Goal: Task Accomplishment & Management: Complete application form

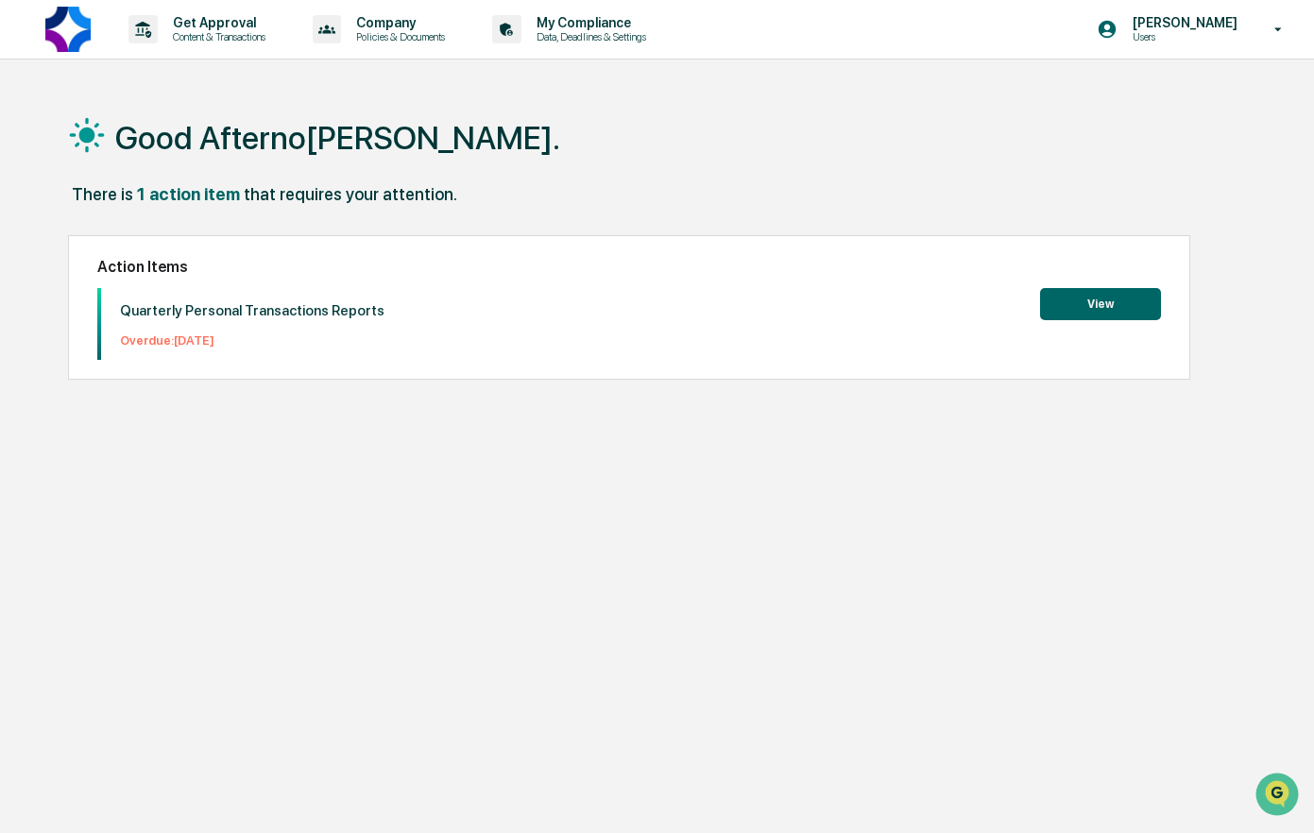
click at [1117, 300] on button "View" at bounding box center [1100, 304] width 121 height 32
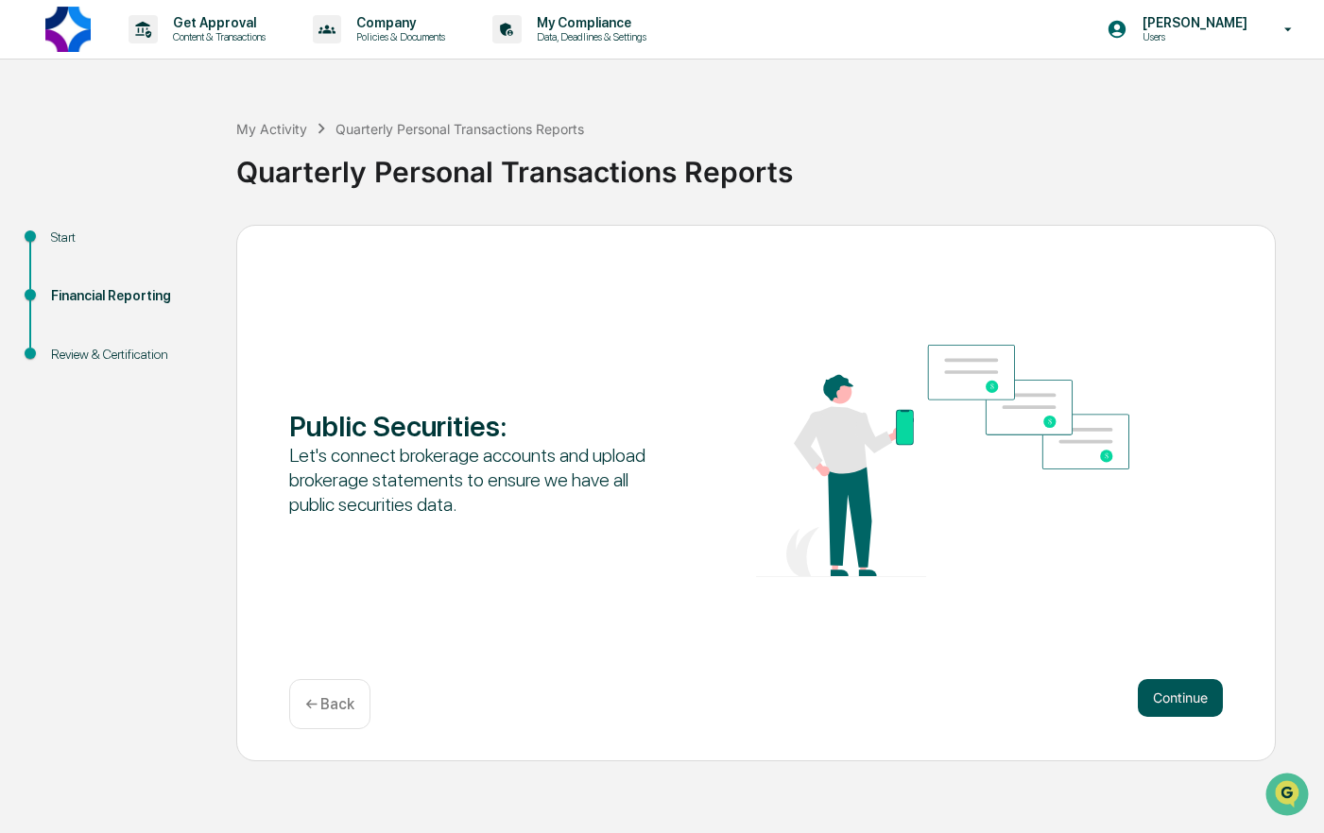
click at [1182, 691] on button "Continue" at bounding box center [1179, 698] width 85 height 38
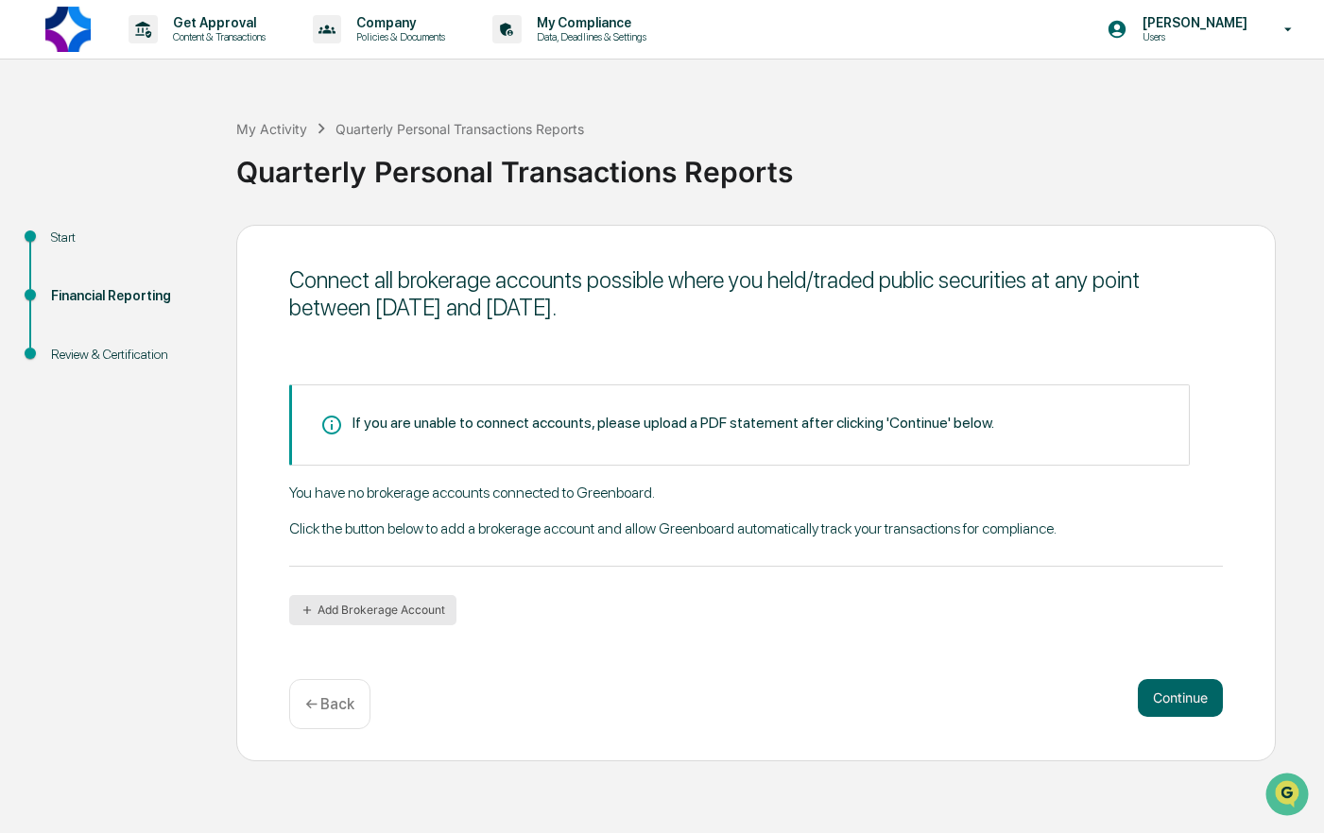
click at [316, 611] on button "Add Brokerage Account" at bounding box center [372, 610] width 167 height 30
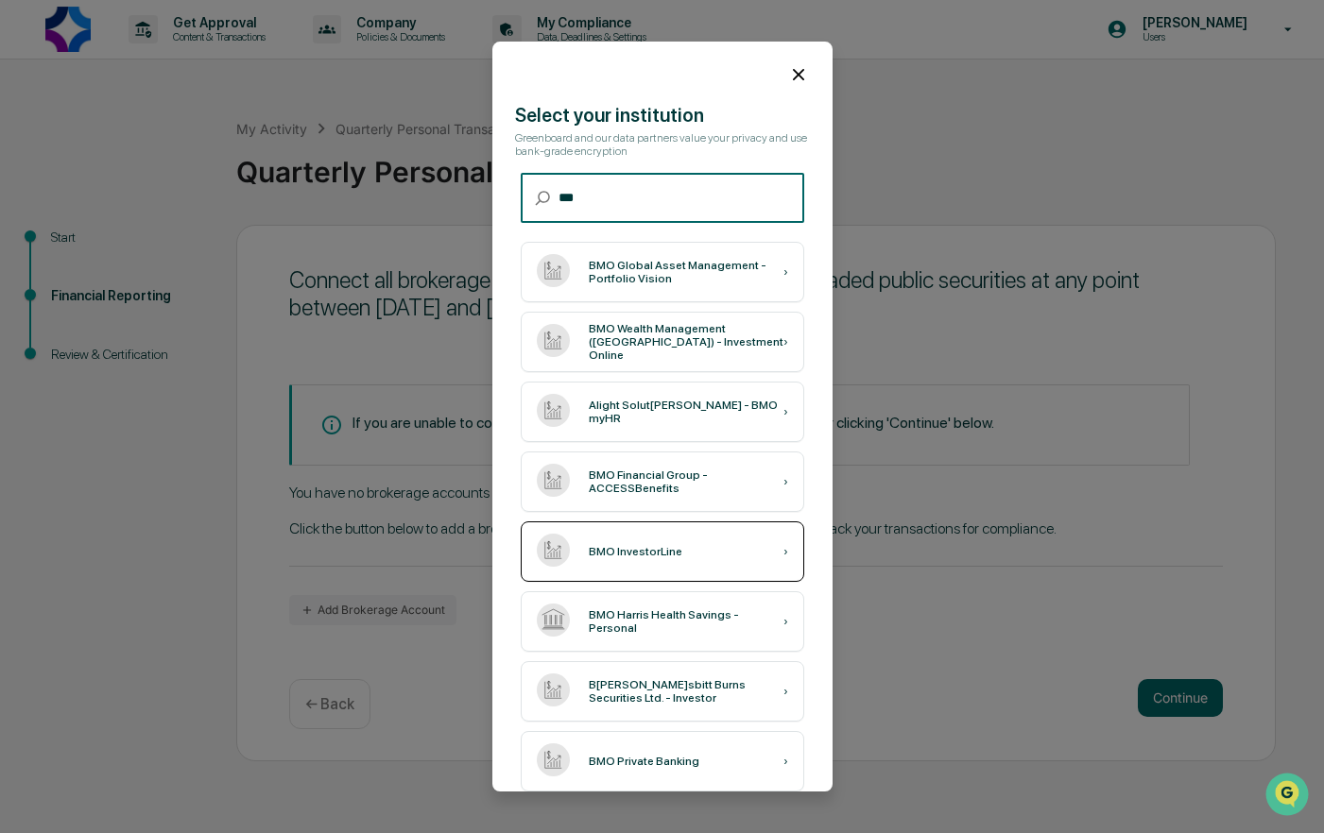
type input "***"
click at [700, 547] on div "BMO InvestorLine ›" at bounding box center [662, 551] width 283 height 60
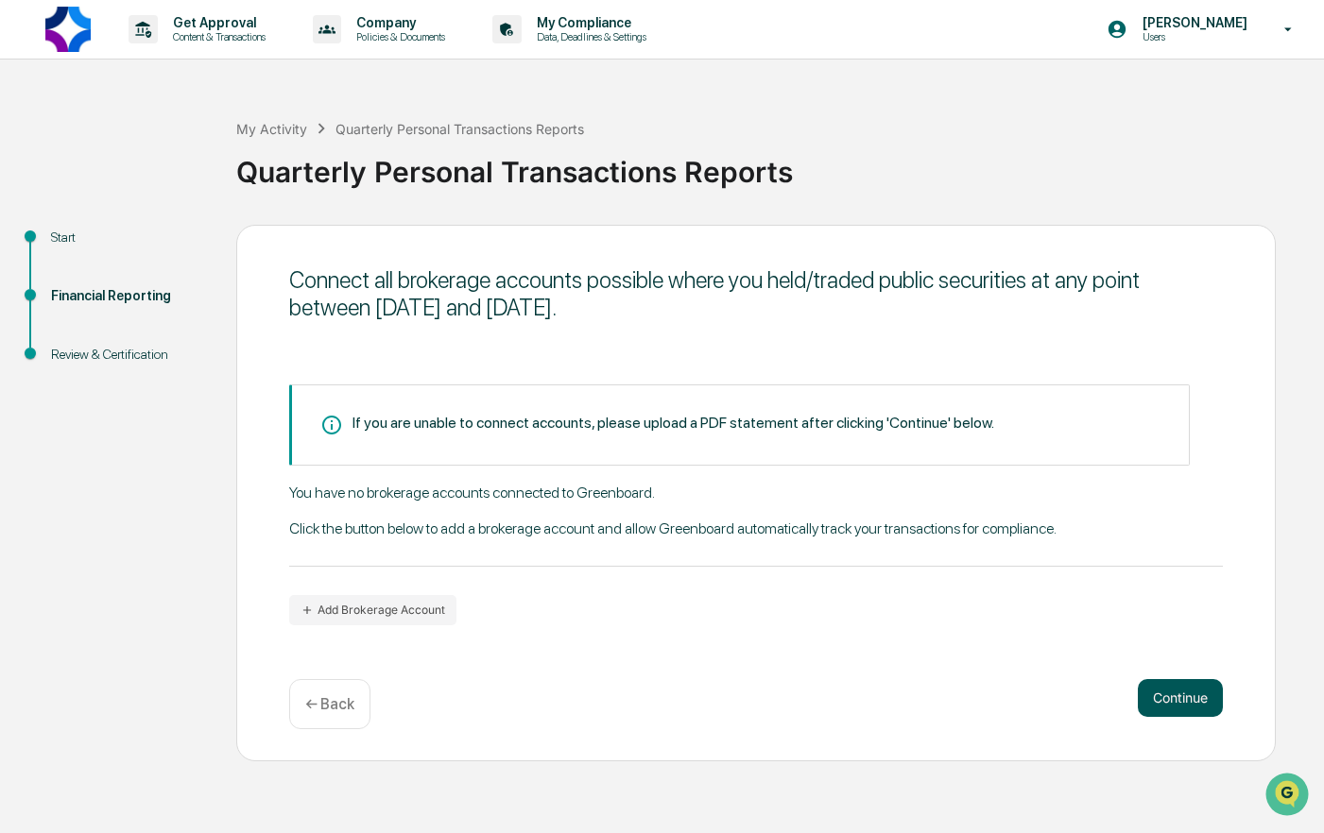
click at [1190, 695] on button "Continue" at bounding box center [1179, 698] width 85 height 38
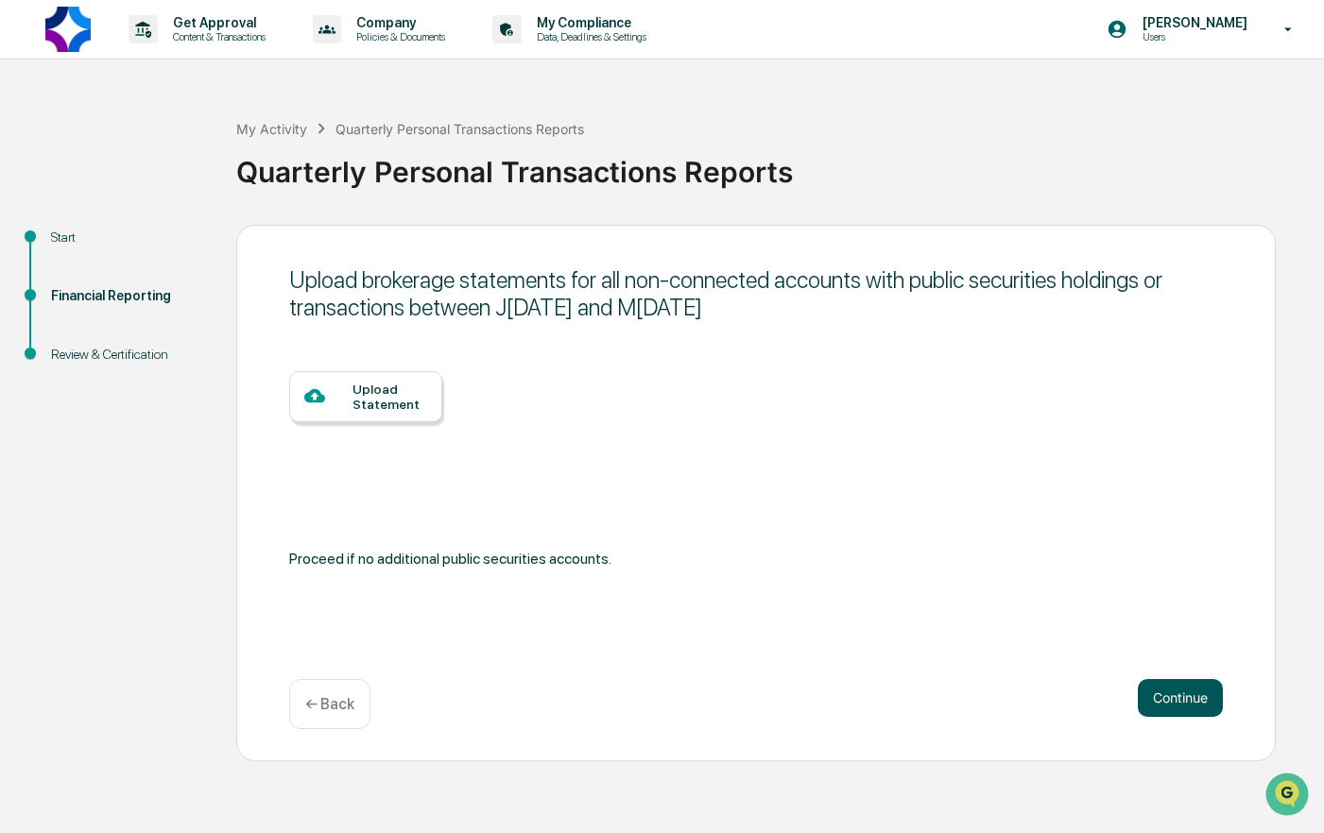
click at [1150, 689] on button "Continue" at bounding box center [1179, 698] width 85 height 38
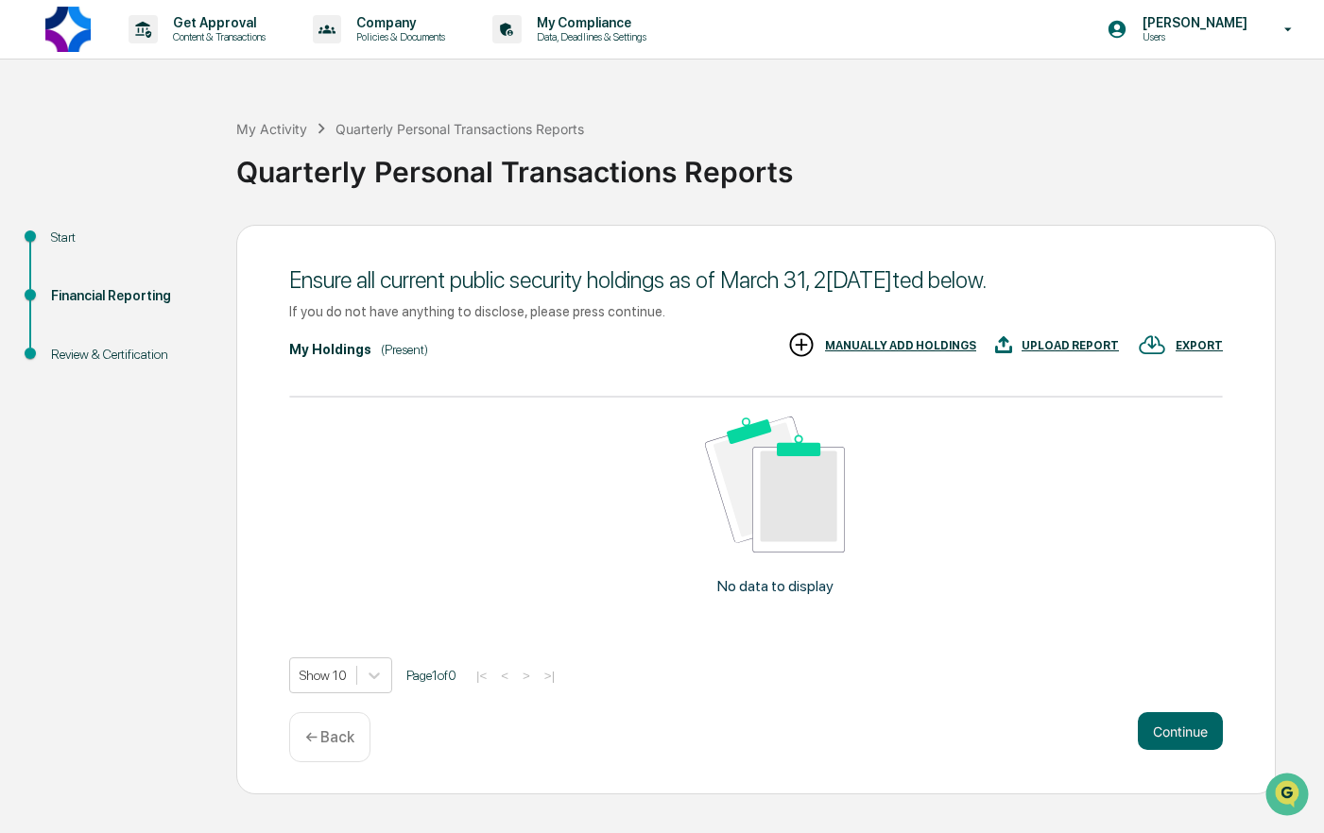
click at [1085, 343] on div "UPLOAD REPORT" at bounding box center [1069, 345] width 97 height 13
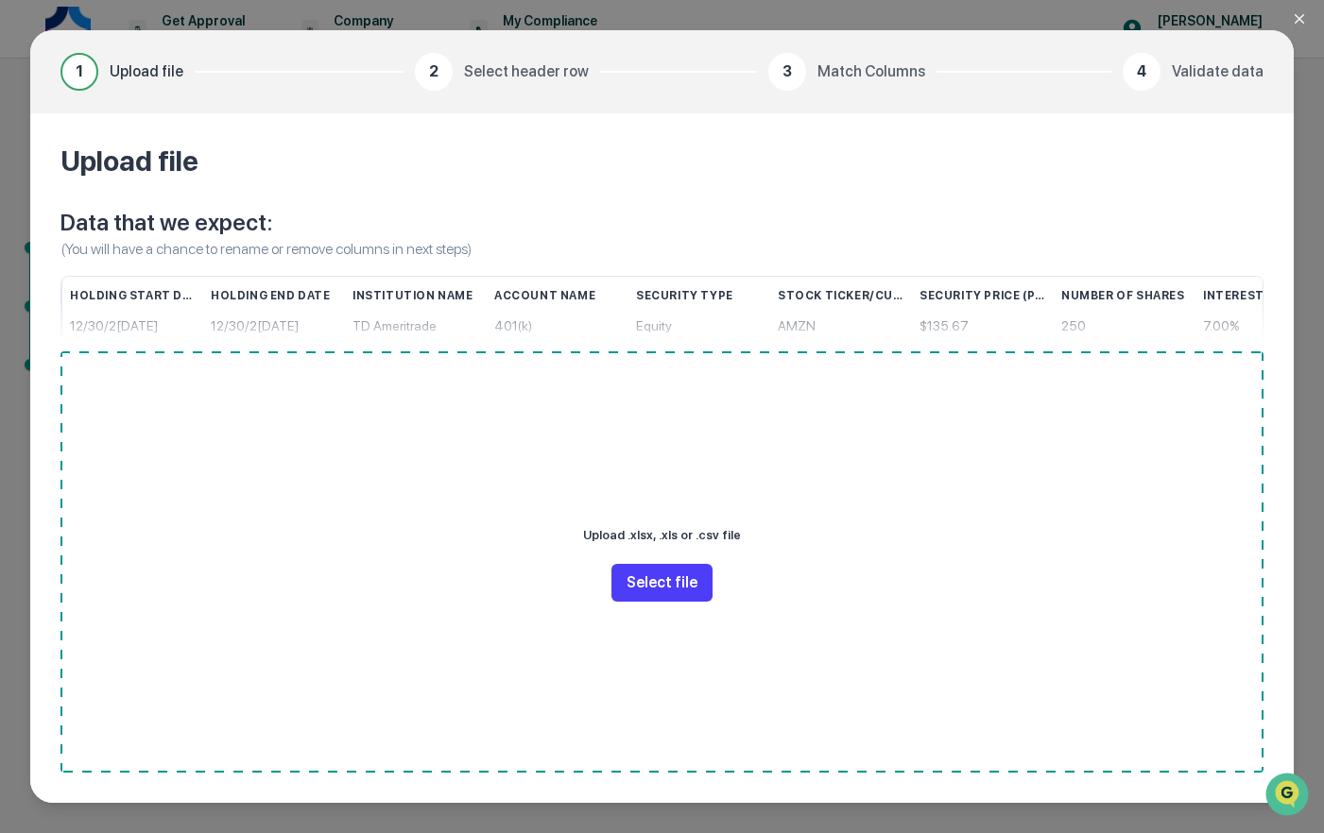
click at [647, 588] on button "Select file" at bounding box center [661, 583] width 101 height 38
click at [1294, 16] on icon "Close modal" at bounding box center [1298, 18] width 15 height 15
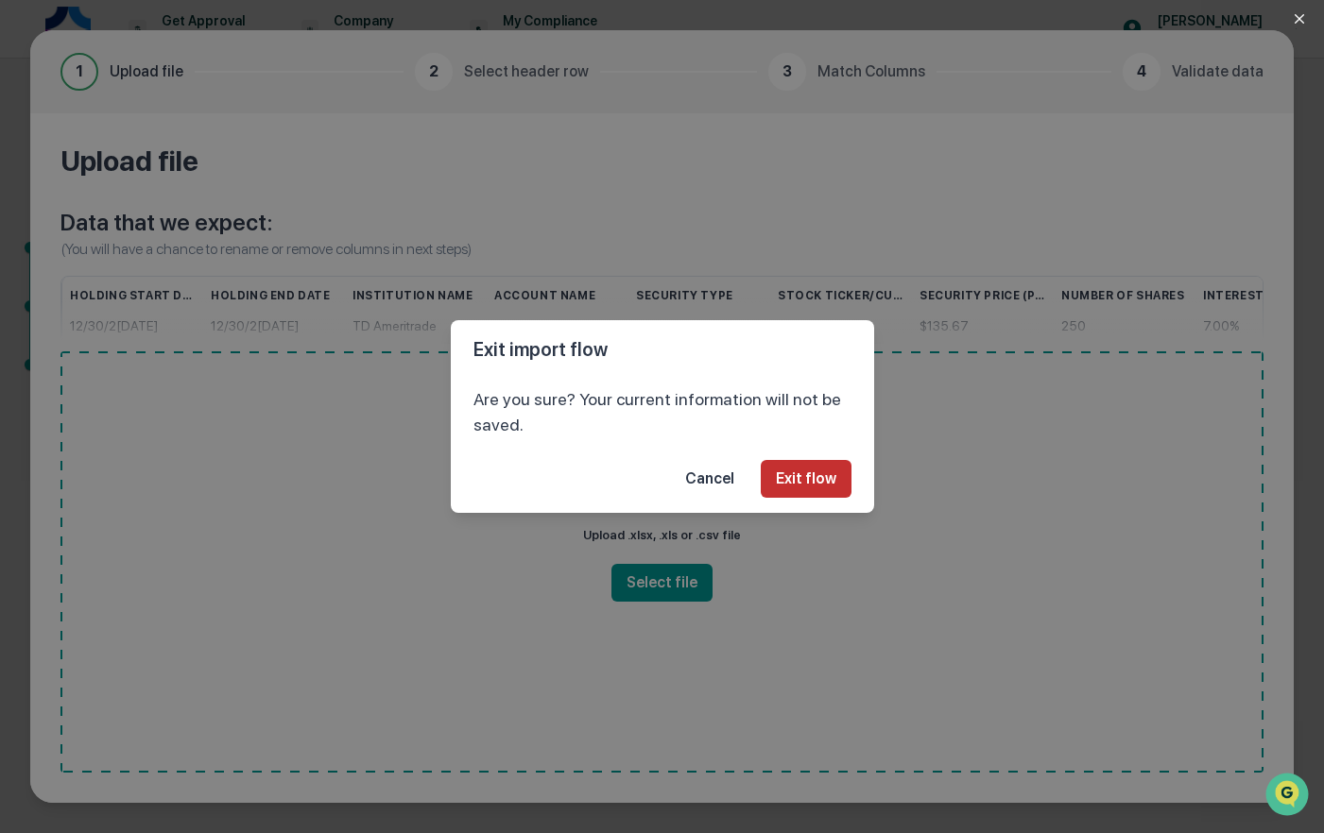
click at [792, 471] on button "Exit flow" at bounding box center [805, 479] width 91 height 38
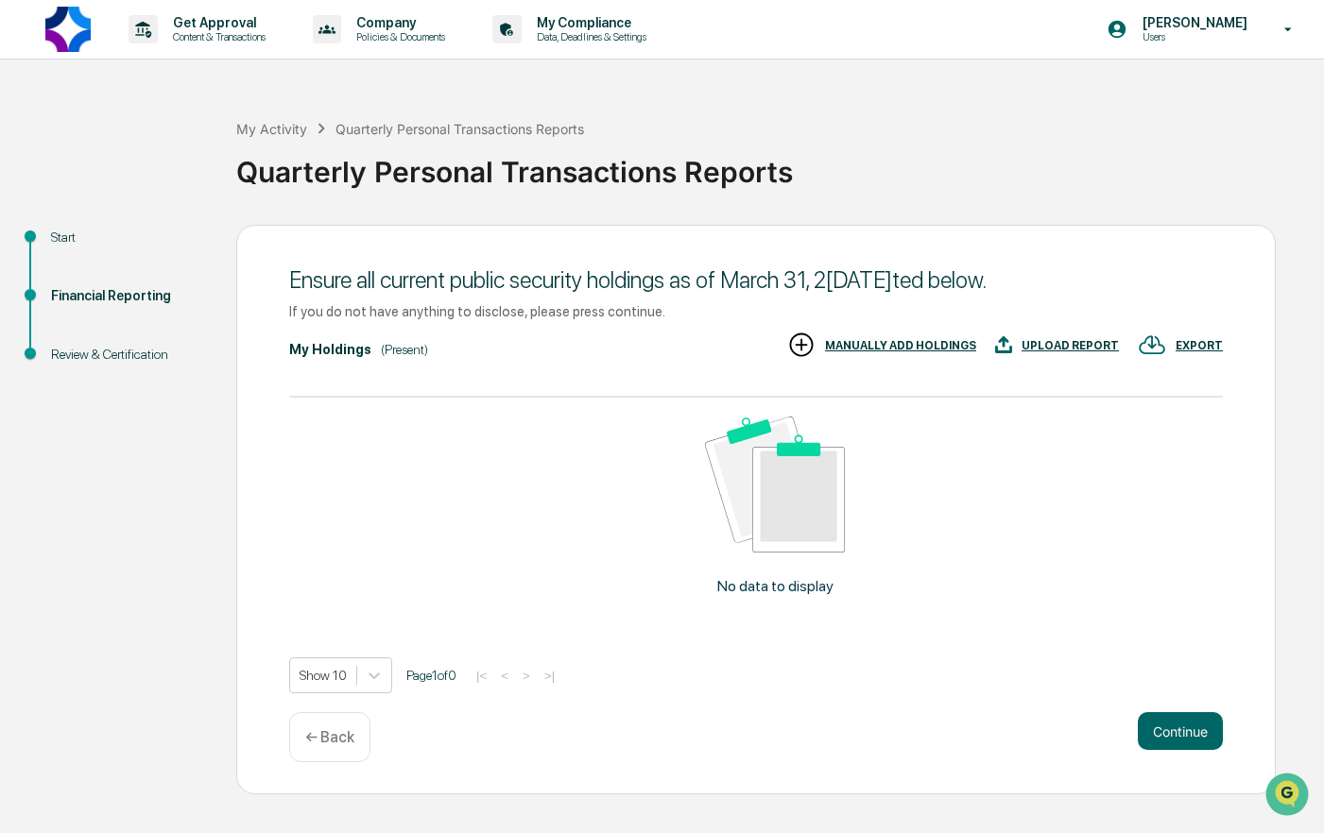
click at [329, 738] on p "← Back" at bounding box center [329, 737] width 49 height 18
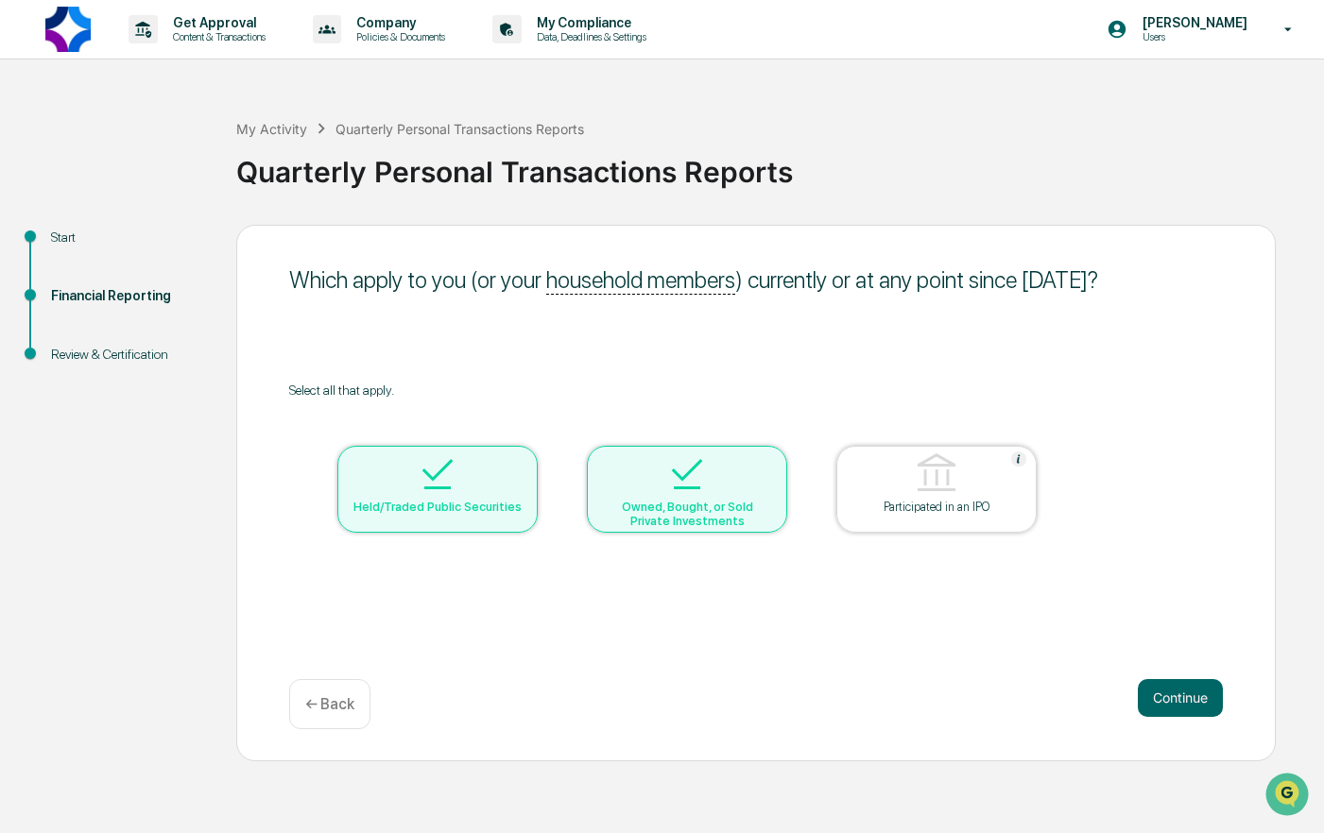
click at [329, 706] on p "← Back" at bounding box center [329, 704] width 49 height 18
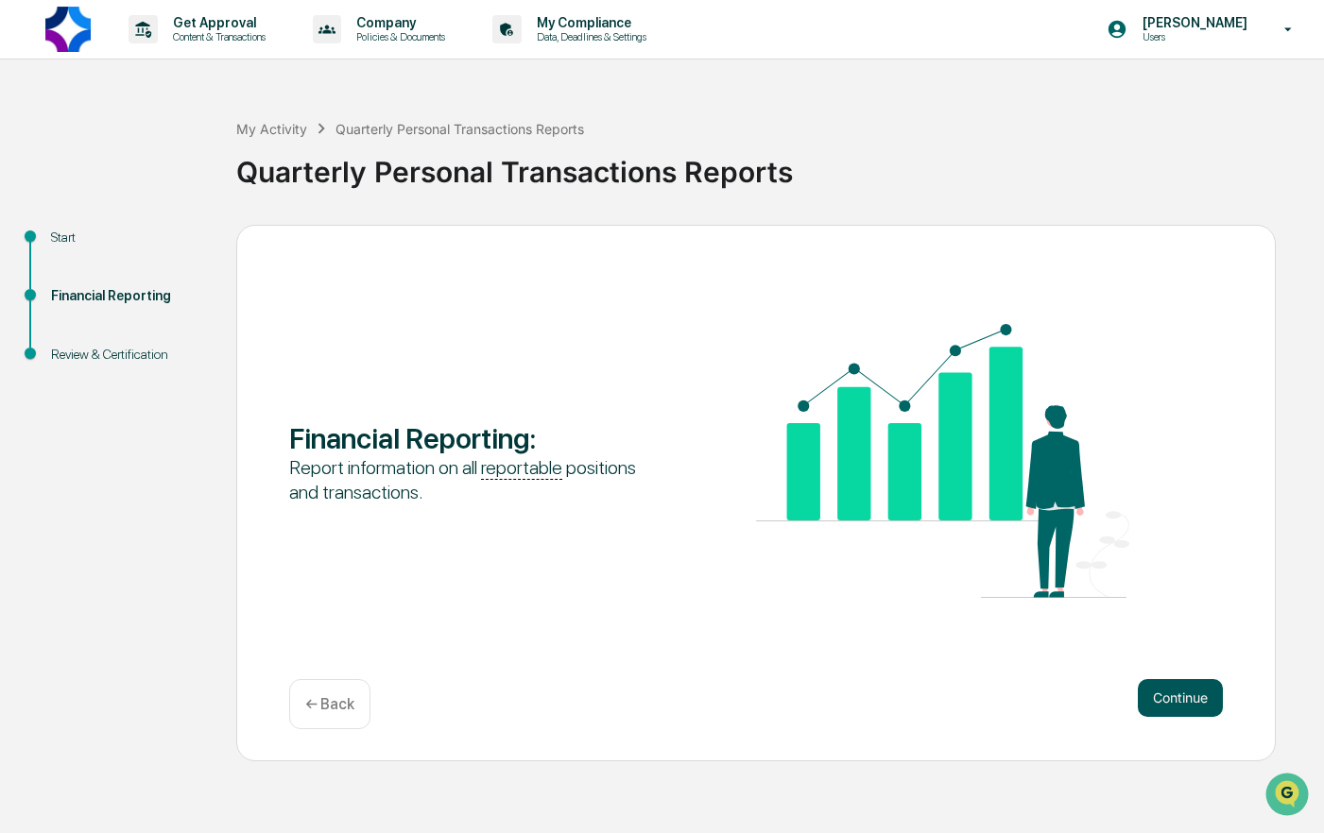
click at [1170, 706] on button "Continue" at bounding box center [1179, 698] width 85 height 38
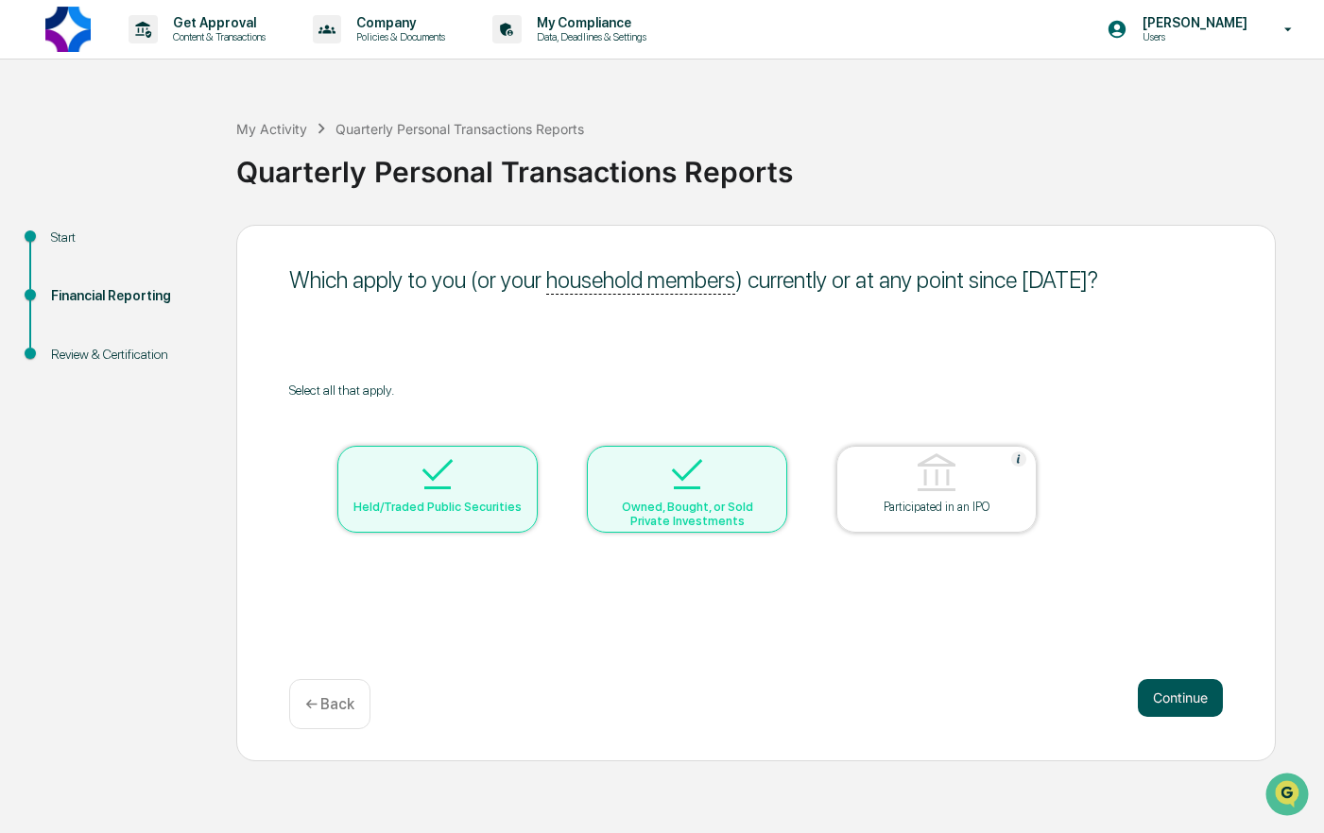
click at [1169, 705] on button "Continue" at bounding box center [1179, 698] width 85 height 38
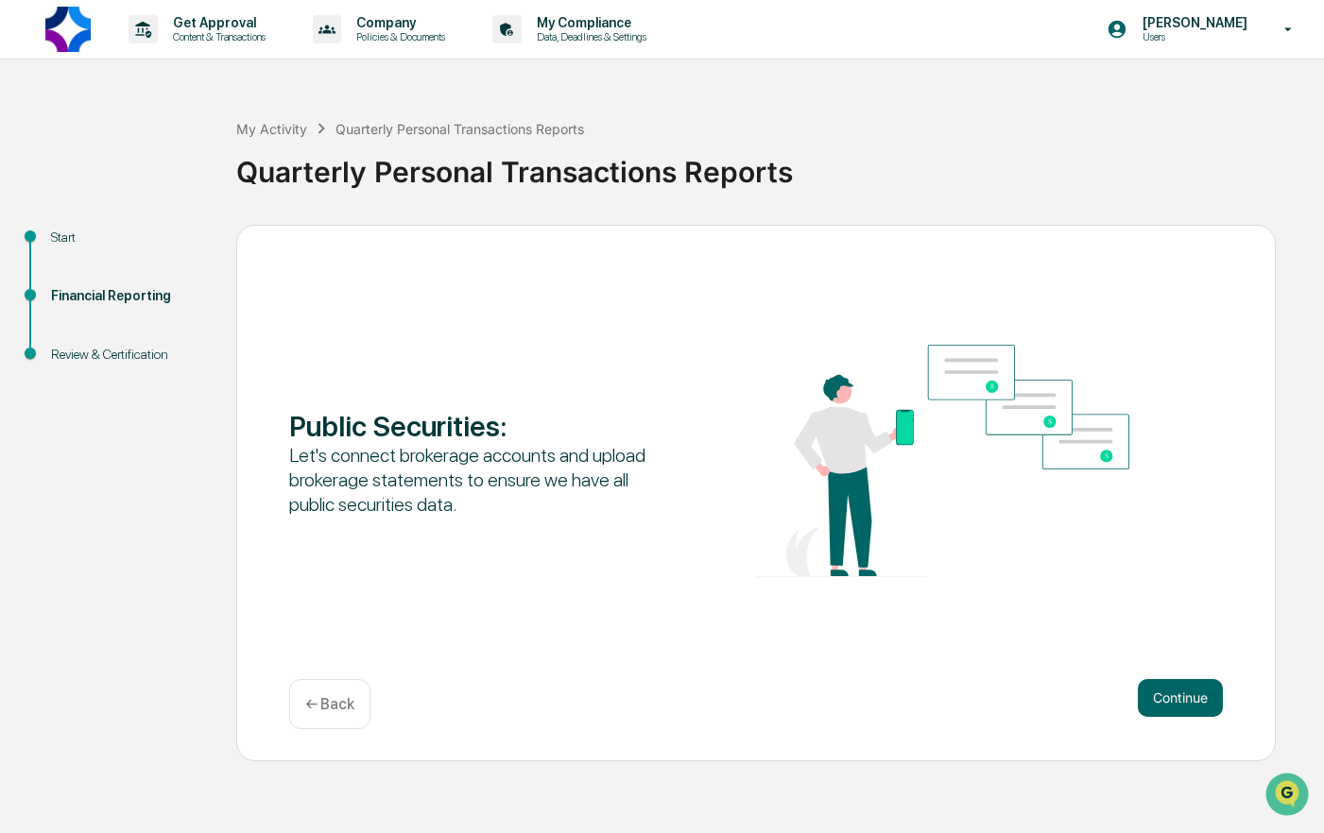
click at [1169, 705] on button "Continue" at bounding box center [1179, 698] width 85 height 38
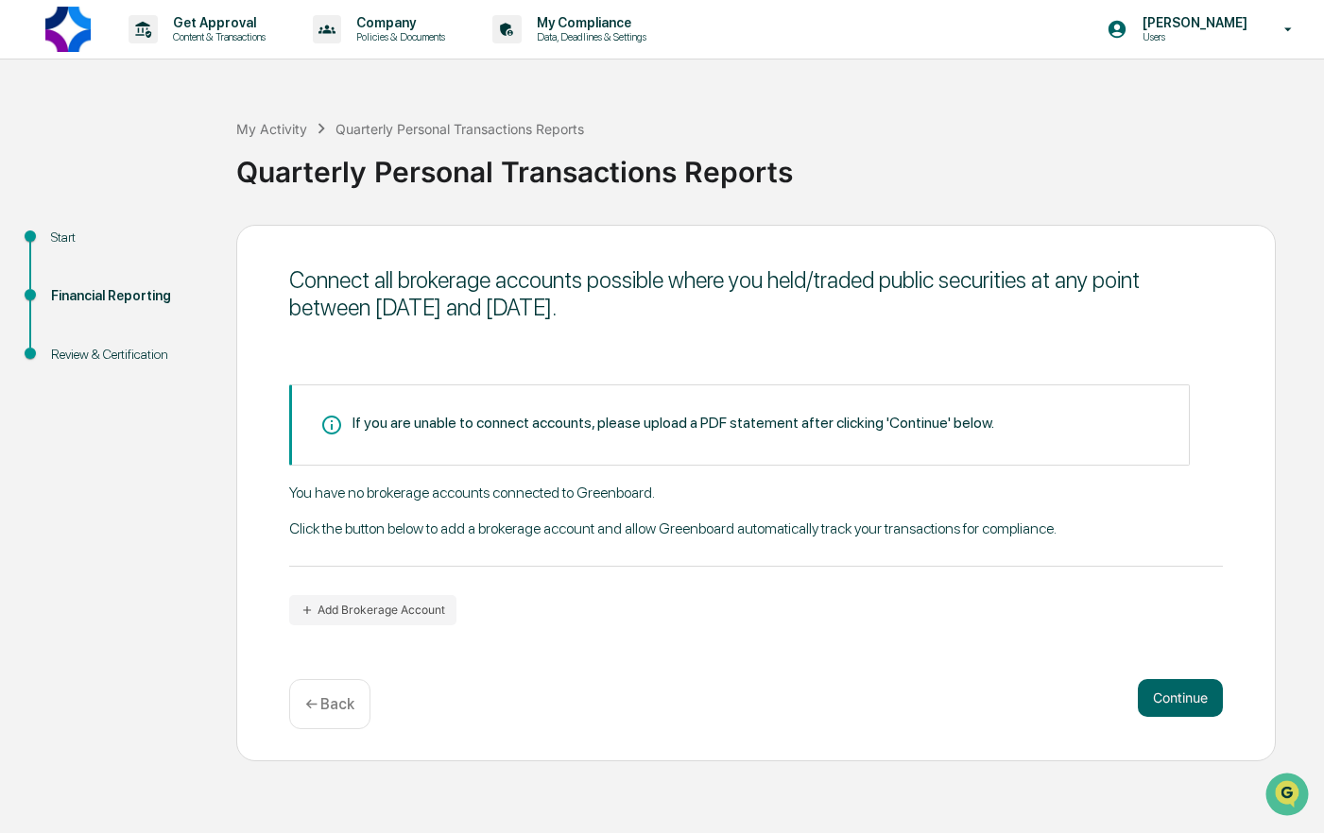
click at [1169, 705] on button "Continue" at bounding box center [1179, 698] width 85 height 38
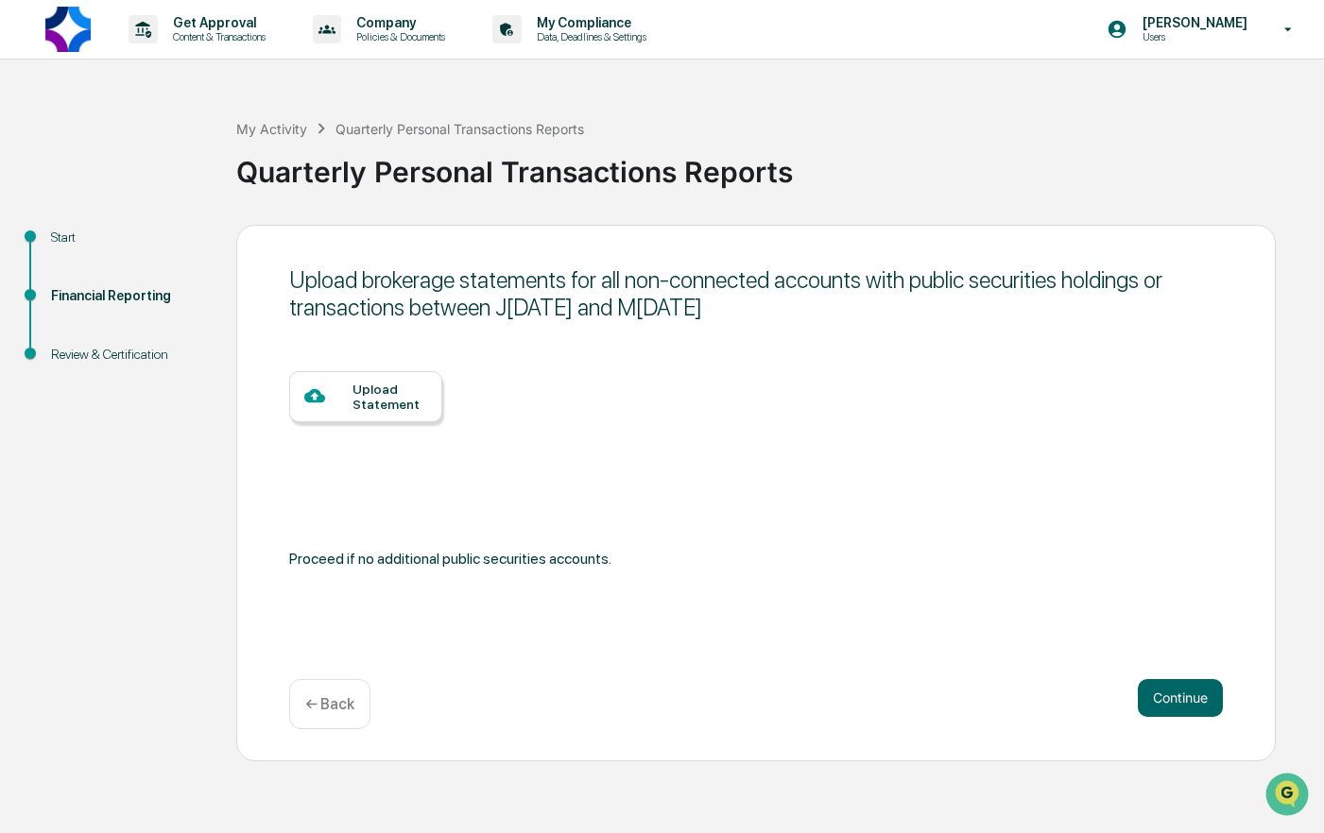
click at [358, 400] on div "Upload Statement" at bounding box center [389, 397] width 75 height 30
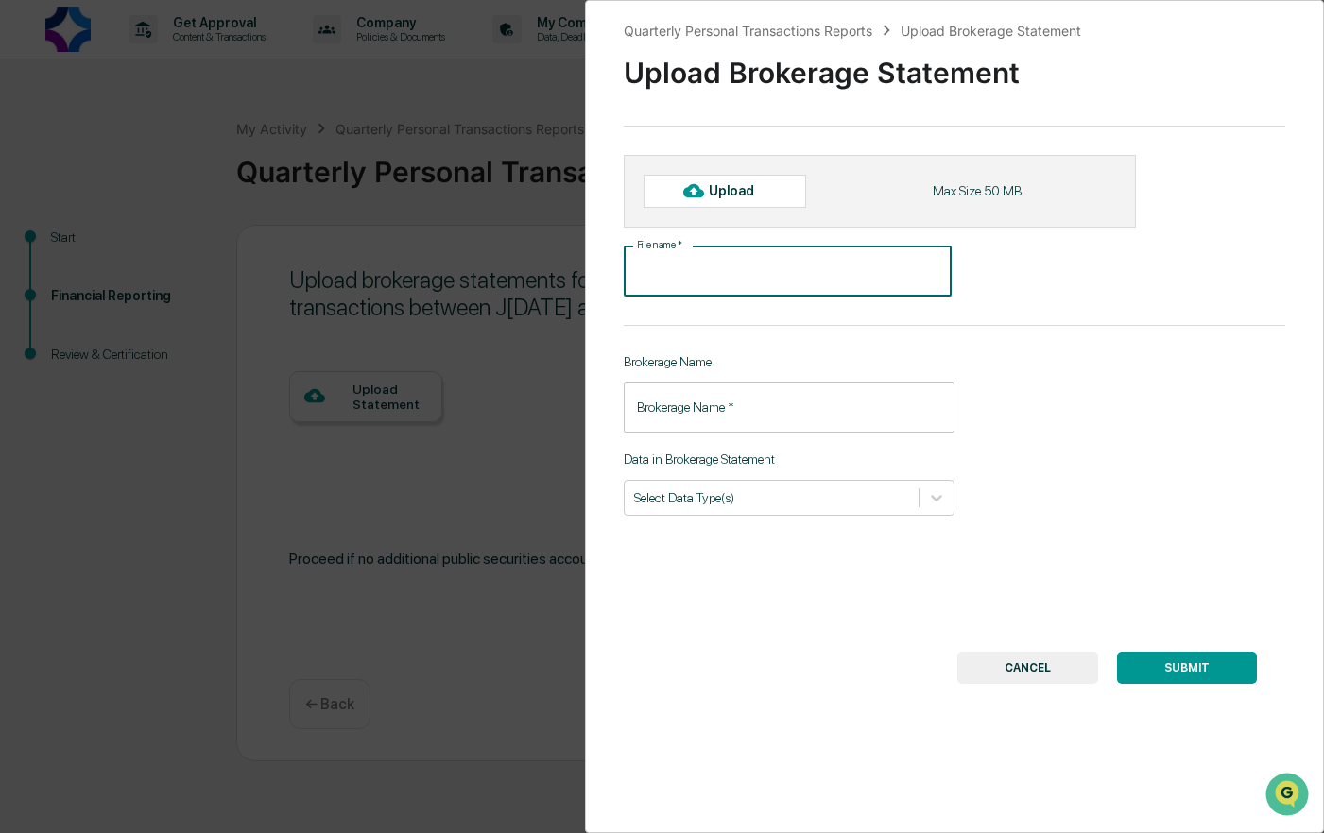
click at [725, 281] on input "File name   *" at bounding box center [788, 272] width 328 height 50
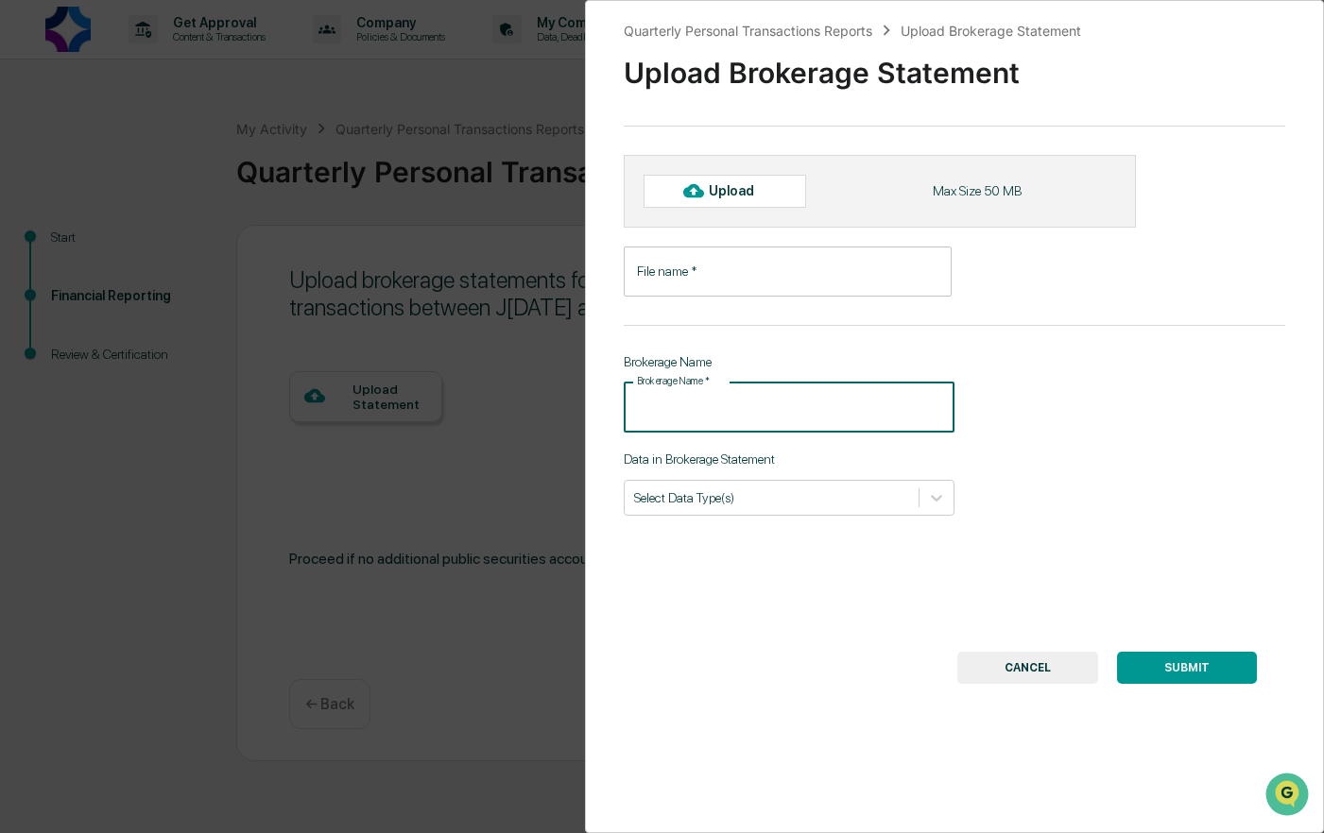
click at [752, 410] on input "Brokerage Name   *" at bounding box center [789, 408] width 331 height 50
type input "***"
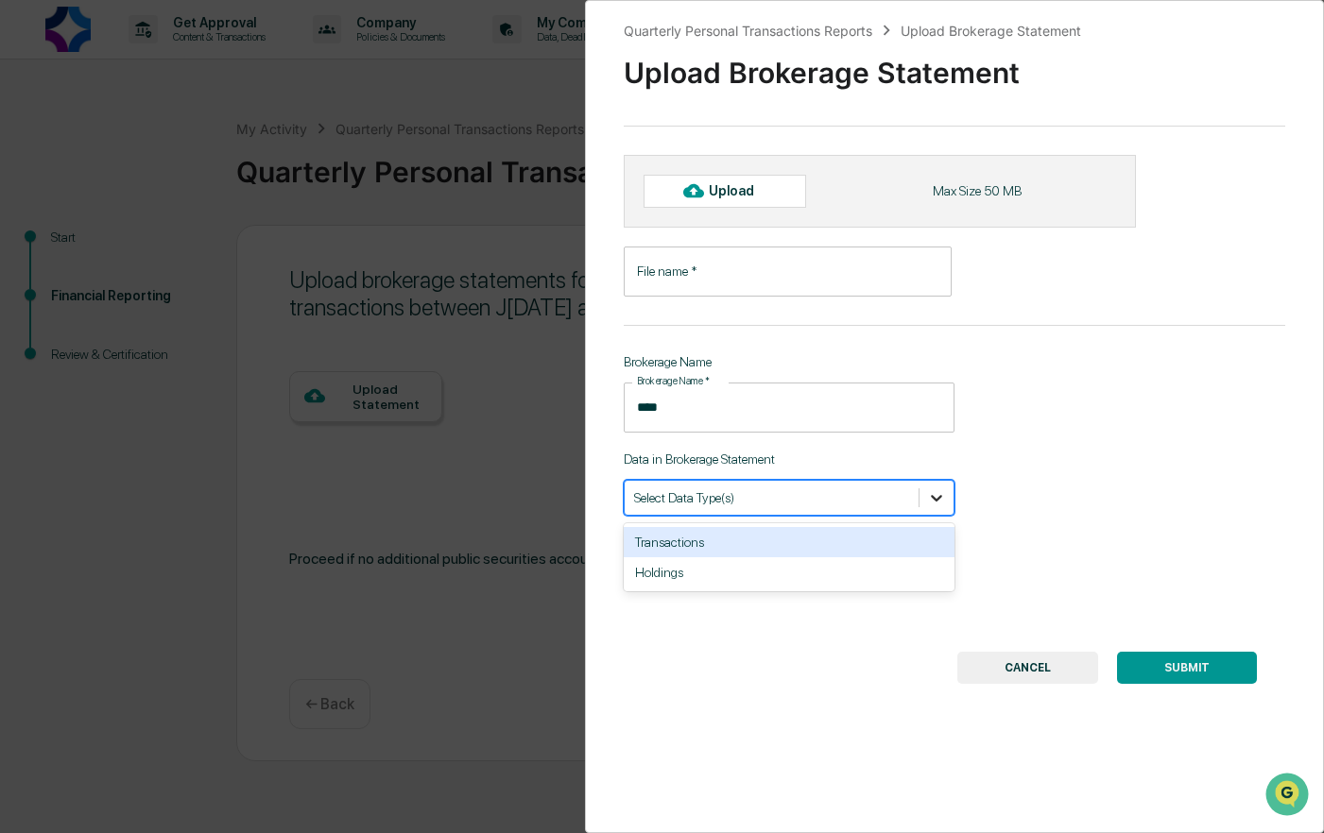
click at [931, 499] on icon at bounding box center [936, 498] width 11 height 7
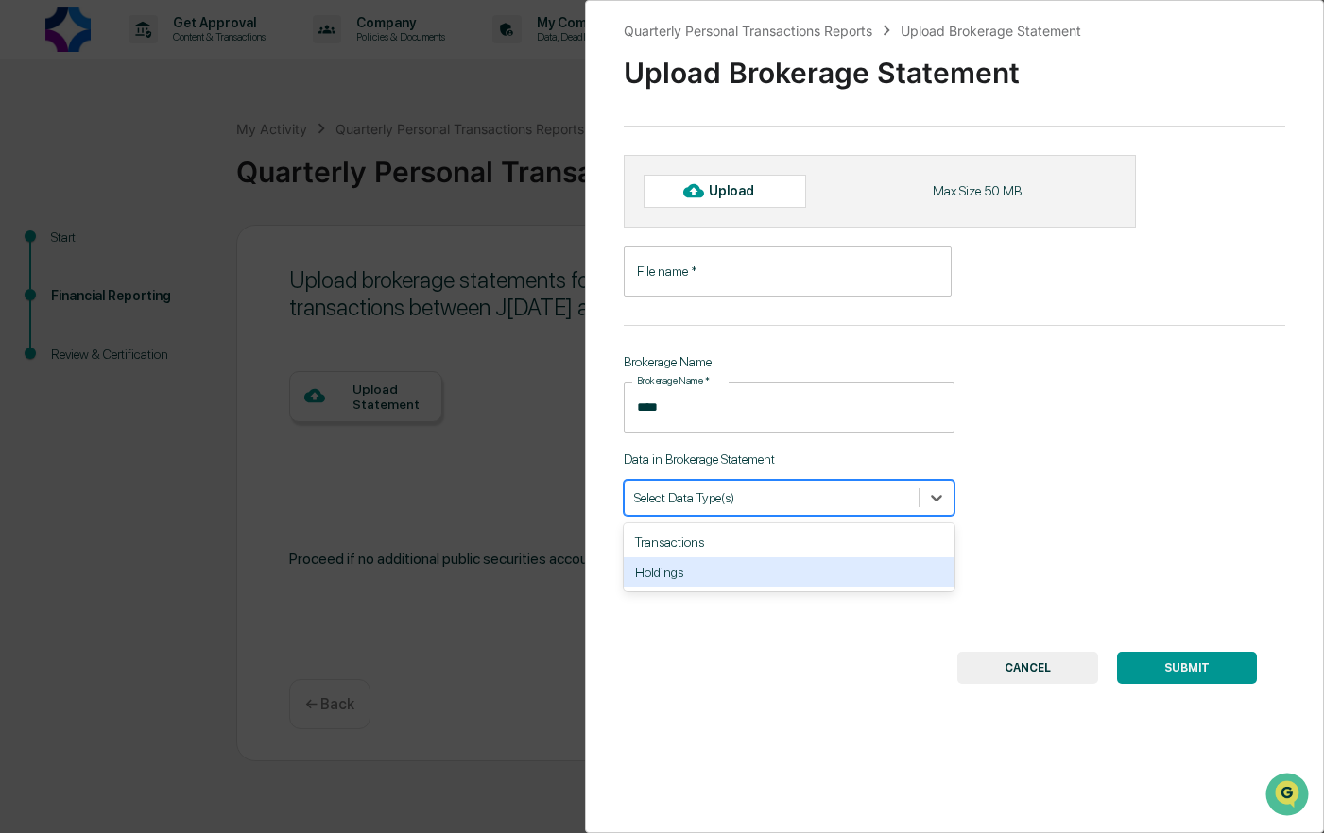
click at [679, 576] on div "Holdings" at bounding box center [789, 572] width 331 height 30
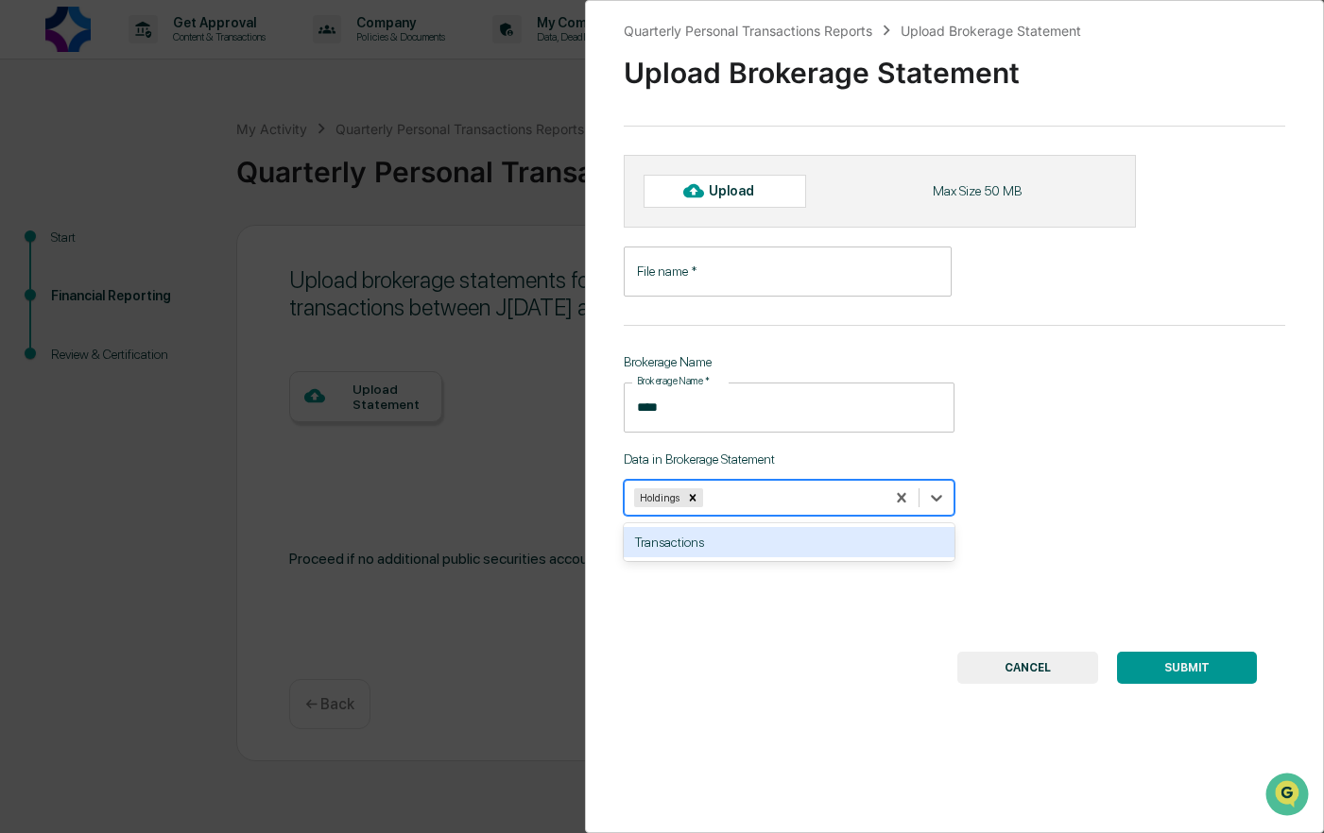
click at [795, 540] on div "Transactions" at bounding box center [789, 542] width 331 height 30
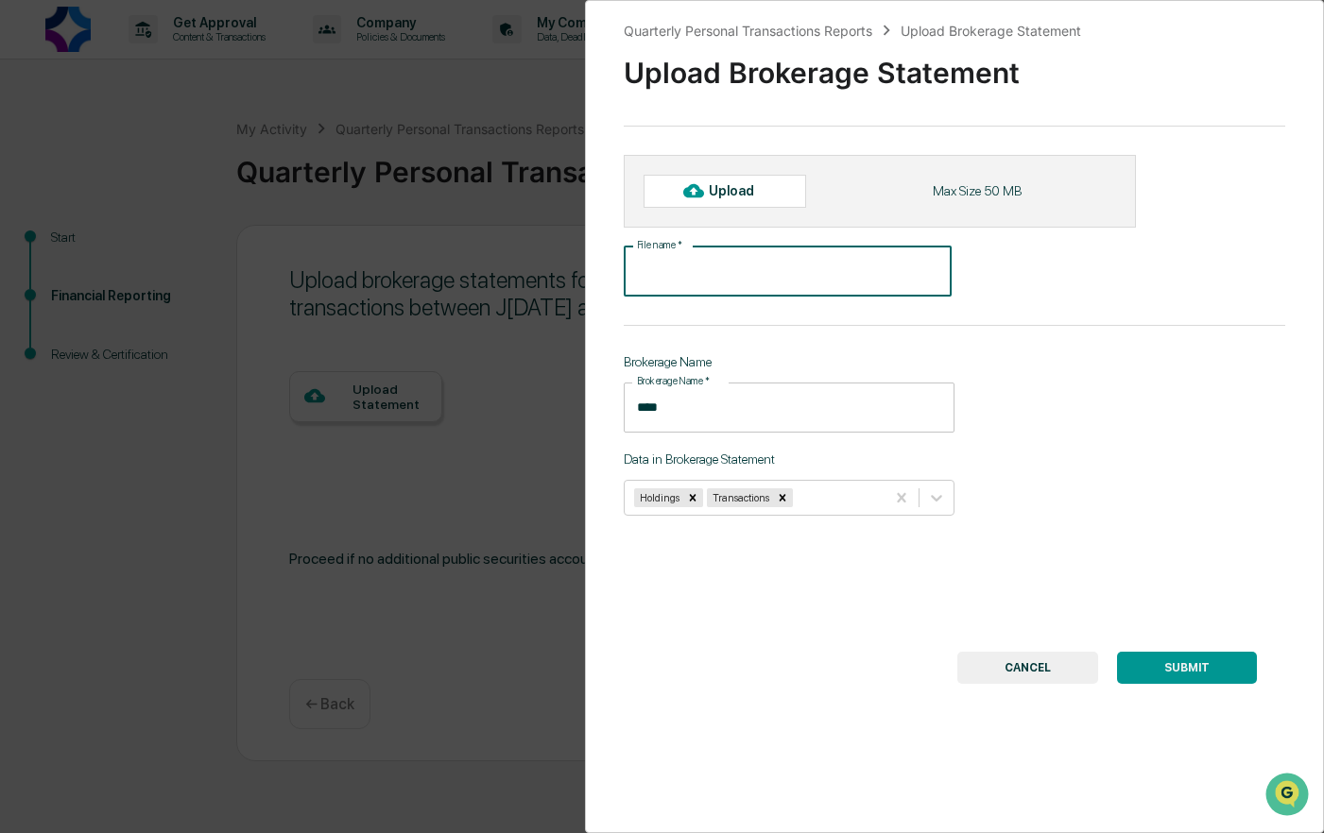
click at [705, 270] on input "File name   *" at bounding box center [788, 272] width 328 height 50
click at [724, 191] on div "Upload" at bounding box center [739, 190] width 61 height 15
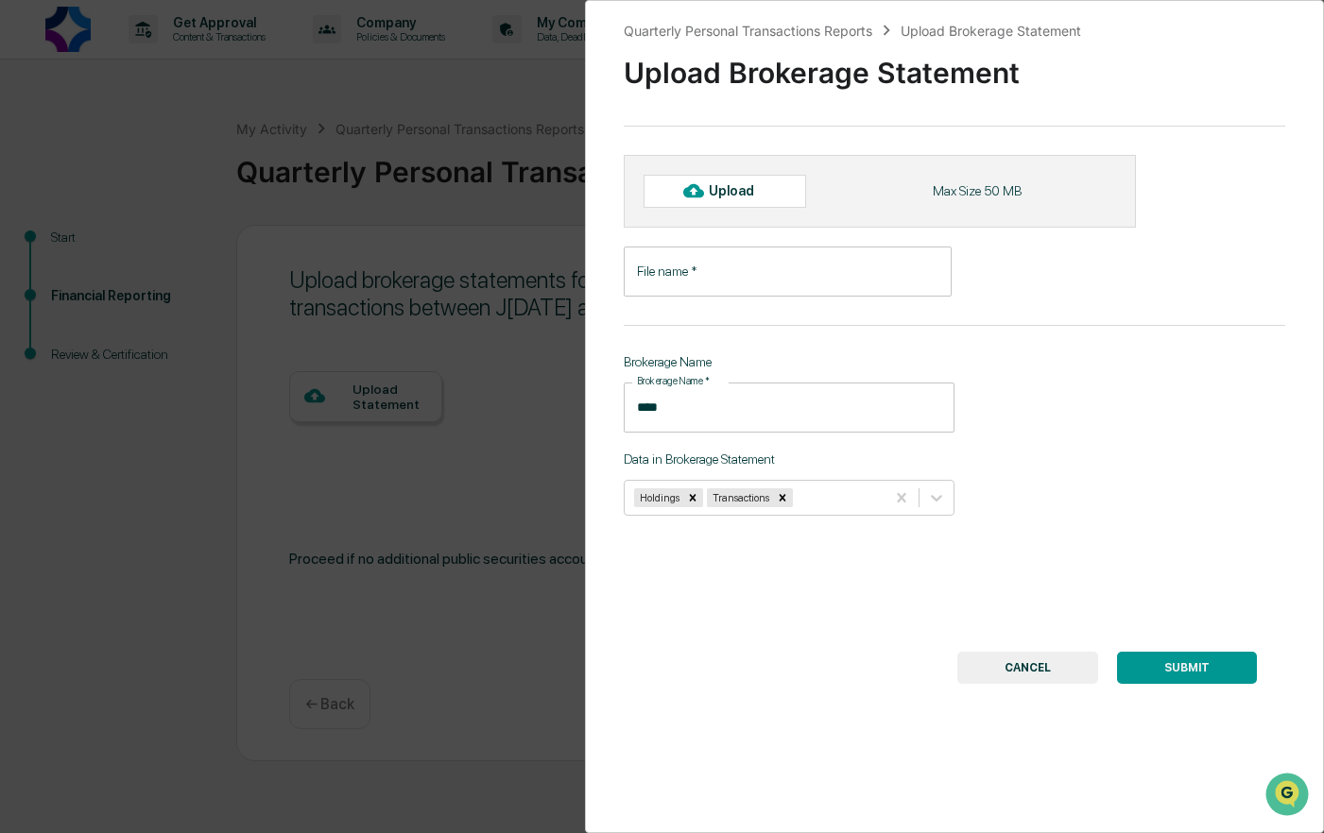
type input "**********"
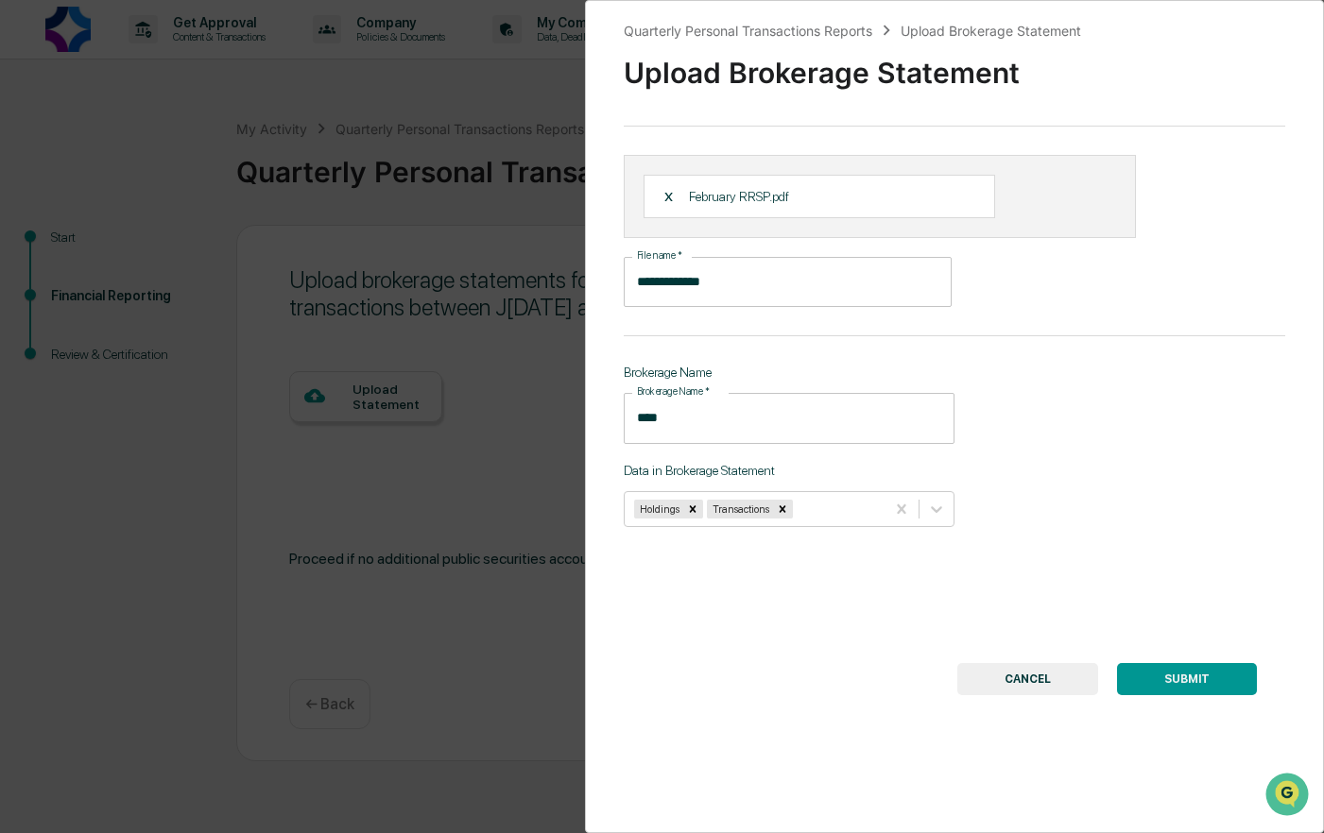
drag, startPoint x: 724, startPoint y: 282, endPoint x: 683, endPoint y: 327, distance: 60.9
click at [683, 327] on div "**********" at bounding box center [955, 416] width 740 height 833
click at [854, 191] on div "X February RRSP.pdf" at bounding box center [818, 196] width 351 height 43
click at [1071, 213] on div "X February RRSP.pdf" at bounding box center [880, 196] width 512 height 83
drag, startPoint x: 1056, startPoint y: 206, endPoint x: 1043, endPoint y: 204, distance: 13.4
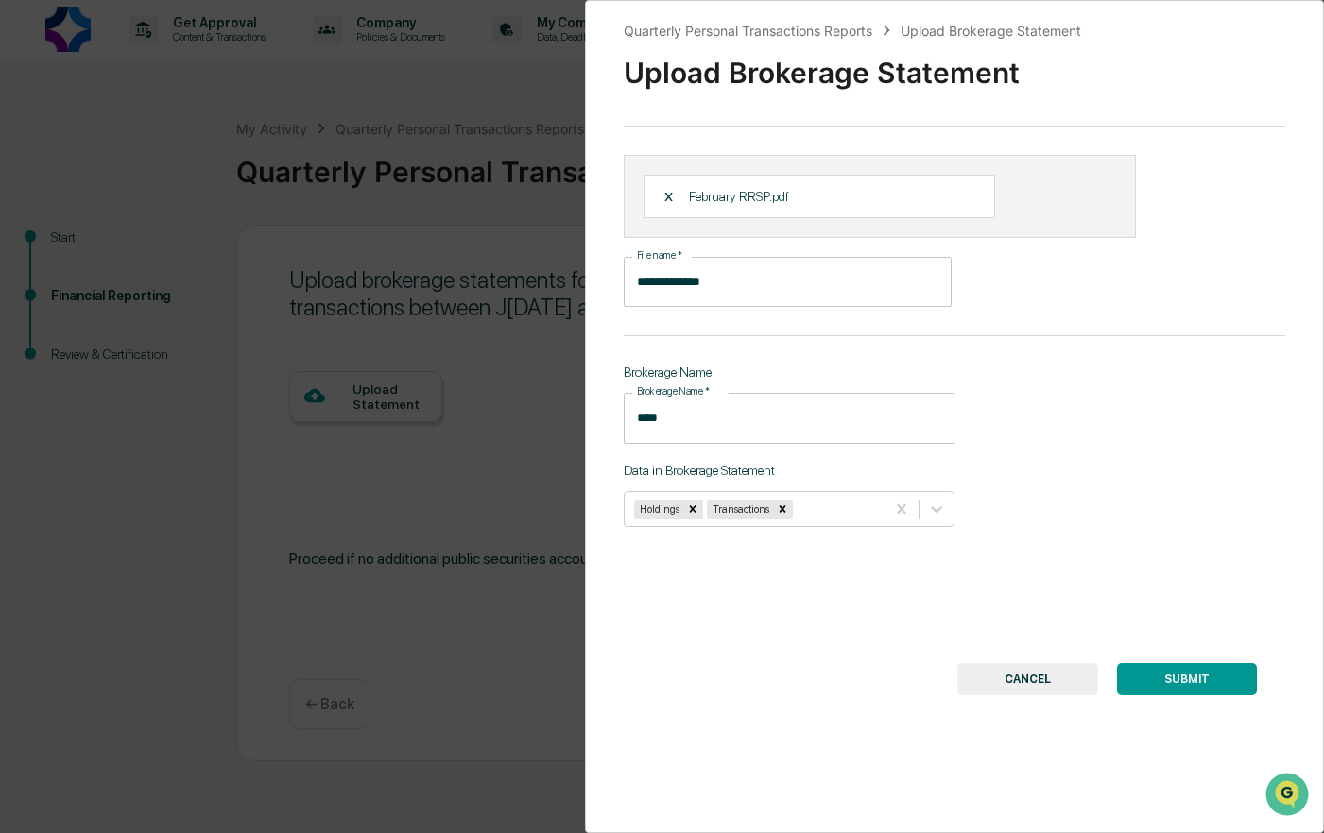
click at [1043, 204] on div "X February RRSP.pdf" at bounding box center [880, 196] width 512 height 83
click at [670, 190] on div "X" at bounding box center [676, 196] width 26 height 17
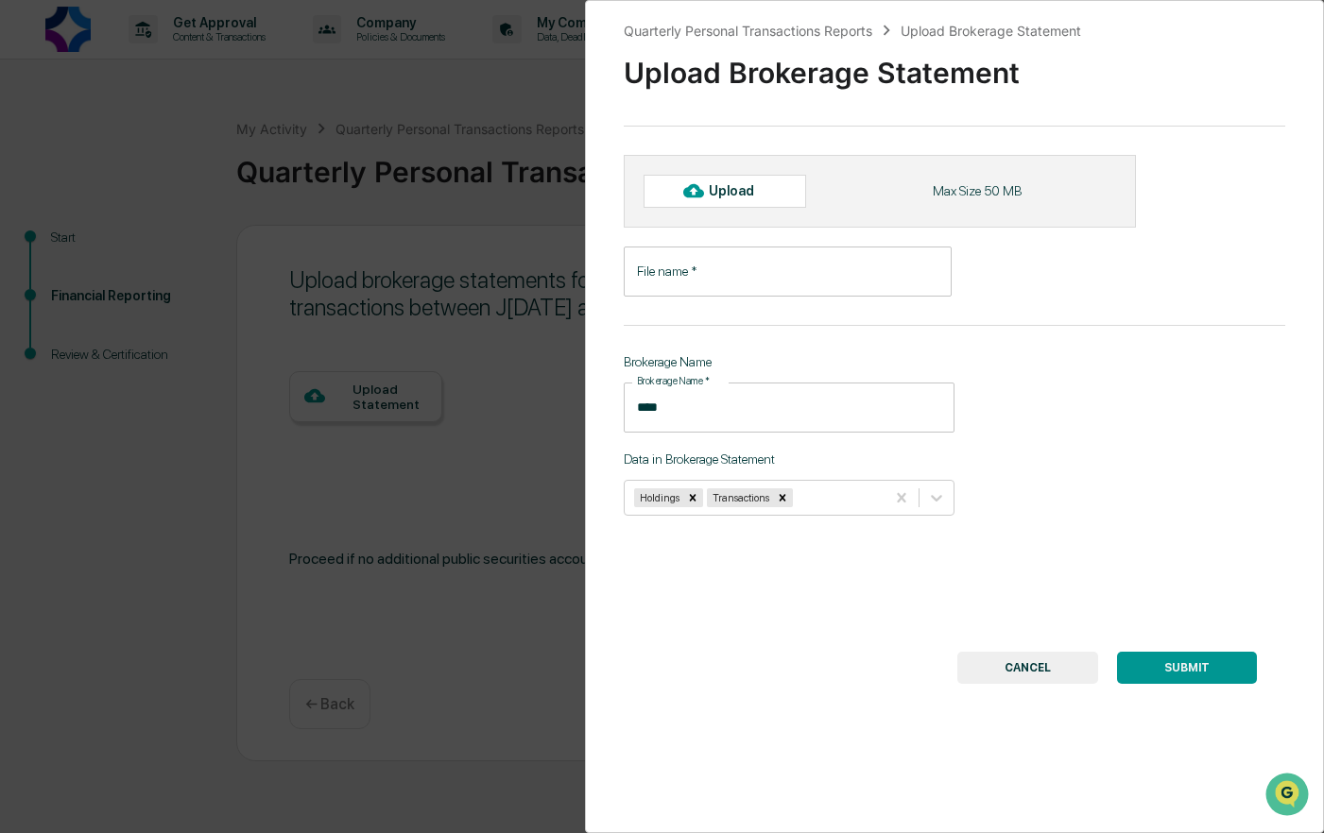
click at [701, 185] on icon at bounding box center [693, 190] width 21 height 21
type input "**********"
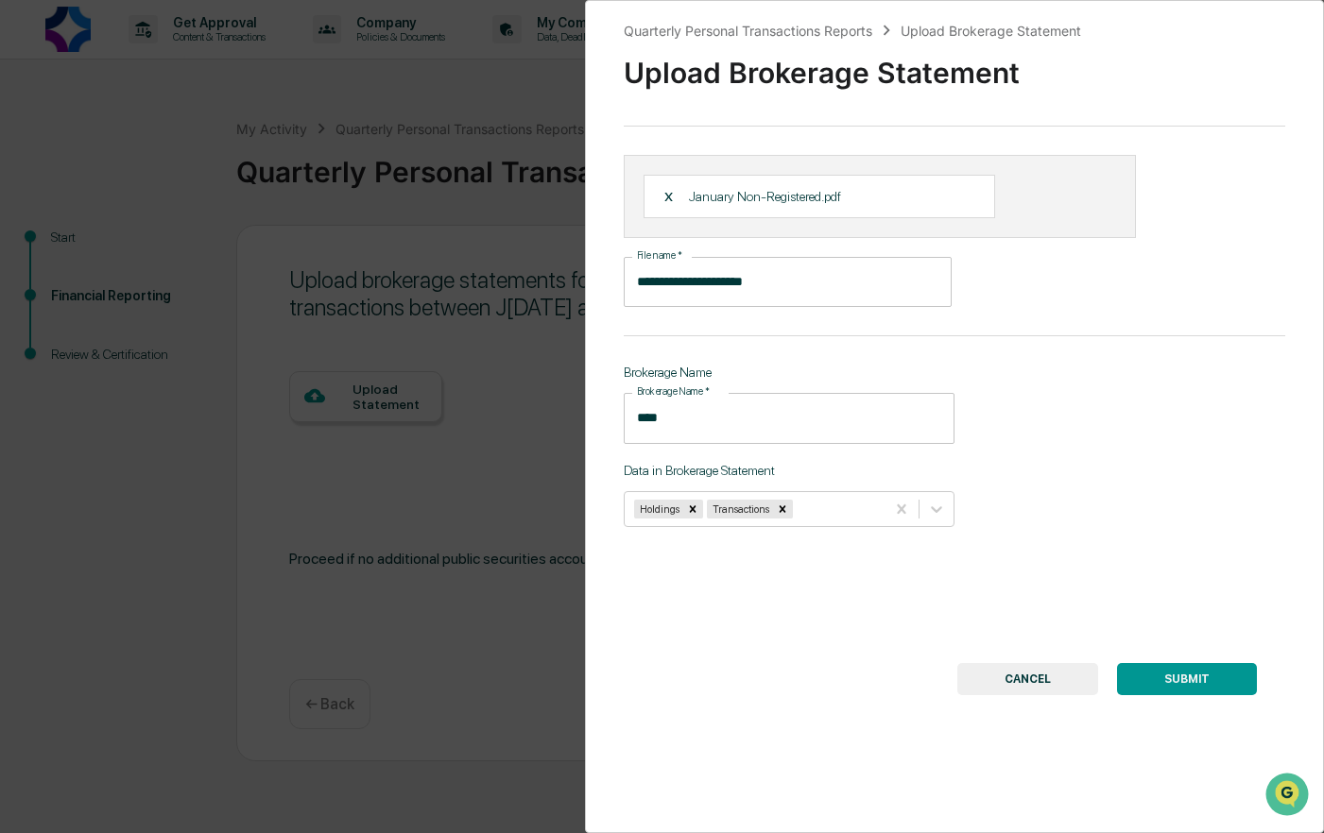
click at [1191, 677] on button "SUBMIT" at bounding box center [1187, 679] width 140 height 32
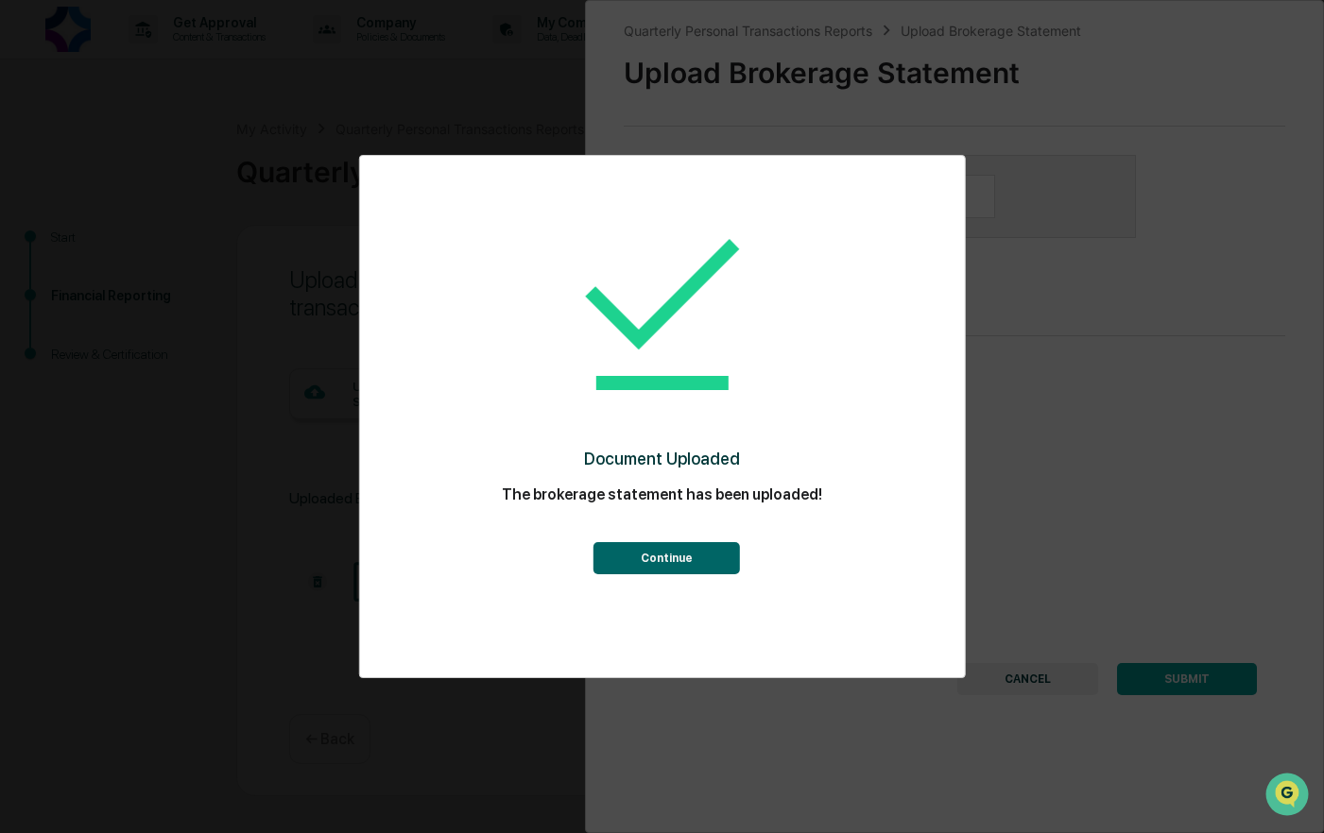
click at [703, 555] on button "Continue" at bounding box center [666, 558] width 146 height 32
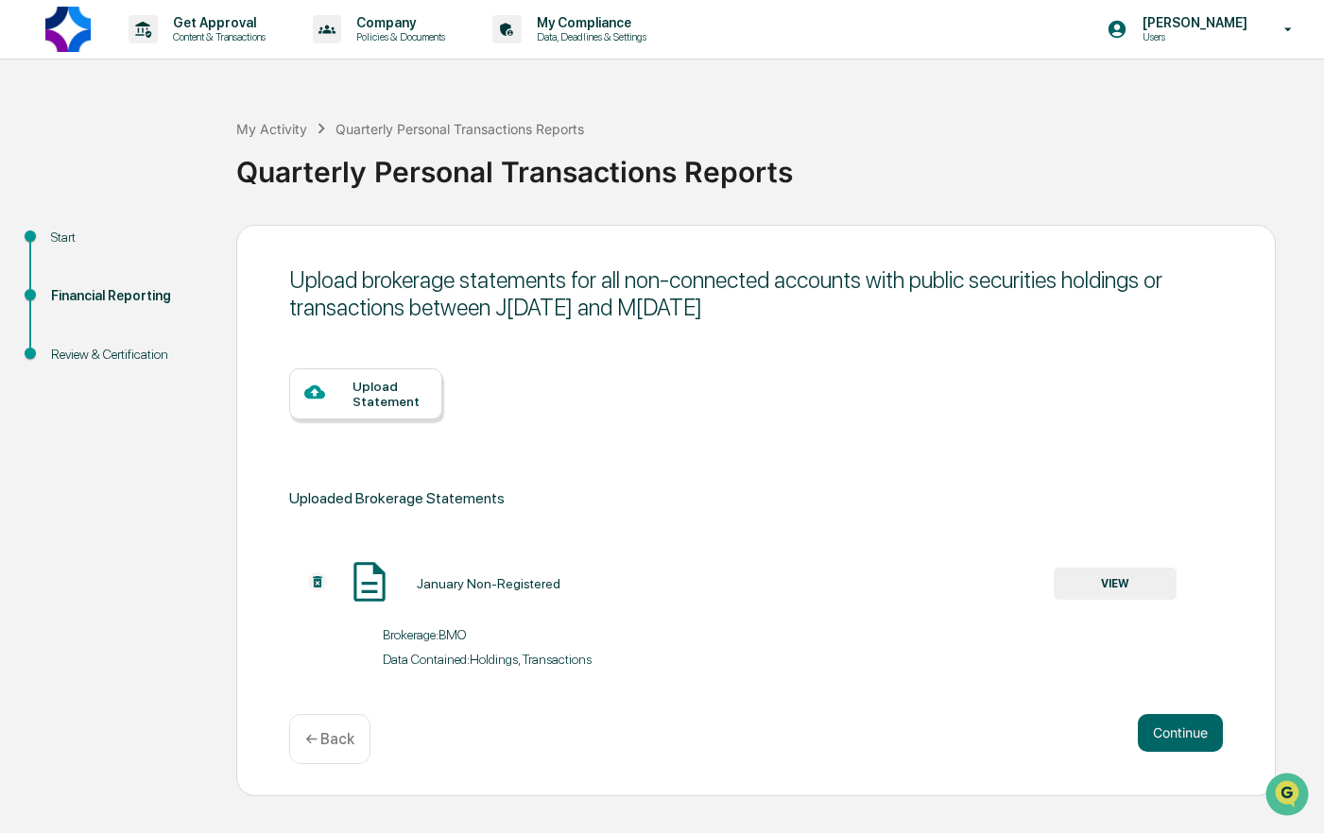
click at [359, 395] on div "Upload Statement" at bounding box center [389, 394] width 75 height 30
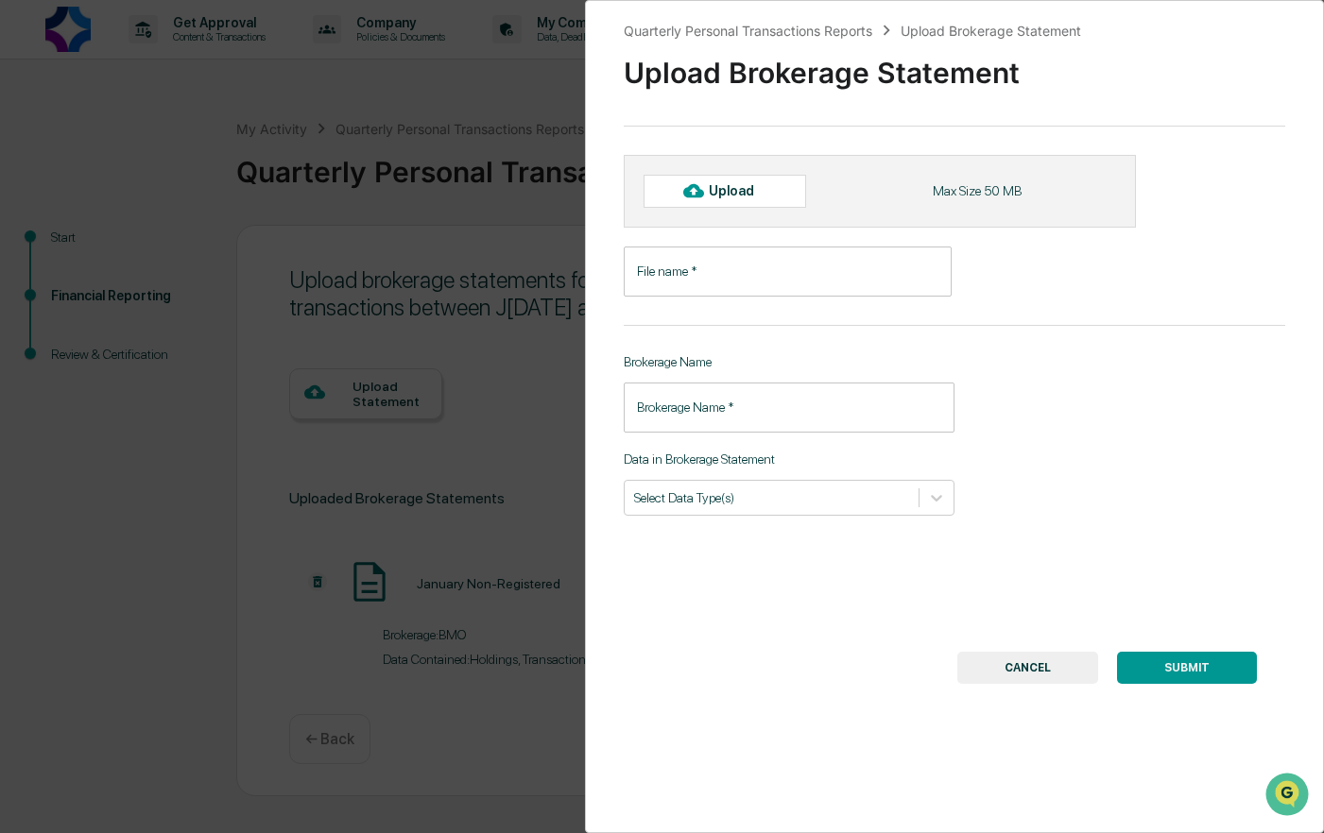
click at [729, 194] on div "Upload" at bounding box center [739, 190] width 61 height 15
type input "**********"
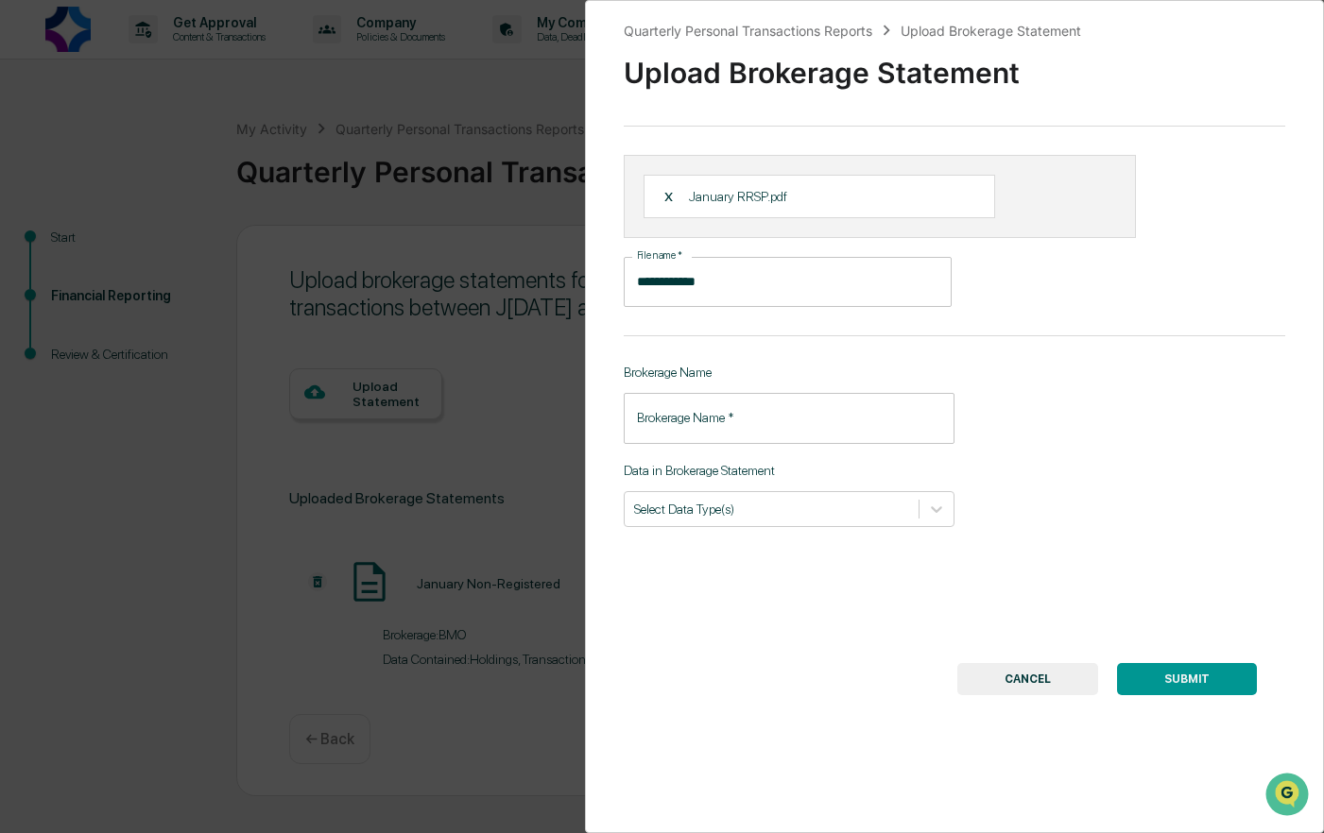
click at [712, 426] on input "Brokerage Name   *" at bounding box center [789, 418] width 331 height 50
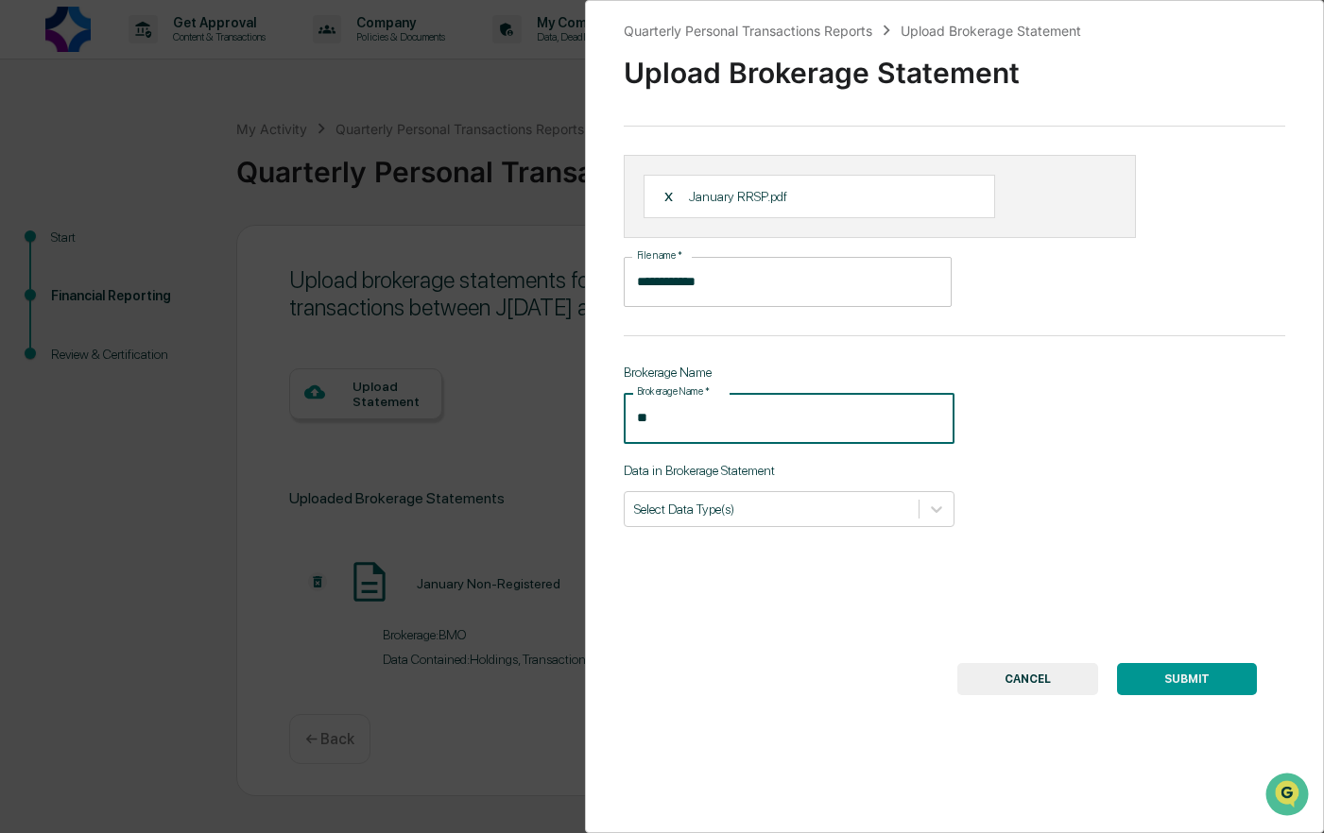
type input "*"
type input "***"
click at [1188, 678] on button "SUBMIT" at bounding box center [1187, 679] width 140 height 32
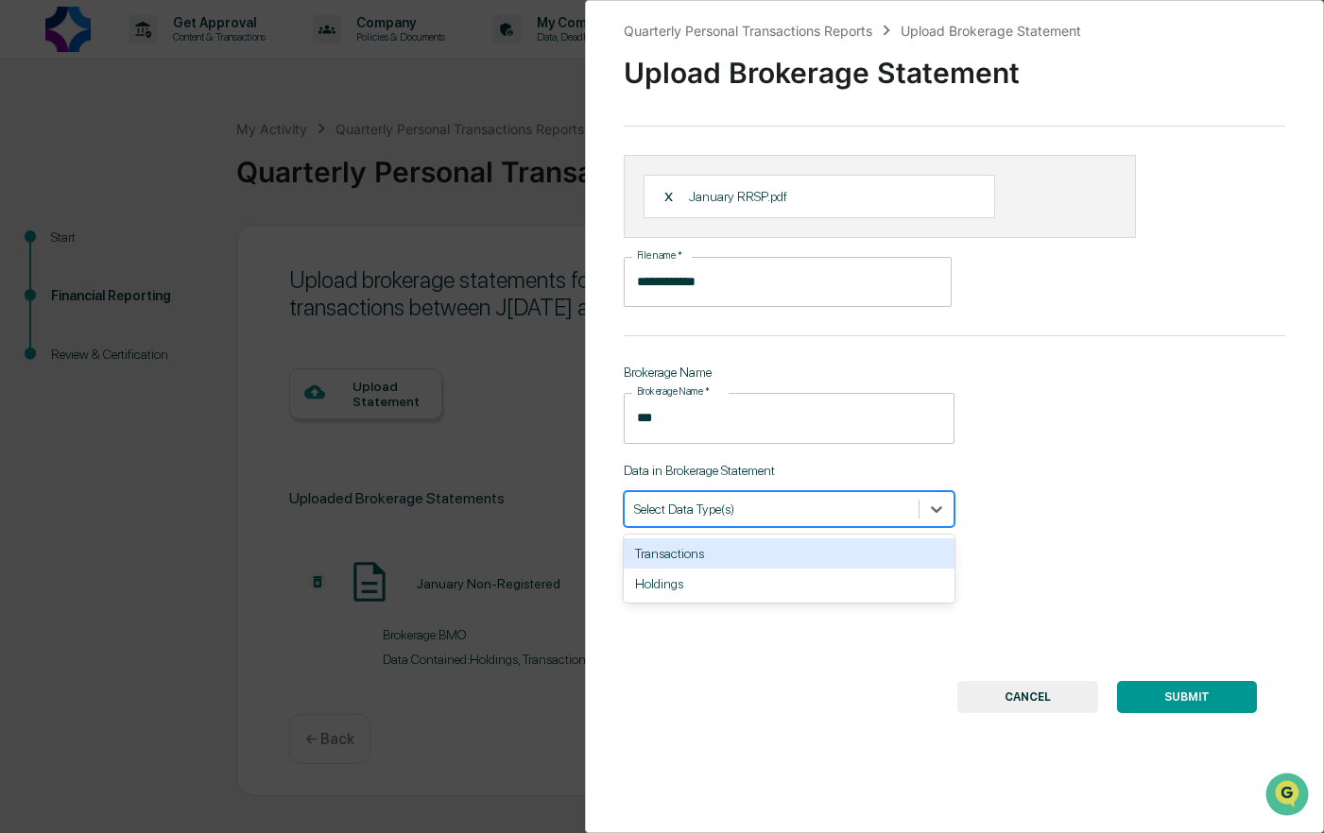
click at [815, 516] on div at bounding box center [771, 509] width 275 height 18
click at [698, 559] on div "Transactions" at bounding box center [789, 553] width 331 height 30
click at [656, 556] on div "Holdings" at bounding box center [789, 553] width 331 height 30
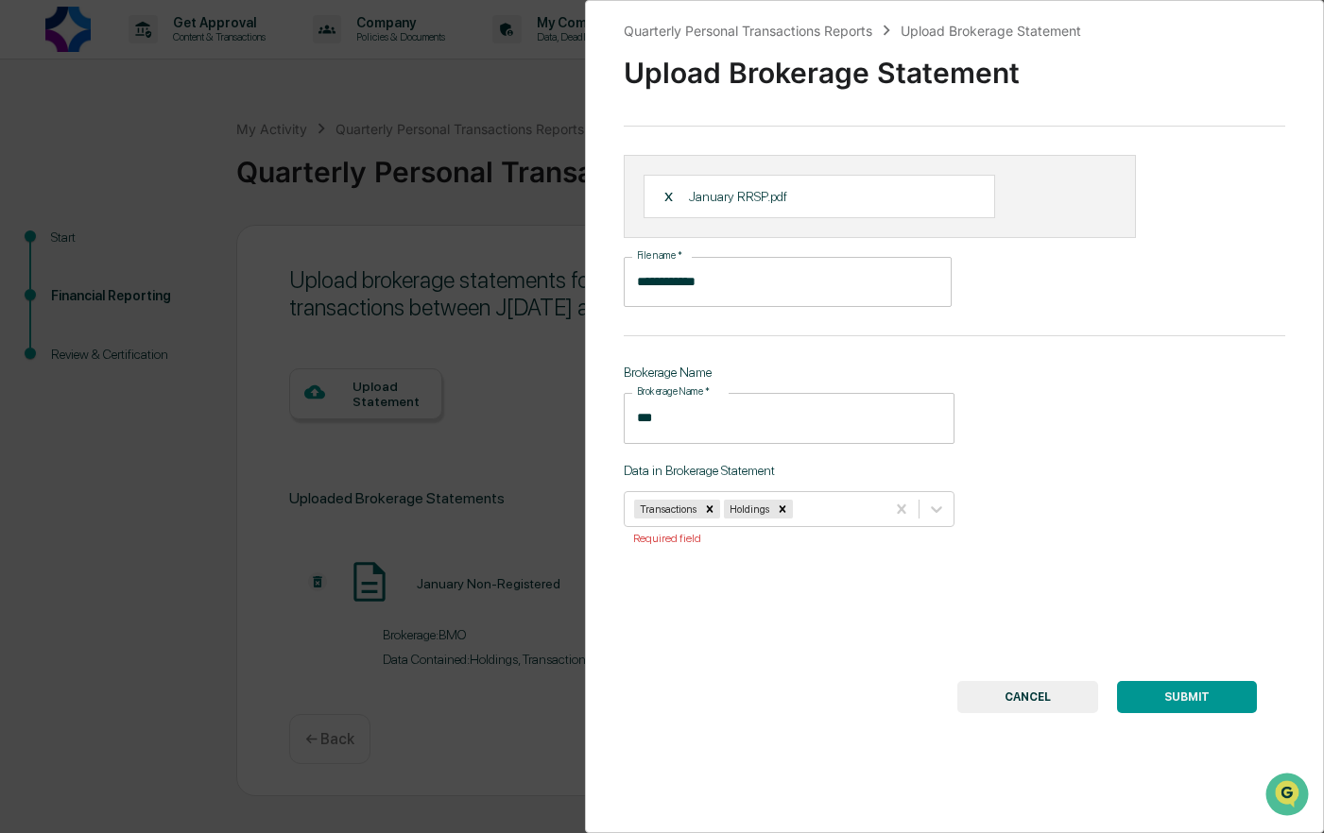
click at [1192, 692] on button "SUBMIT" at bounding box center [1187, 697] width 140 height 32
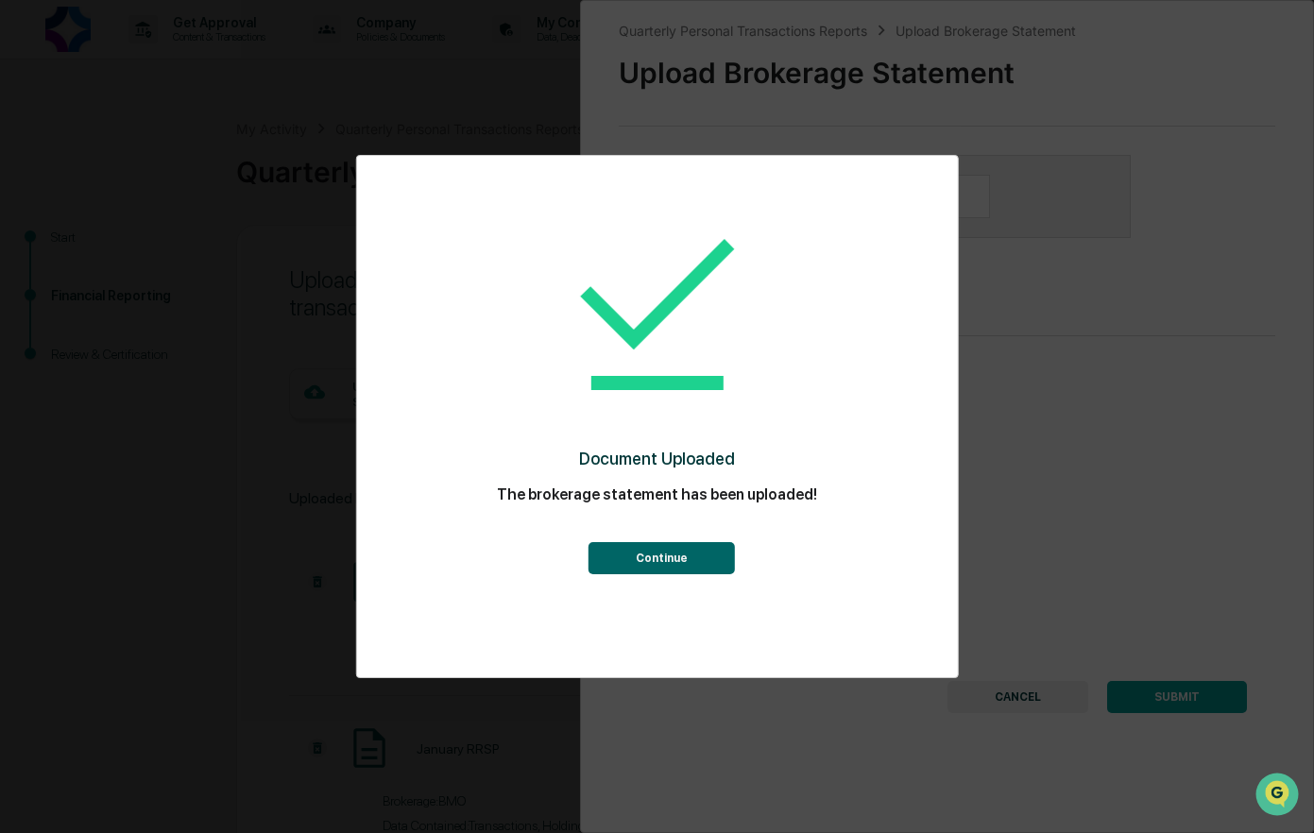
click at [682, 566] on button "Continue" at bounding box center [662, 558] width 146 height 32
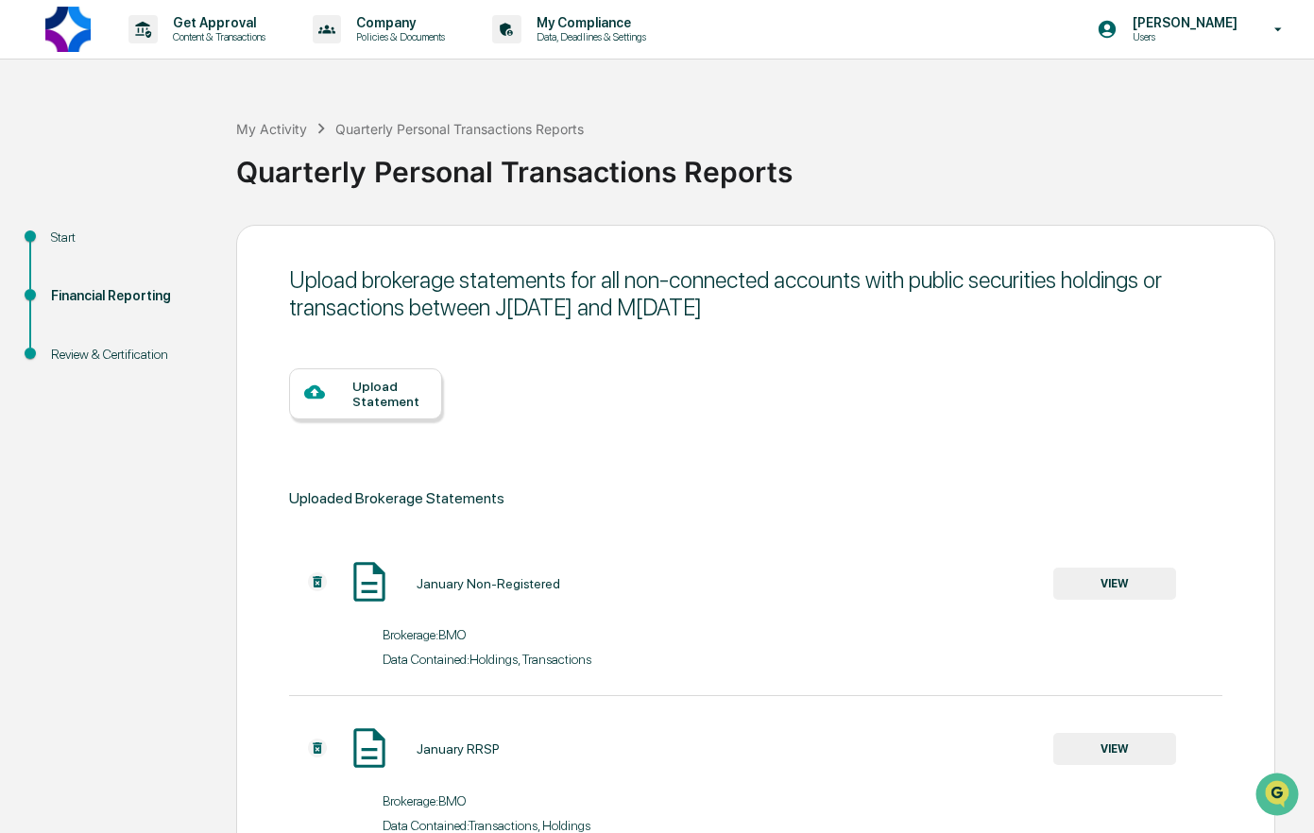
click at [390, 395] on div "Upload Statement" at bounding box center [389, 394] width 75 height 30
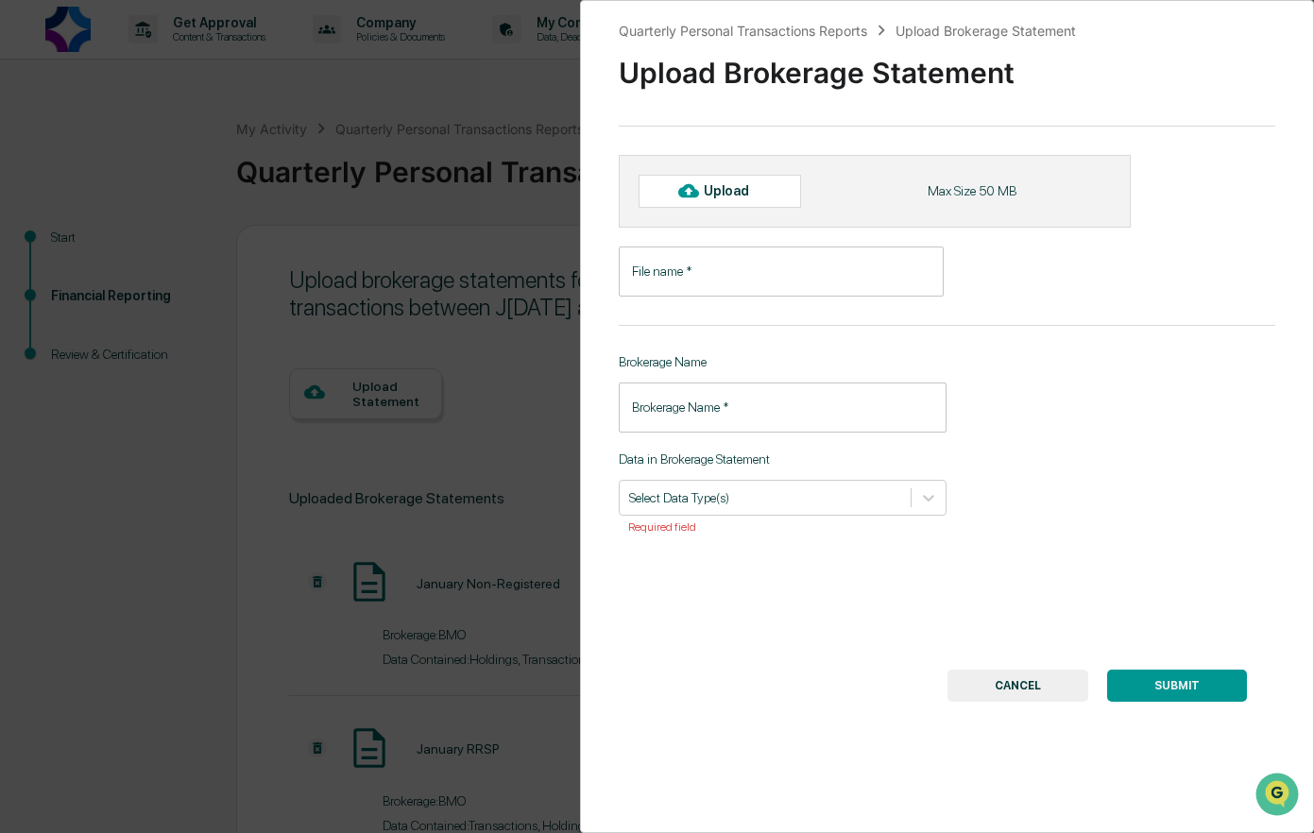
click at [730, 186] on div "Upload" at bounding box center [734, 190] width 61 height 15
type input "**********"
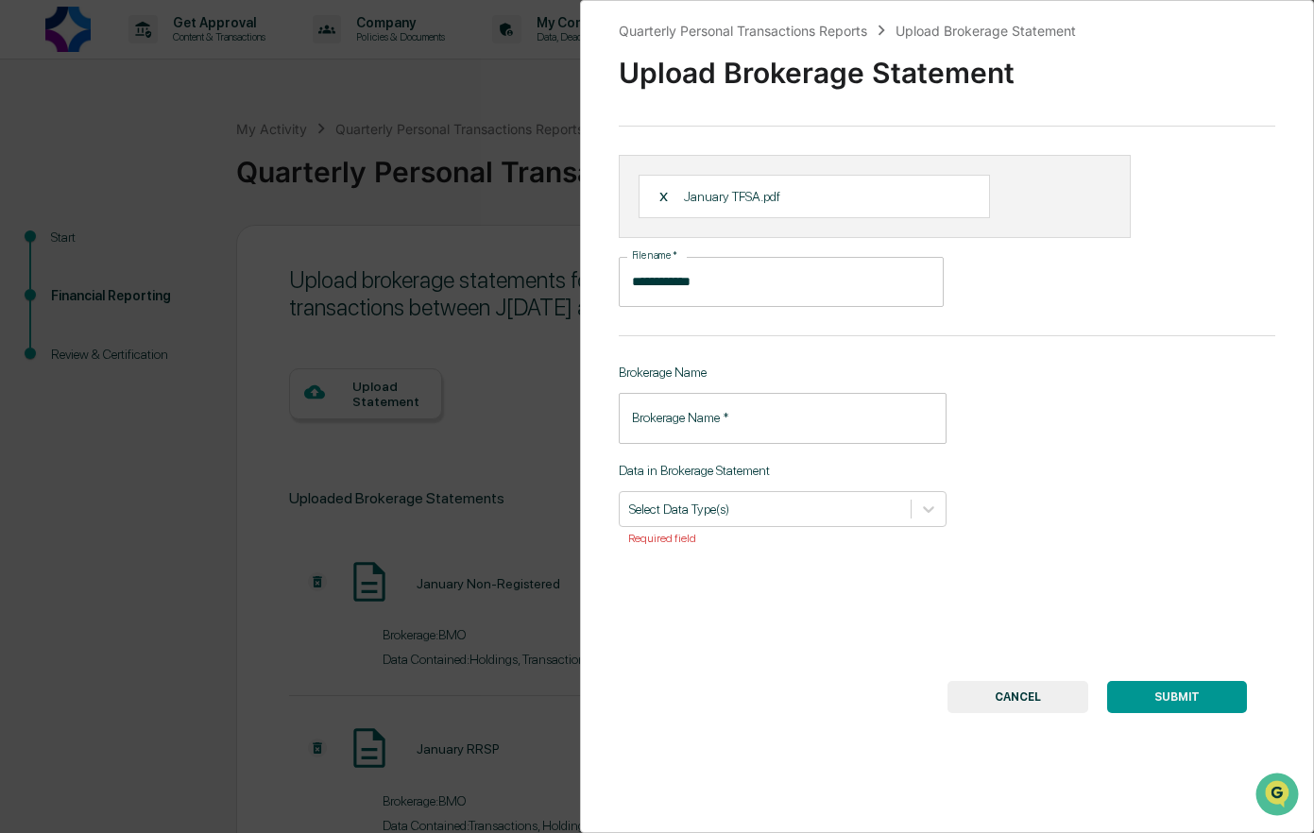
click at [677, 421] on input "Brokerage Name   *" at bounding box center [783, 418] width 329 height 50
type input "***"
click at [703, 512] on div at bounding box center [765, 509] width 273 height 18
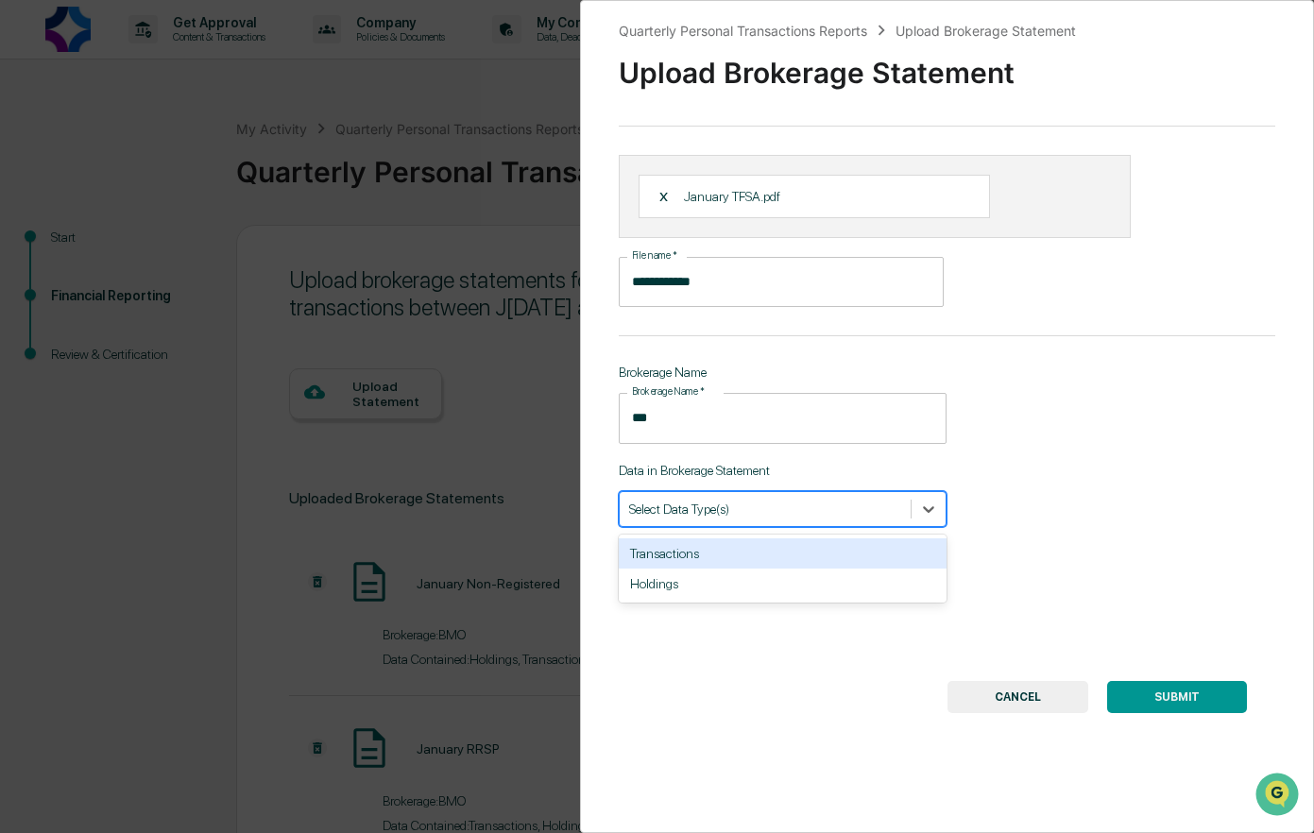
click at [675, 555] on div "Transactions" at bounding box center [783, 553] width 329 height 30
click at [708, 561] on div "Holdings" at bounding box center [783, 553] width 329 height 30
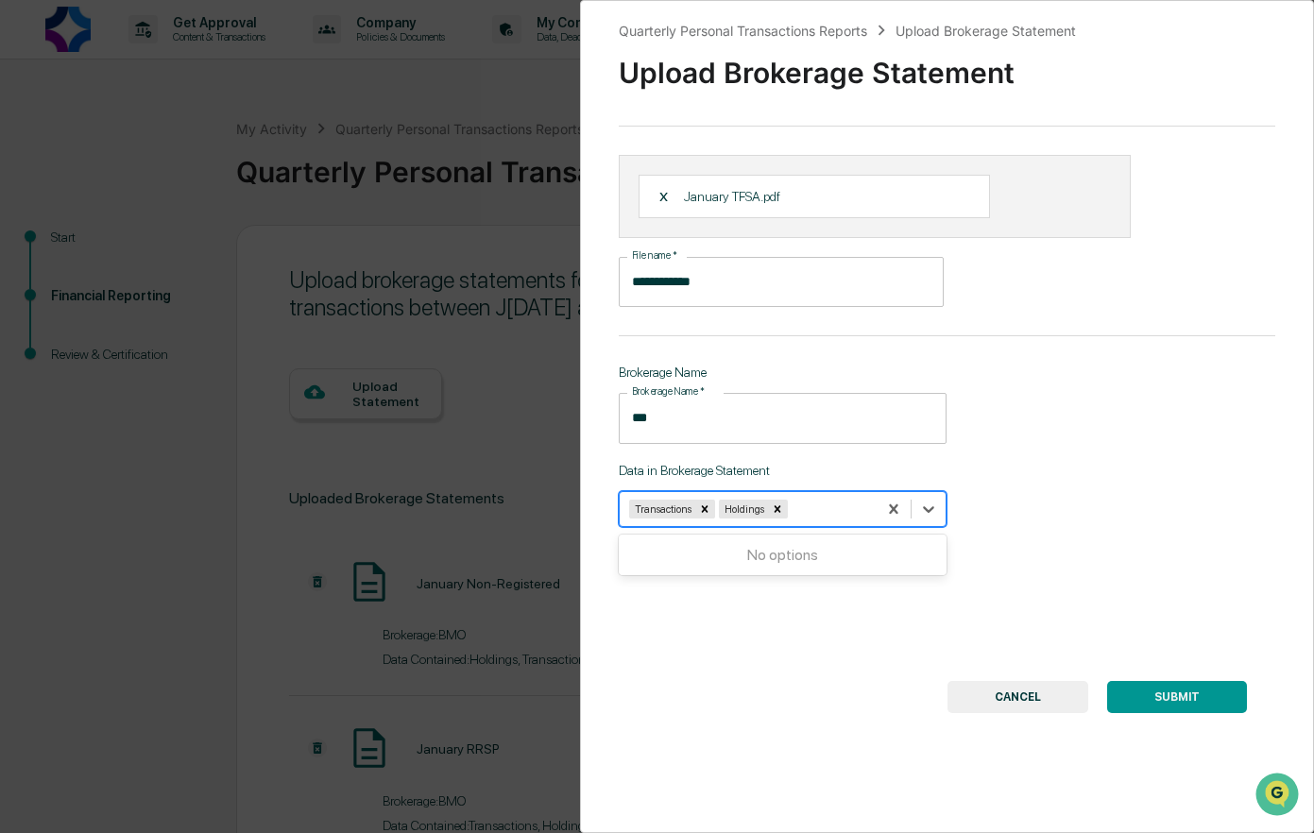
click at [1184, 692] on button "SUBMIT" at bounding box center [1177, 697] width 140 height 32
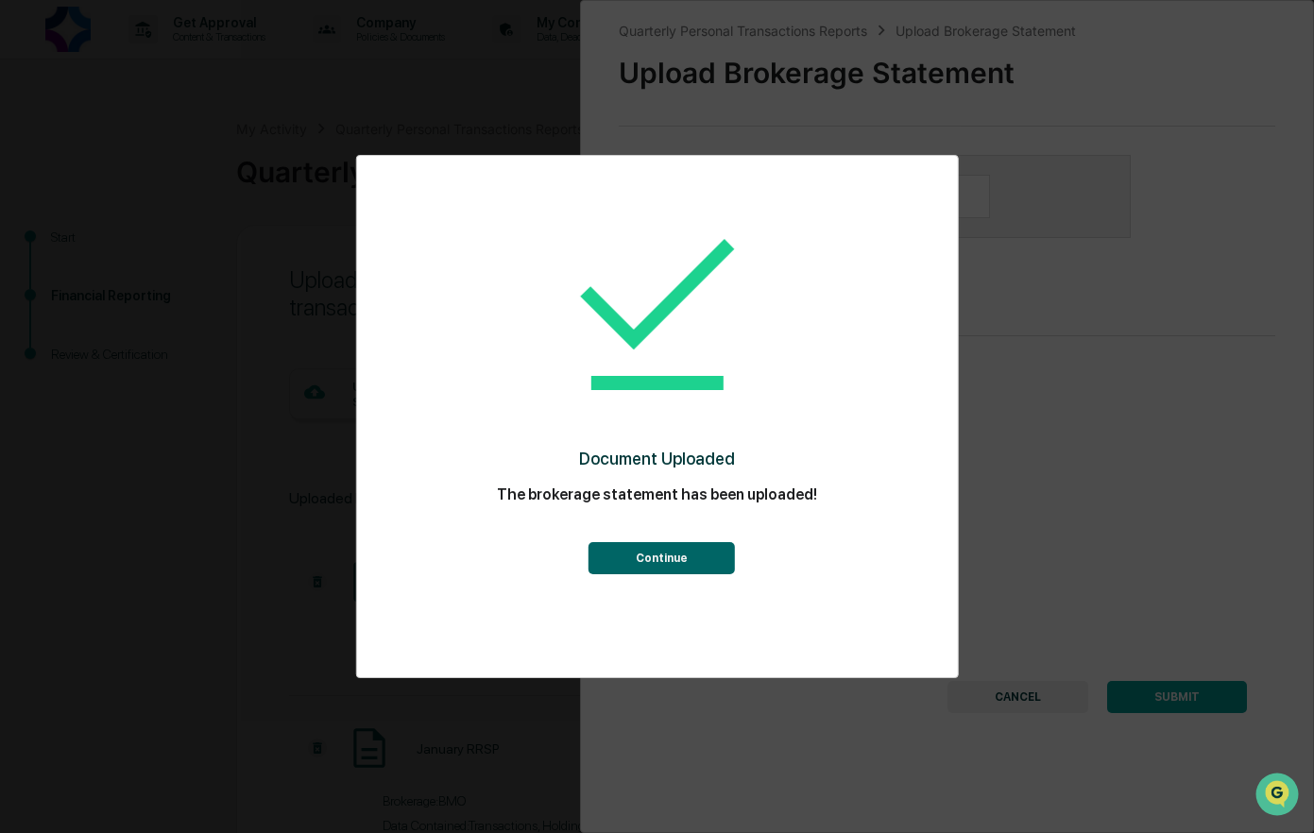
click at [664, 555] on button "Continue" at bounding box center [662, 558] width 146 height 32
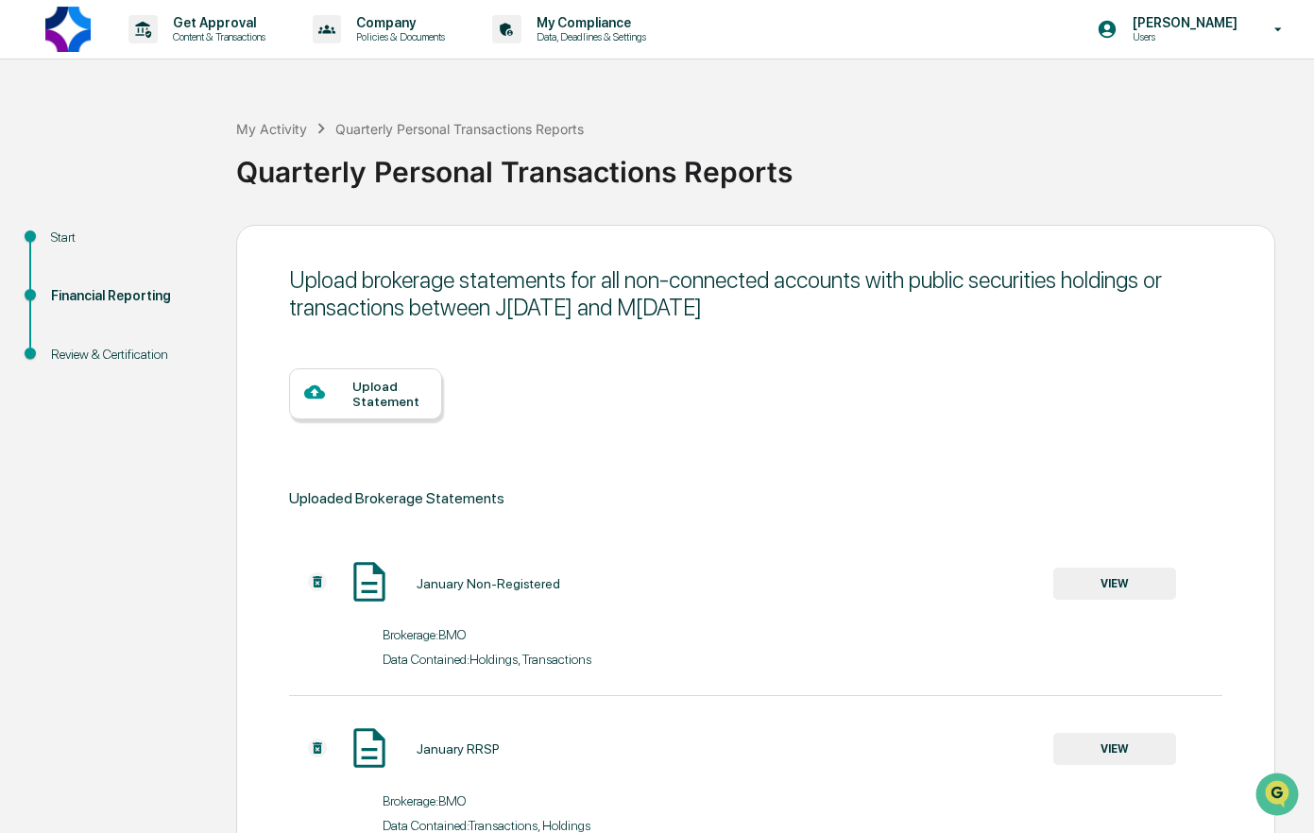
click at [369, 396] on div "Upload Statement" at bounding box center [389, 394] width 75 height 30
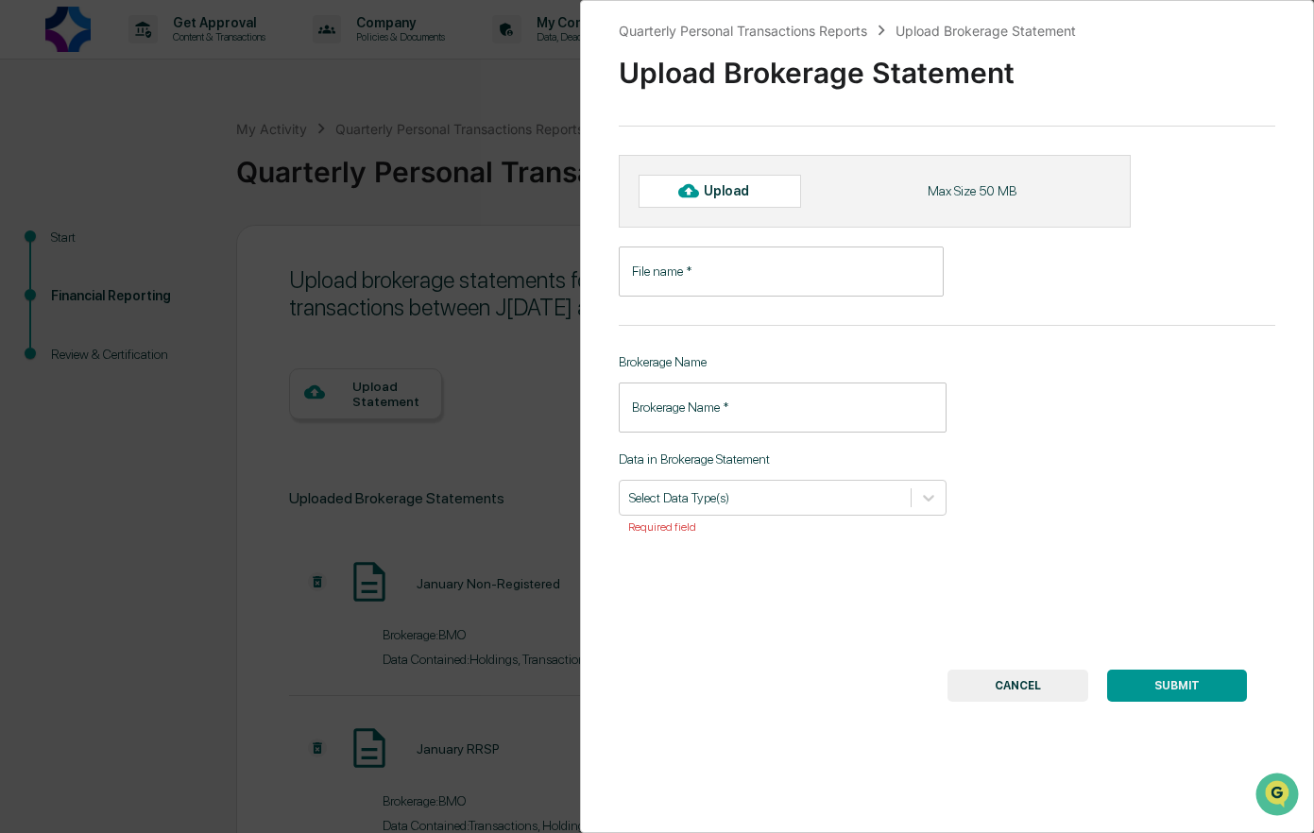
click at [726, 194] on div "Upload" at bounding box center [734, 190] width 61 height 15
type input "**********"
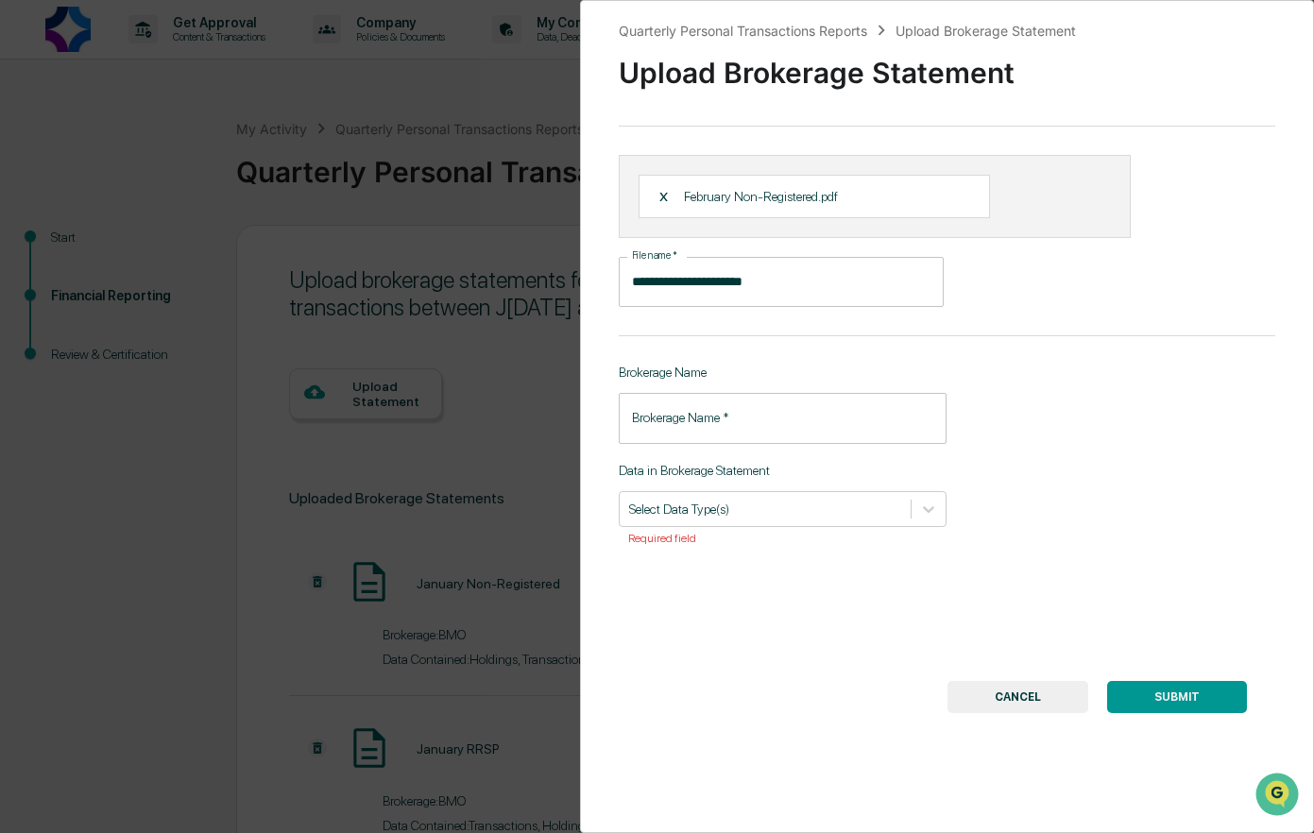
click at [705, 429] on input "Brokerage Name   *" at bounding box center [783, 418] width 329 height 50
type input "***"
click at [714, 508] on div at bounding box center [765, 509] width 273 height 18
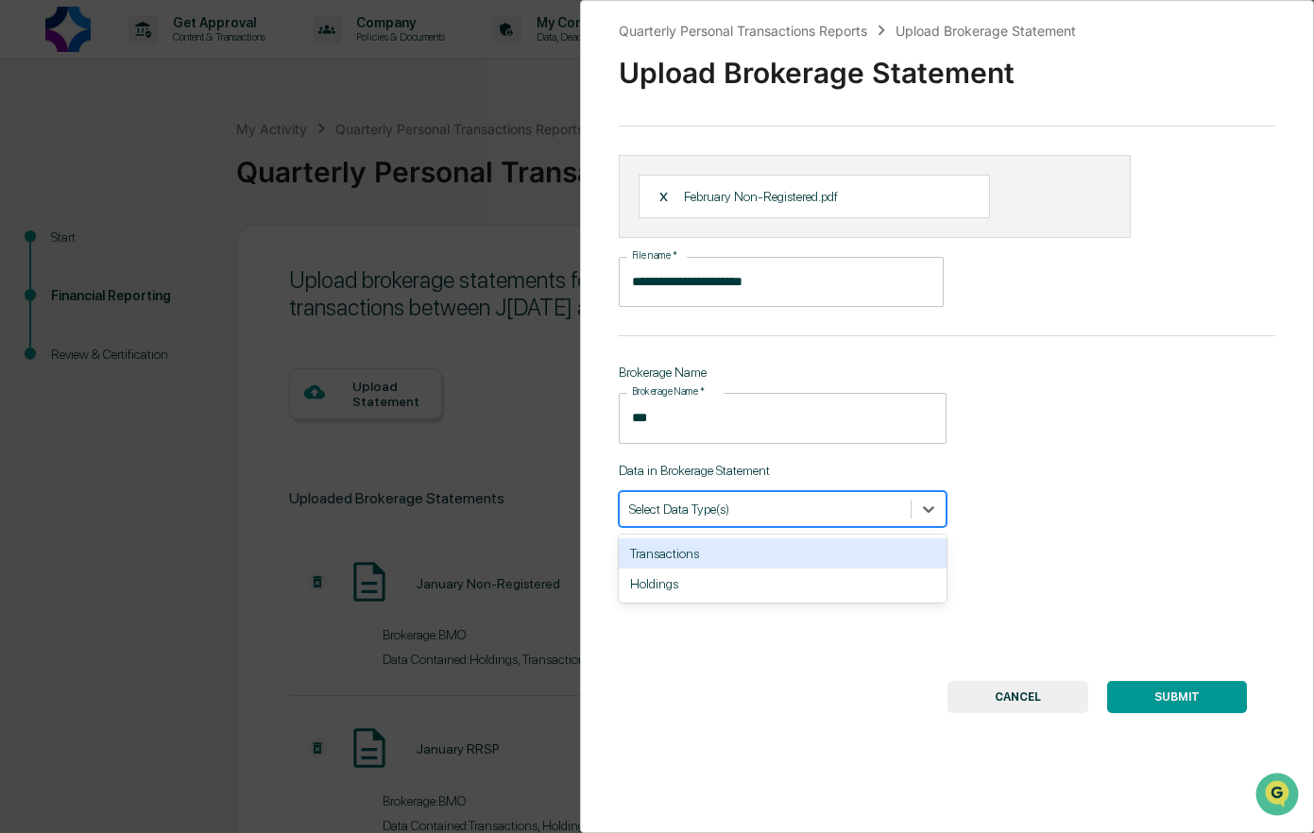
click at [696, 549] on div "Transactions" at bounding box center [783, 553] width 329 height 30
click at [674, 551] on div "Holdings" at bounding box center [783, 553] width 329 height 30
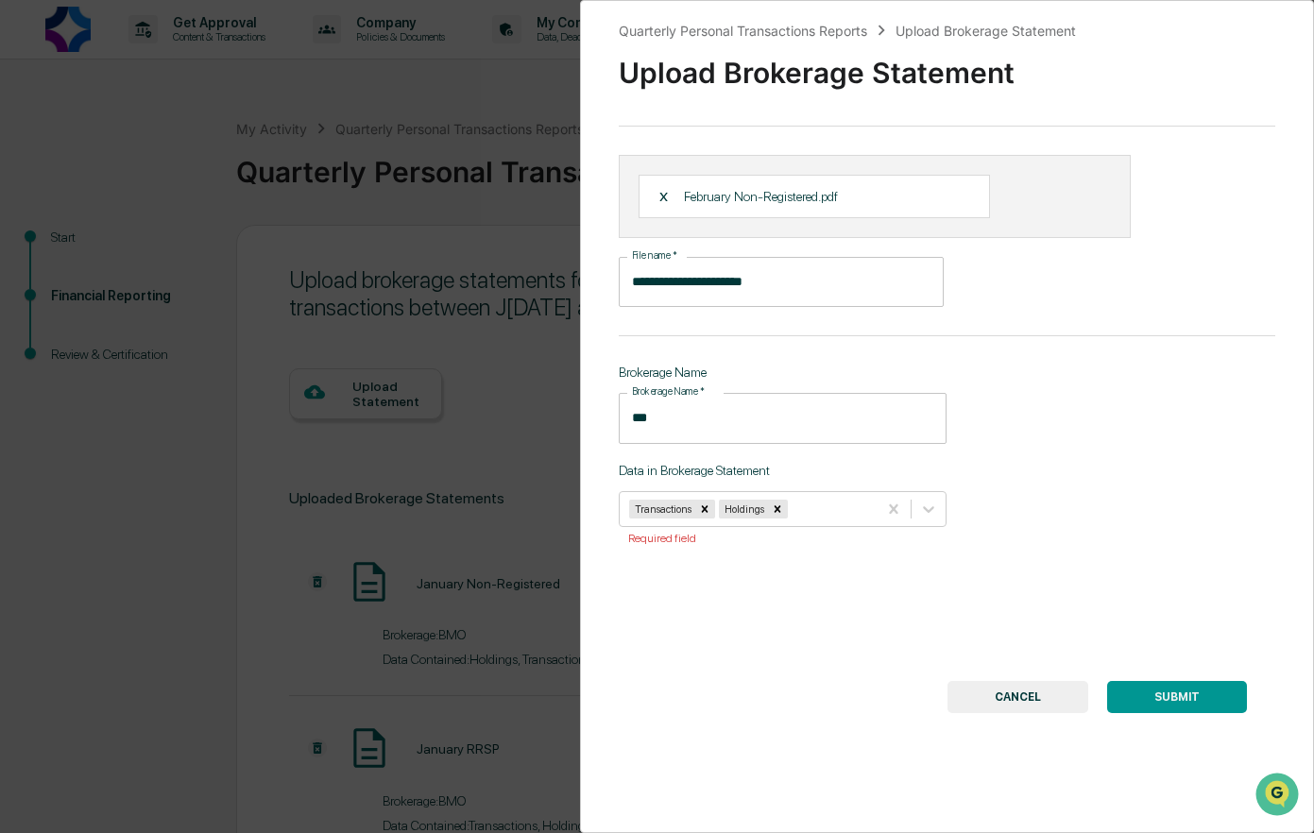
click at [1153, 698] on button "SUBMIT" at bounding box center [1177, 697] width 140 height 32
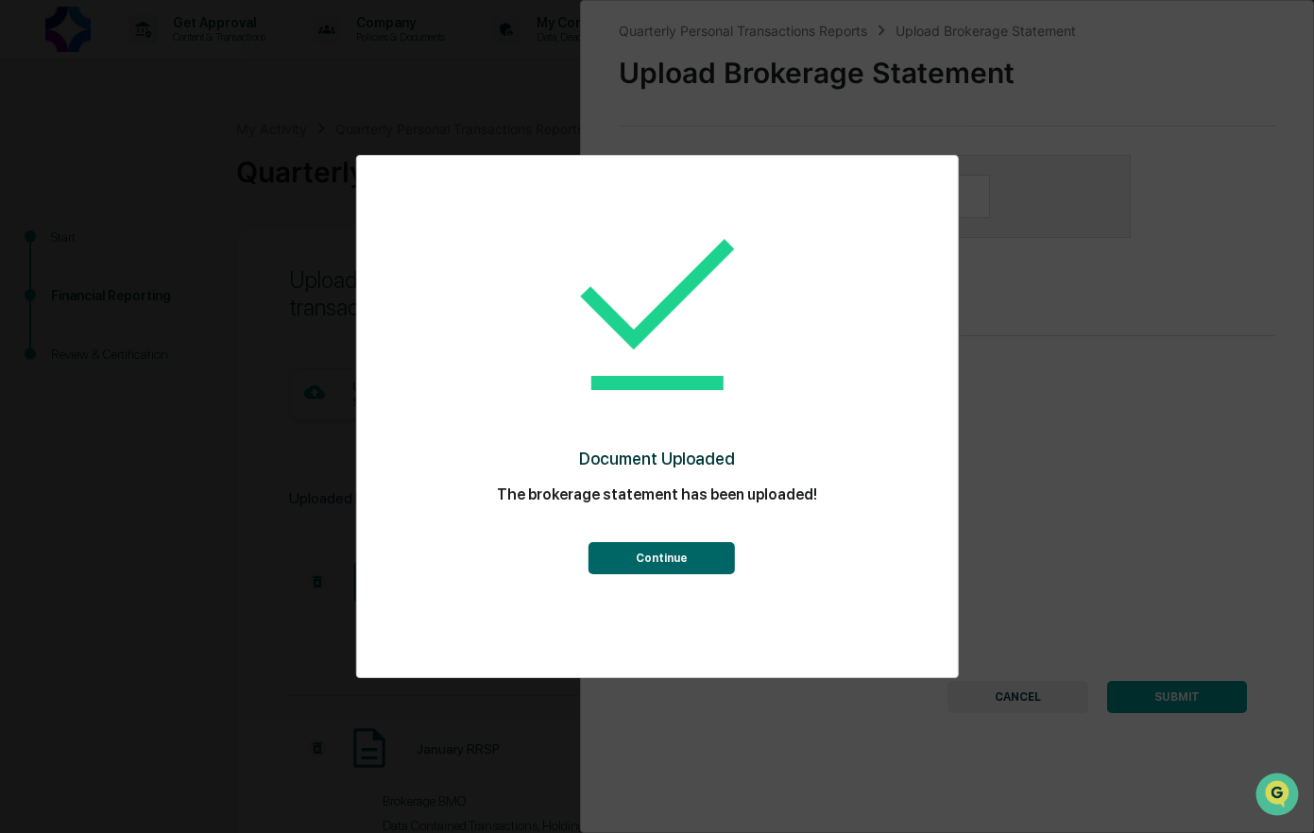
click at [688, 558] on button "Continue" at bounding box center [662, 558] width 146 height 32
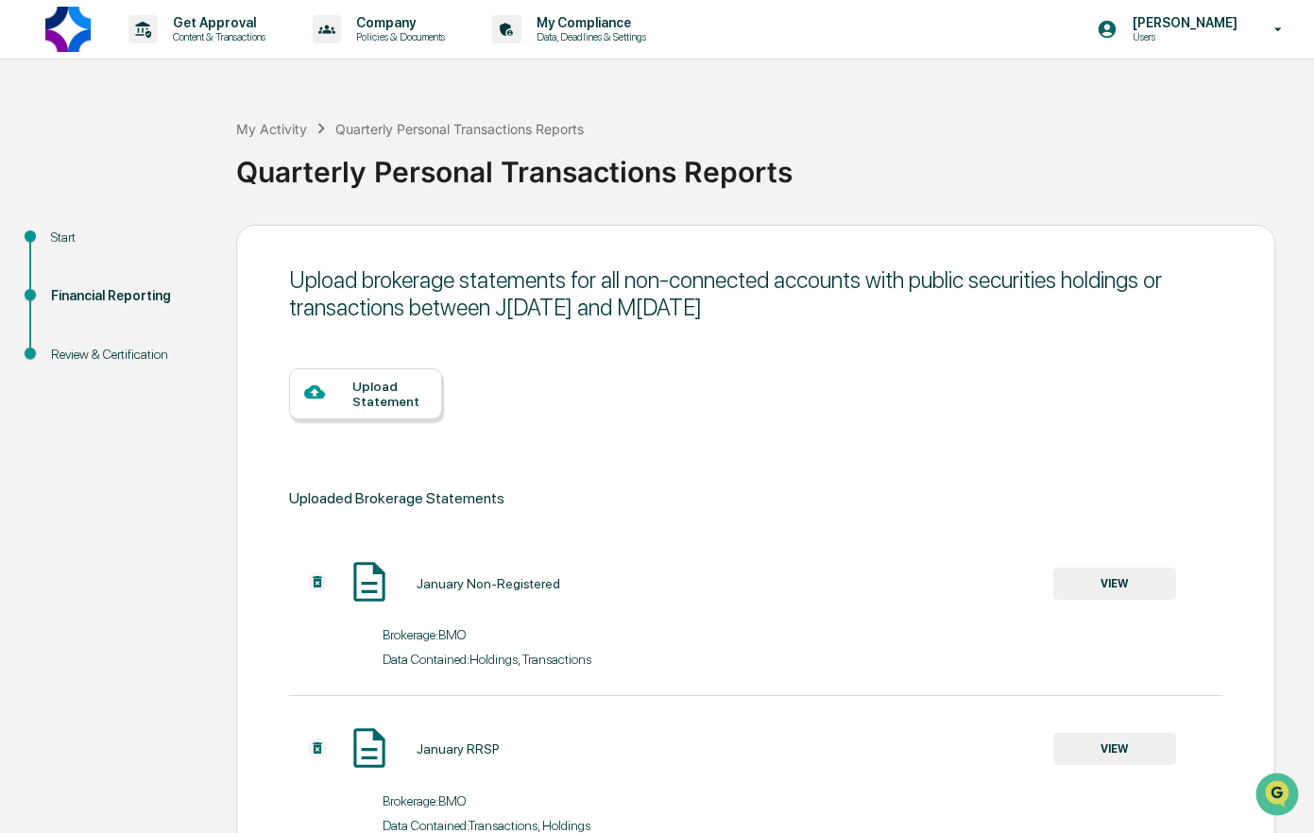
click at [394, 407] on div "Upload Statement" at bounding box center [389, 394] width 75 height 30
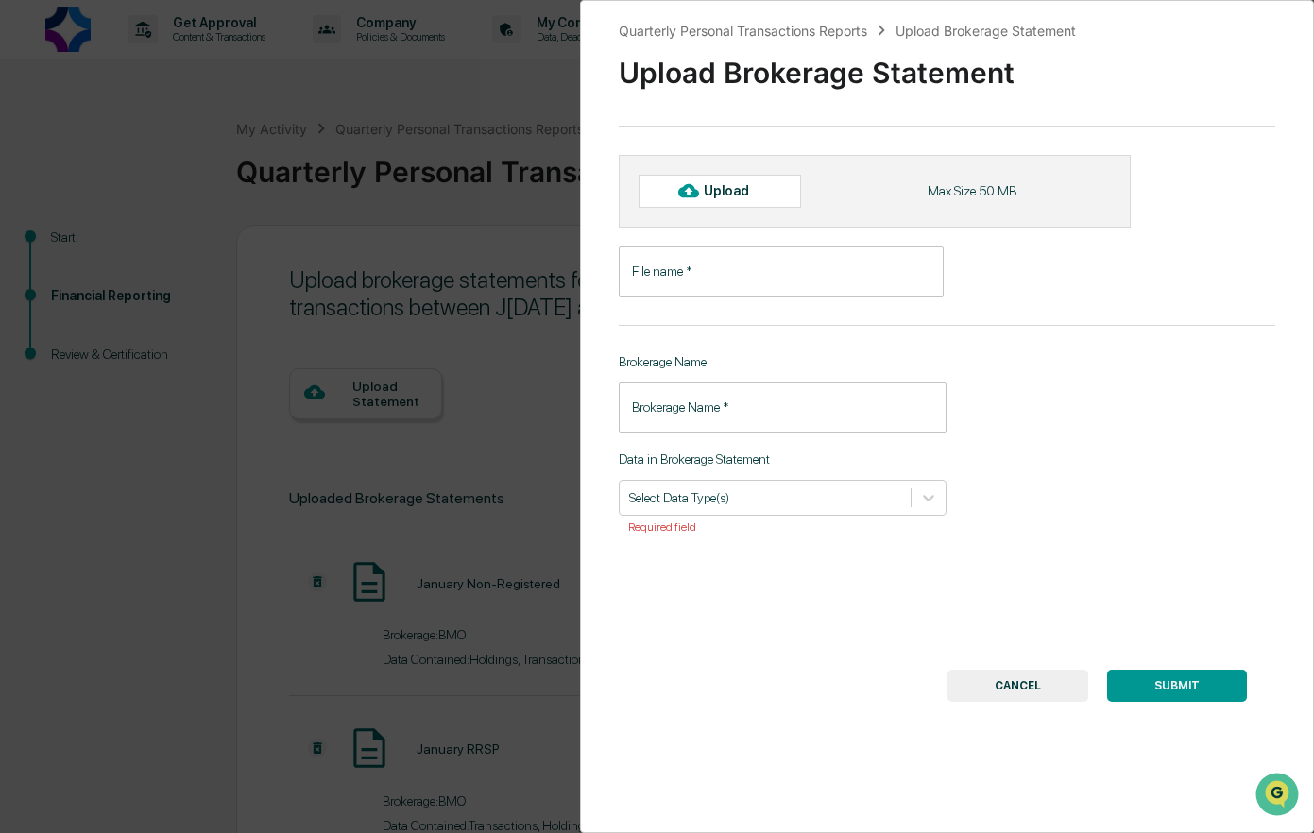
click at [738, 190] on div "Upload" at bounding box center [734, 190] width 61 height 15
type input "**********"
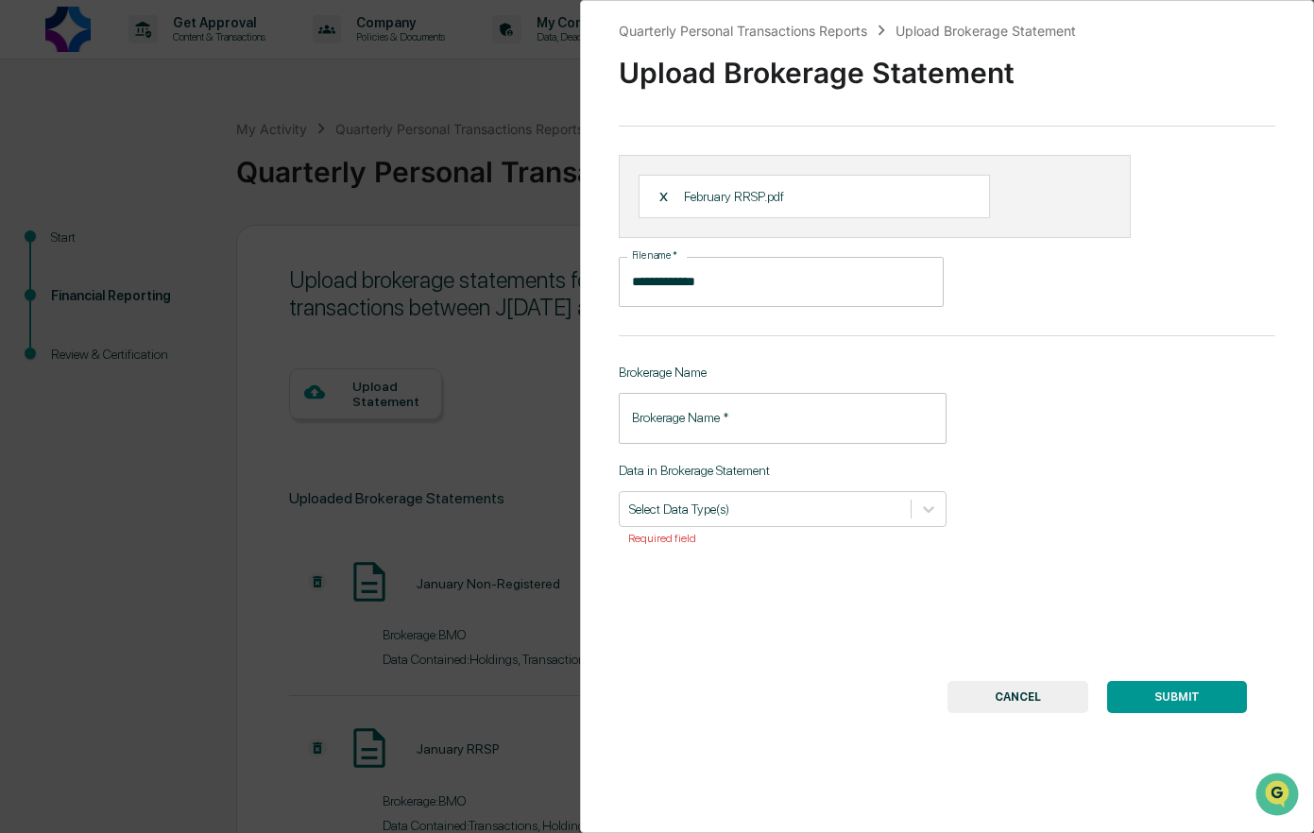
click at [697, 430] on input "Brokerage Name   *" at bounding box center [783, 418] width 329 height 50
type input "***"
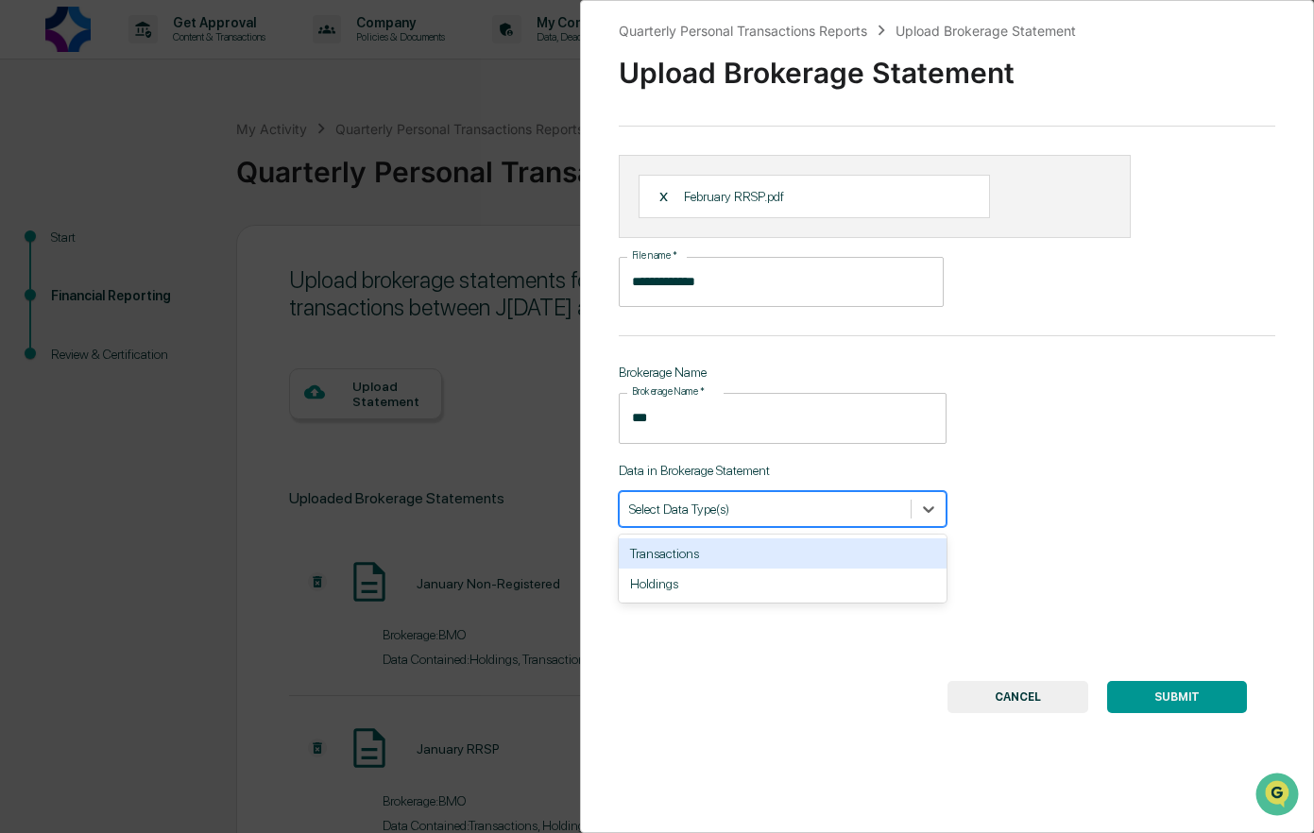
click at [794, 515] on div at bounding box center [765, 509] width 273 height 18
click at [670, 553] on div "Transactions" at bounding box center [783, 553] width 329 height 30
click at [672, 560] on div "Holdings" at bounding box center [783, 553] width 329 height 30
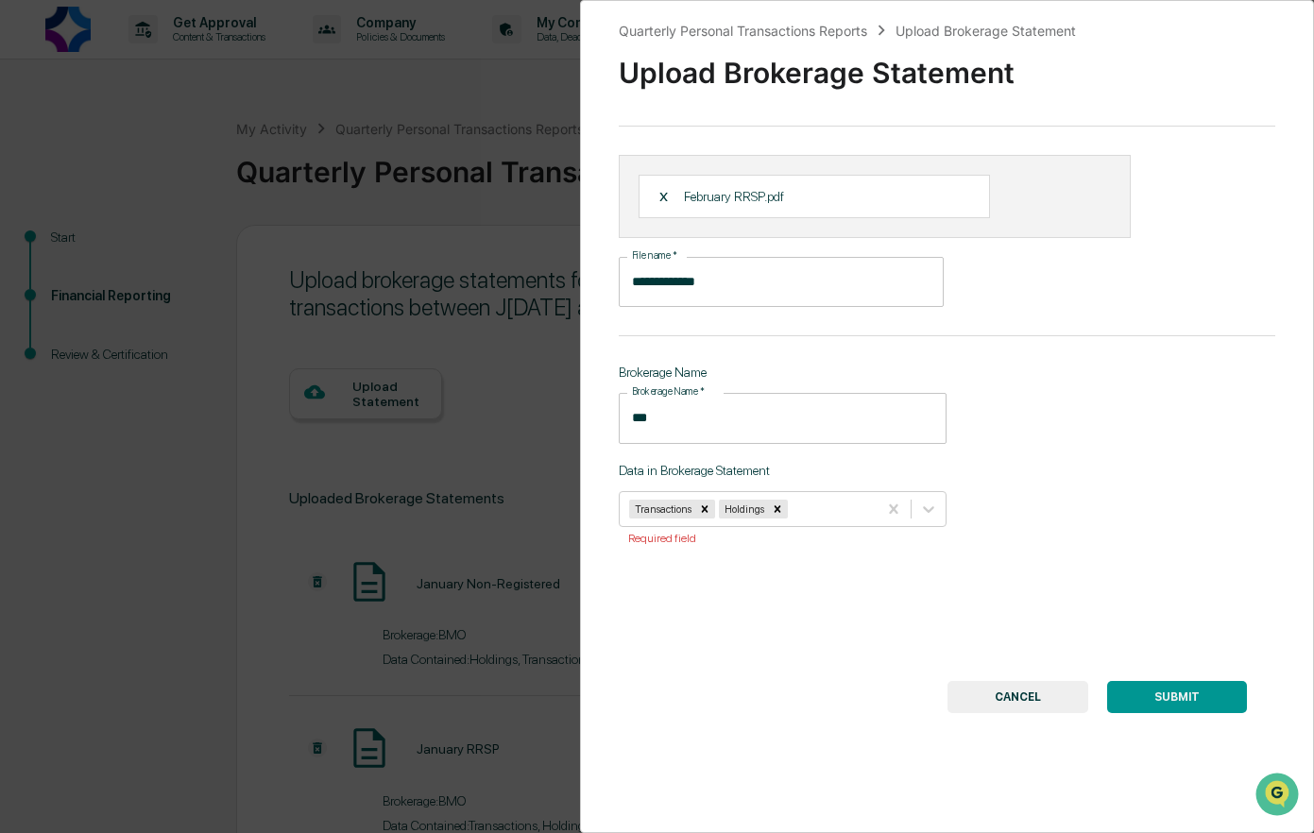
click at [1153, 698] on button "SUBMIT" at bounding box center [1177, 697] width 140 height 32
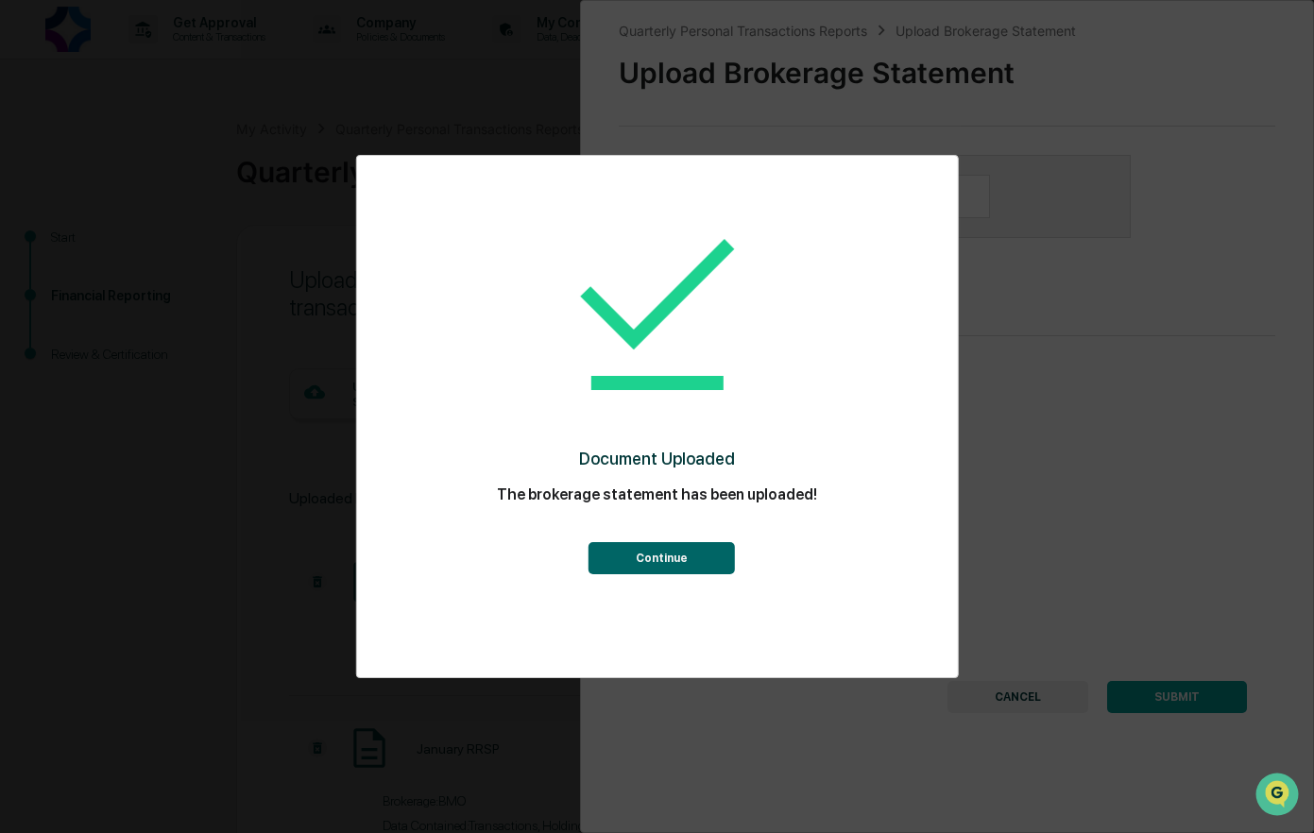
click at [705, 549] on button "Continue" at bounding box center [662, 558] width 146 height 32
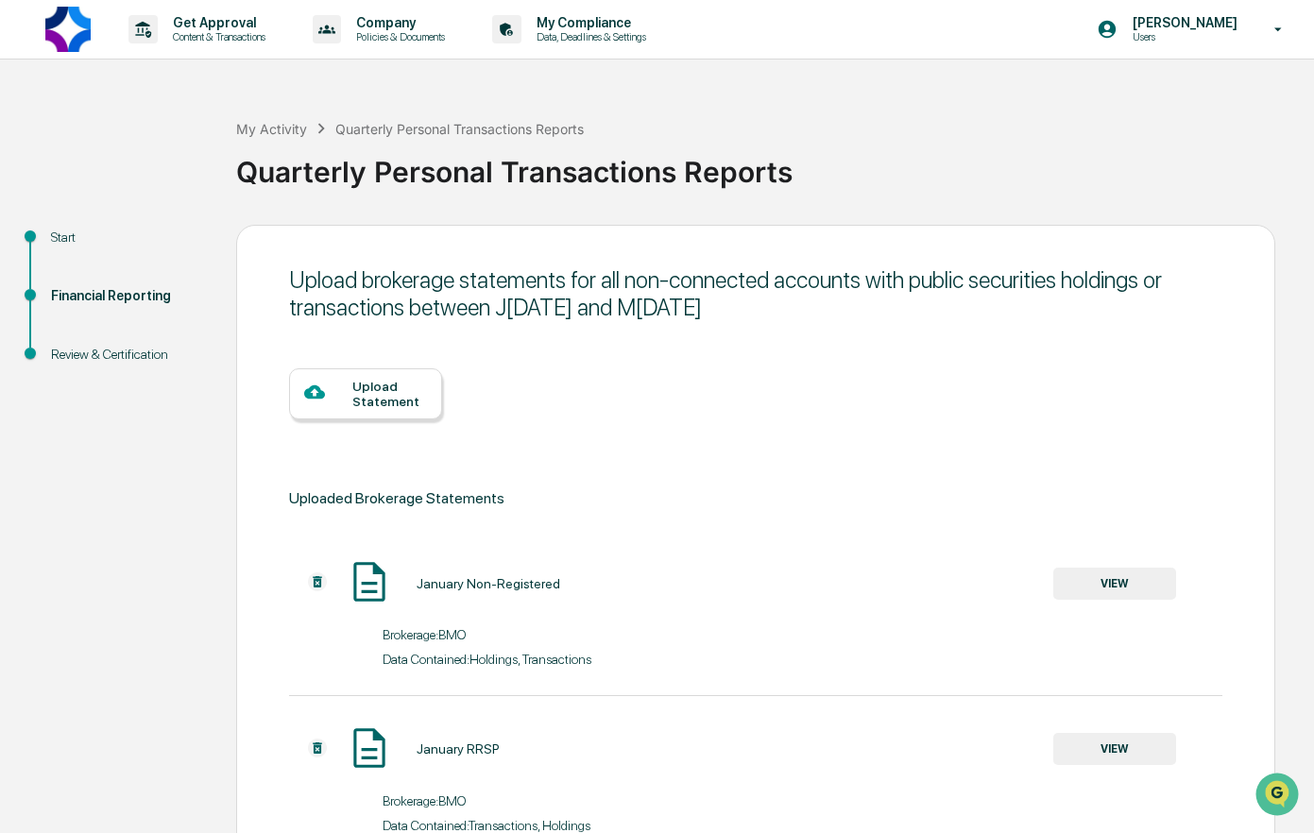
click at [401, 395] on div "Upload Statement" at bounding box center [389, 394] width 75 height 30
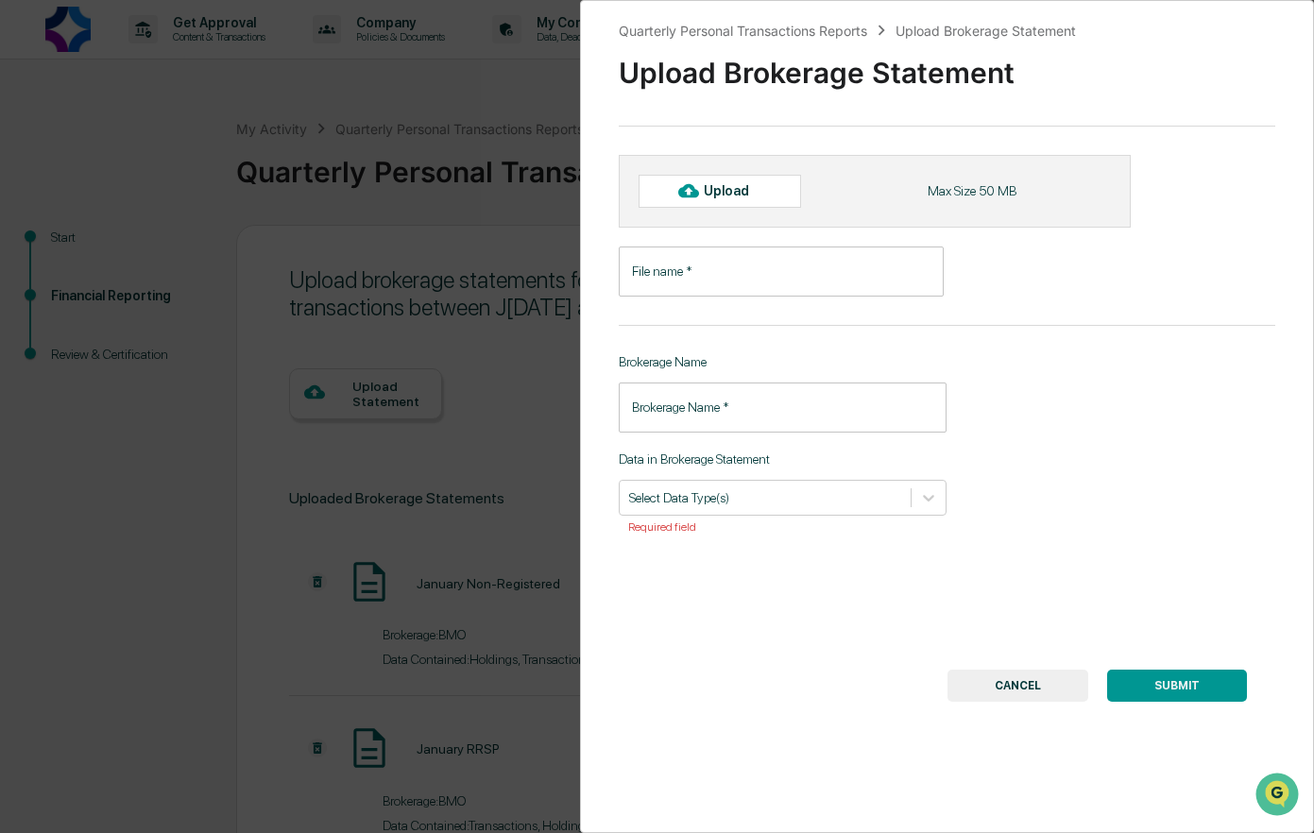
click at [742, 187] on div "Upload" at bounding box center [734, 190] width 61 height 15
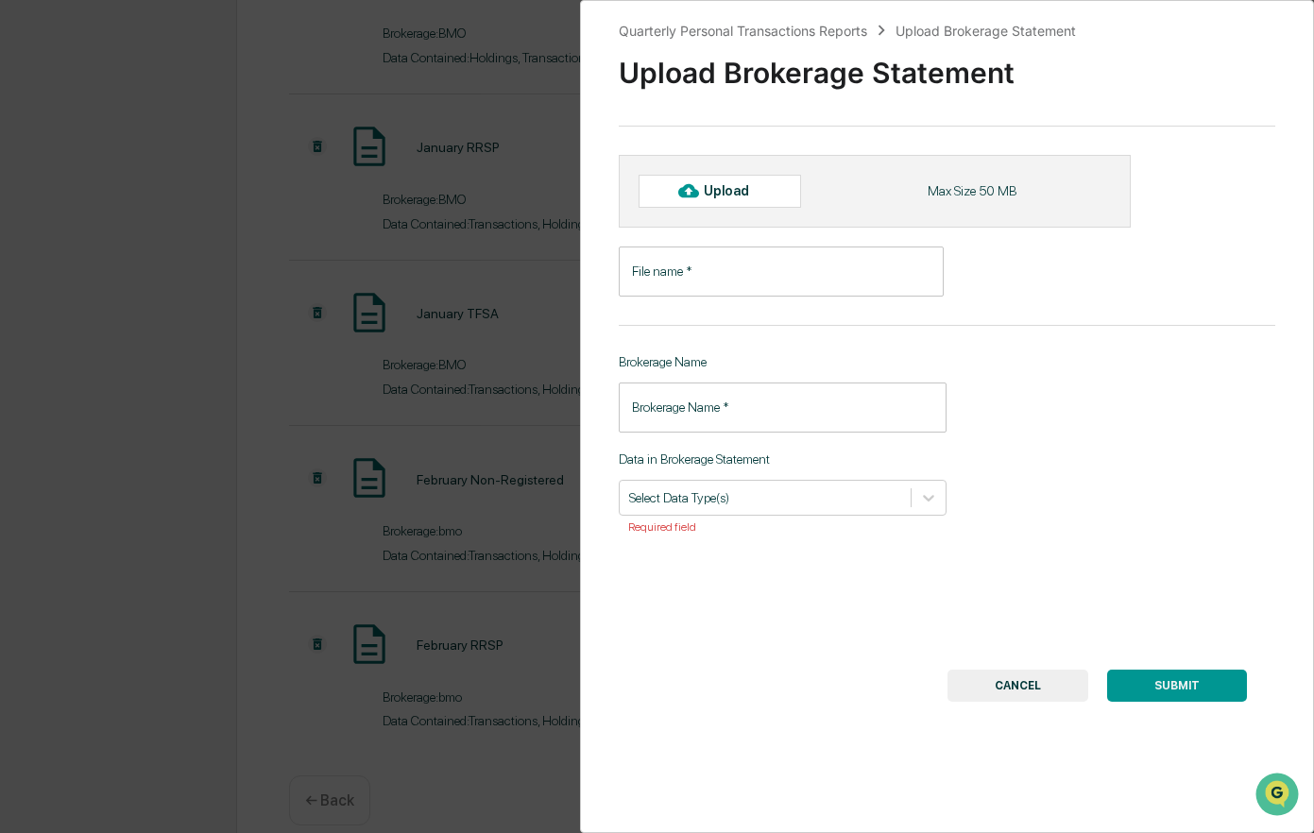
scroll to position [626, 0]
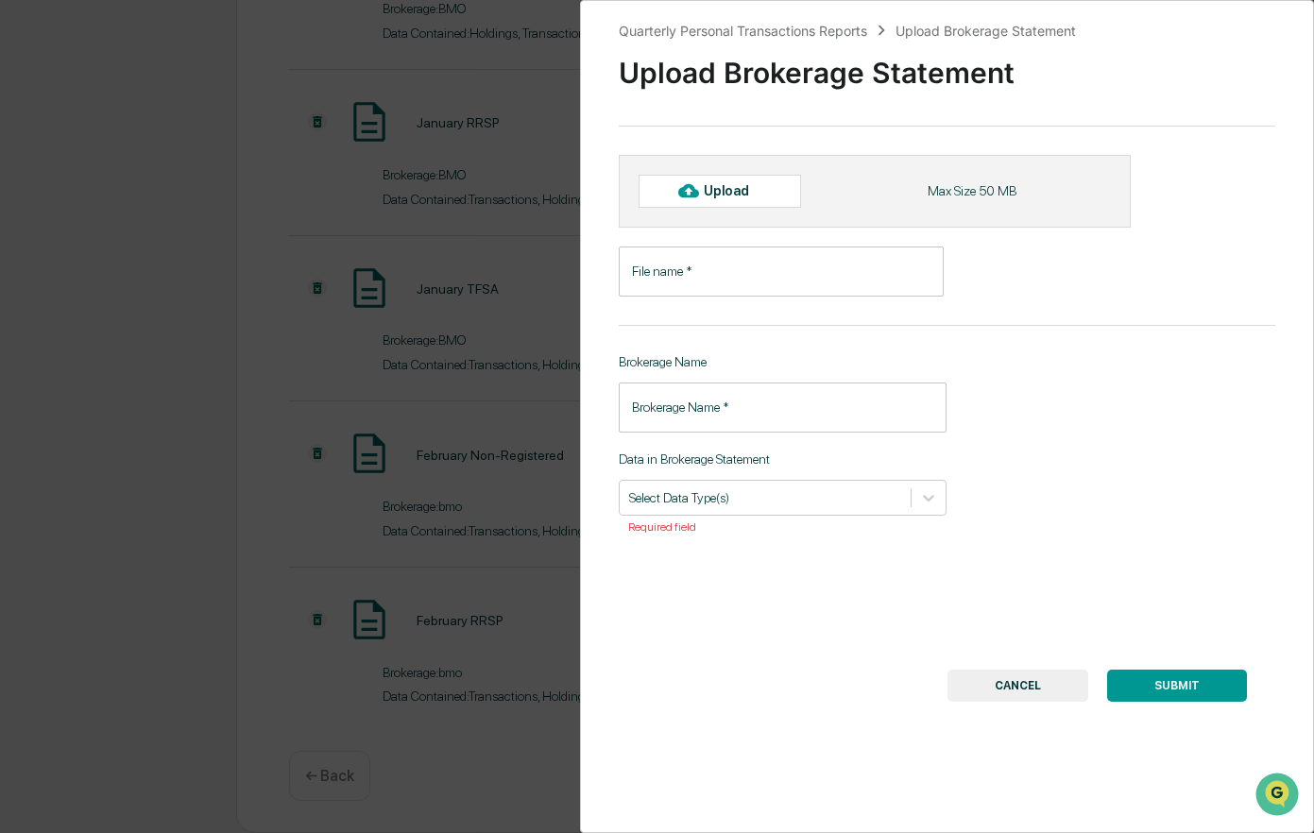
click at [721, 193] on div "Upload" at bounding box center [734, 190] width 61 height 15
type input "**********"
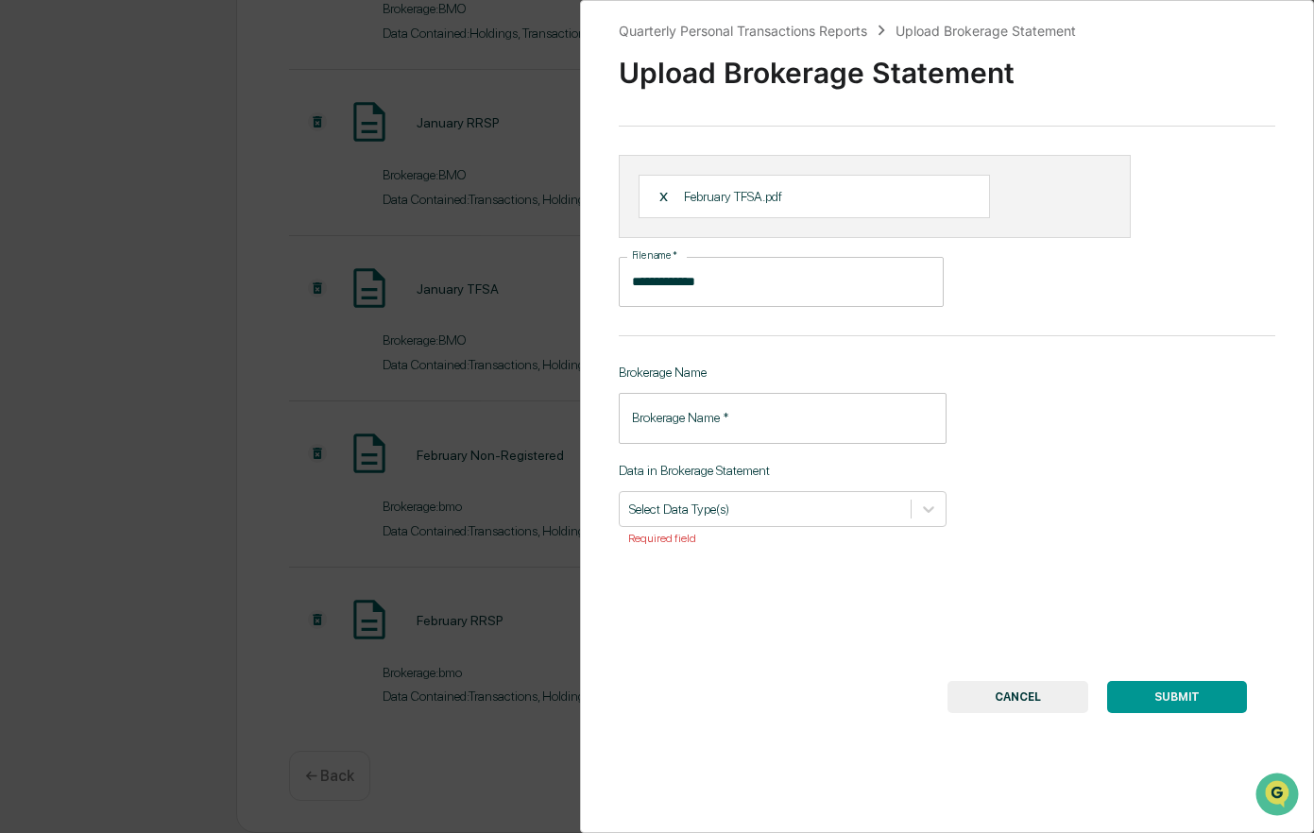
click at [716, 430] on input "Brokerage Name   *" at bounding box center [783, 418] width 329 height 50
type input "***"
click at [705, 516] on div at bounding box center [765, 509] width 273 height 18
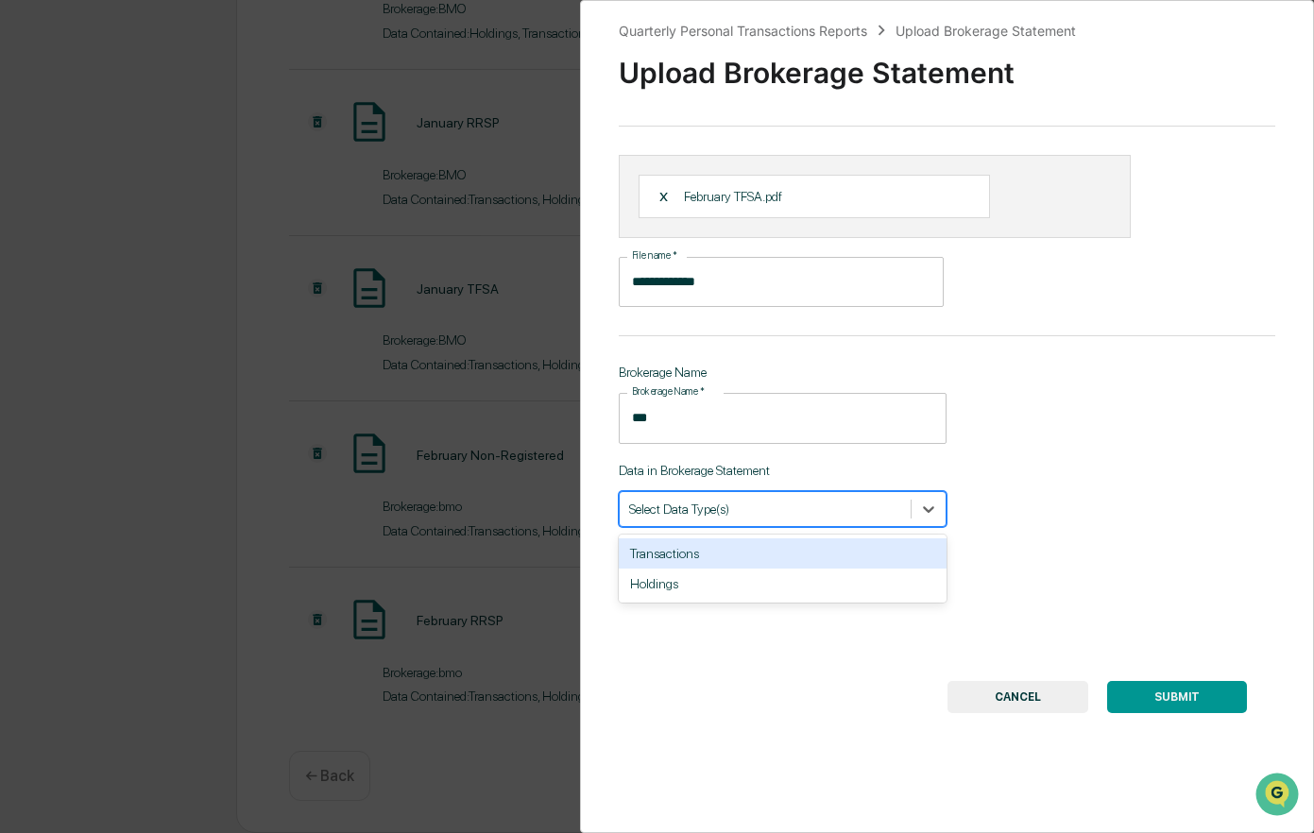
click at [698, 551] on div "Transactions" at bounding box center [783, 553] width 329 height 30
click at [692, 558] on div "Holdings" at bounding box center [783, 553] width 329 height 30
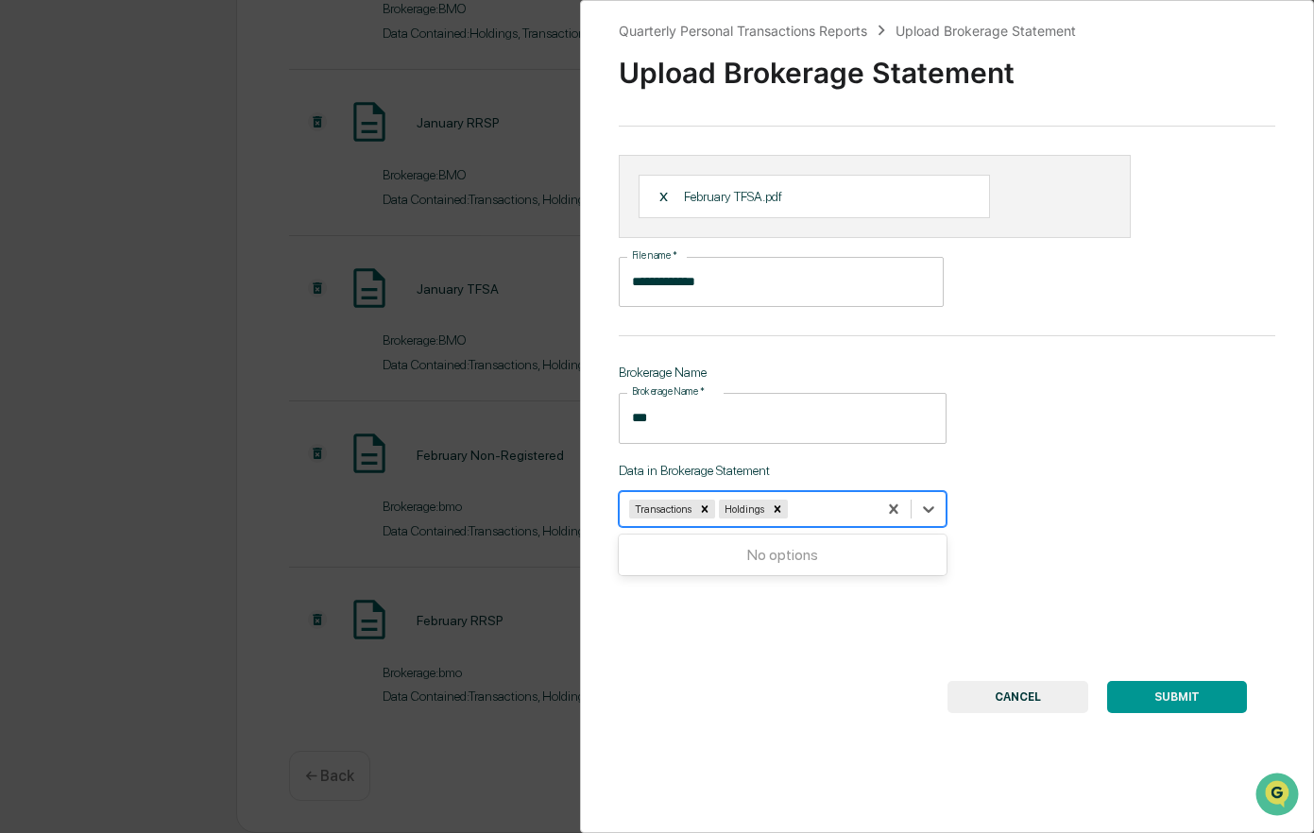
click at [1158, 702] on button "SUBMIT" at bounding box center [1177, 697] width 140 height 32
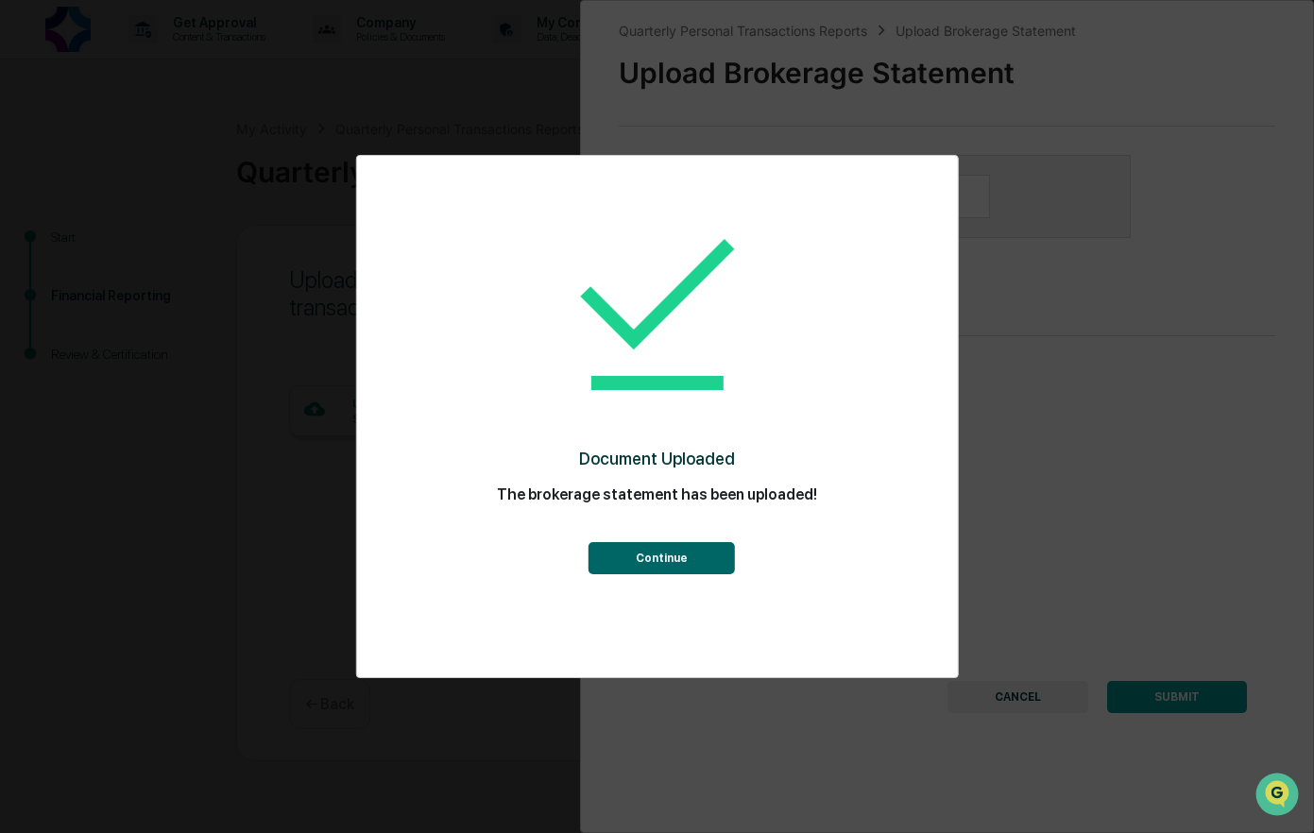
scroll to position [0, 0]
click at [691, 556] on button "Continue" at bounding box center [662, 558] width 146 height 32
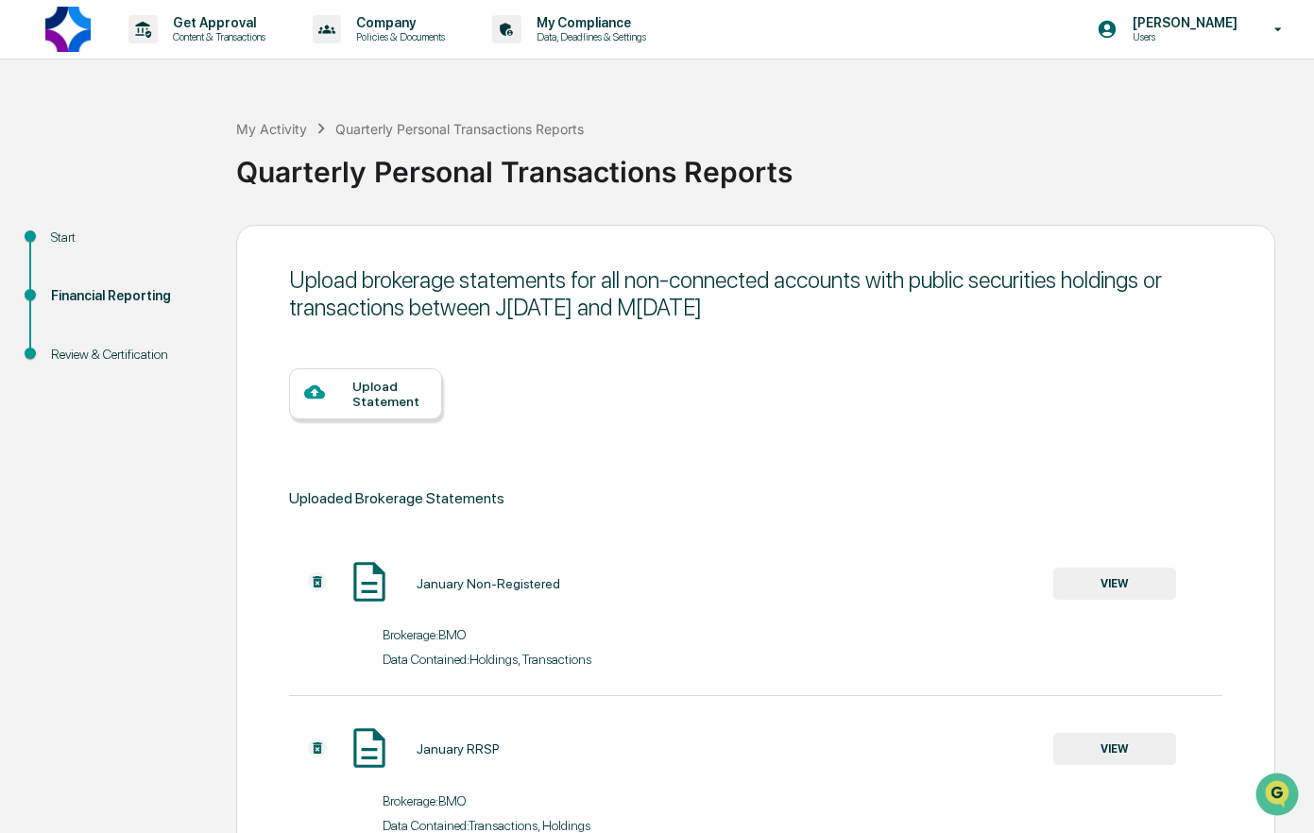
click at [351, 386] on div at bounding box center [328, 394] width 48 height 24
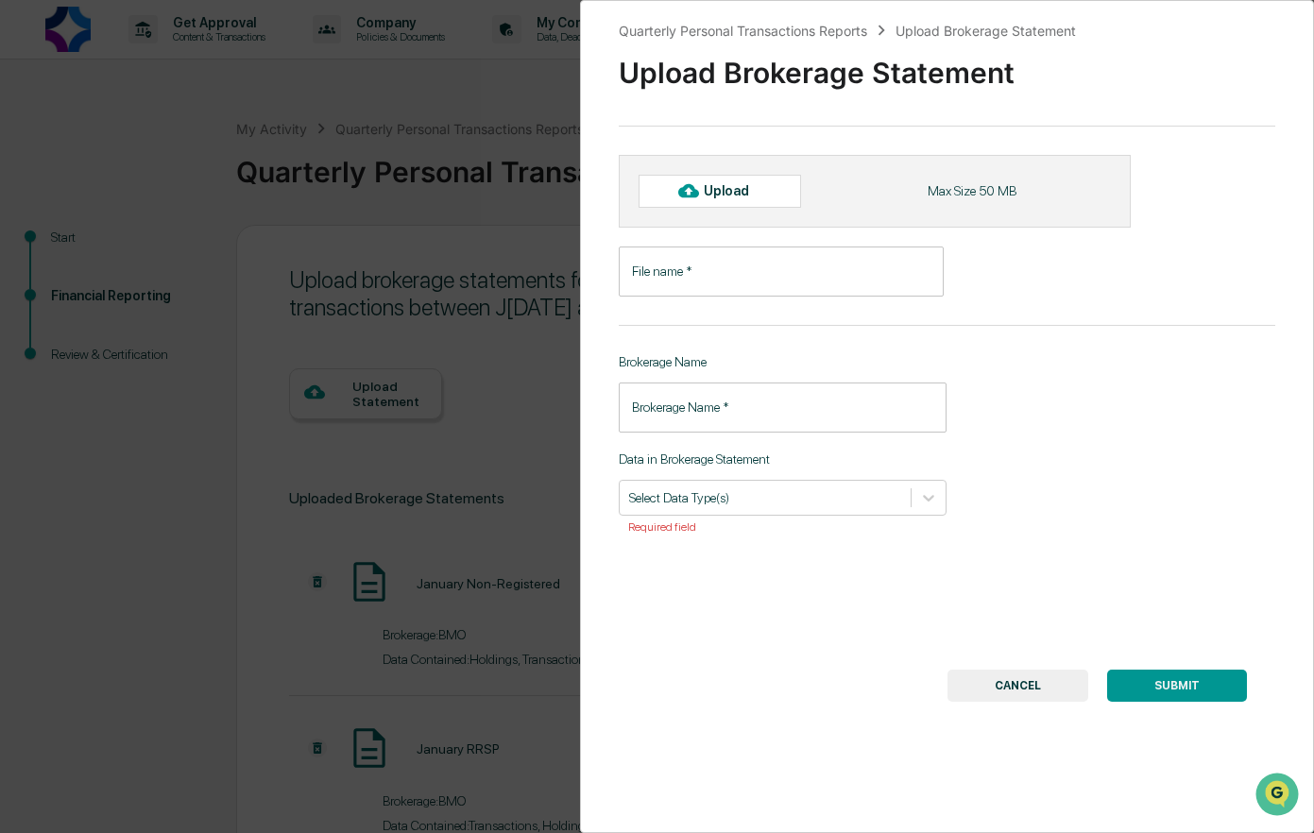
click at [734, 188] on div "Upload" at bounding box center [734, 190] width 61 height 15
type input "**********"
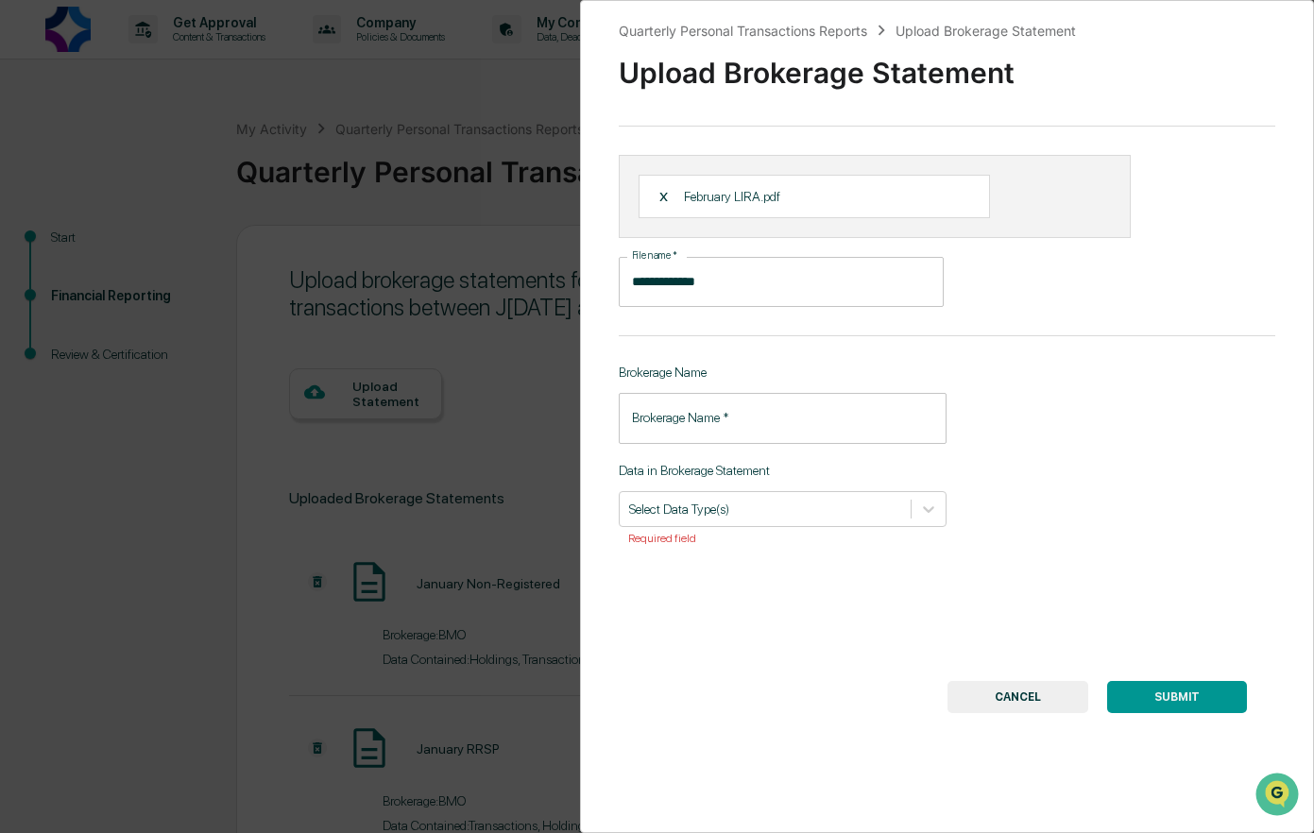
click at [723, 428] on input "Brokerage Name   *" at bounding box center [783, 418] width 329 height 50
type input "***"
click at [745, 513] on div at bounding box center [765, 509] width 273 height 18
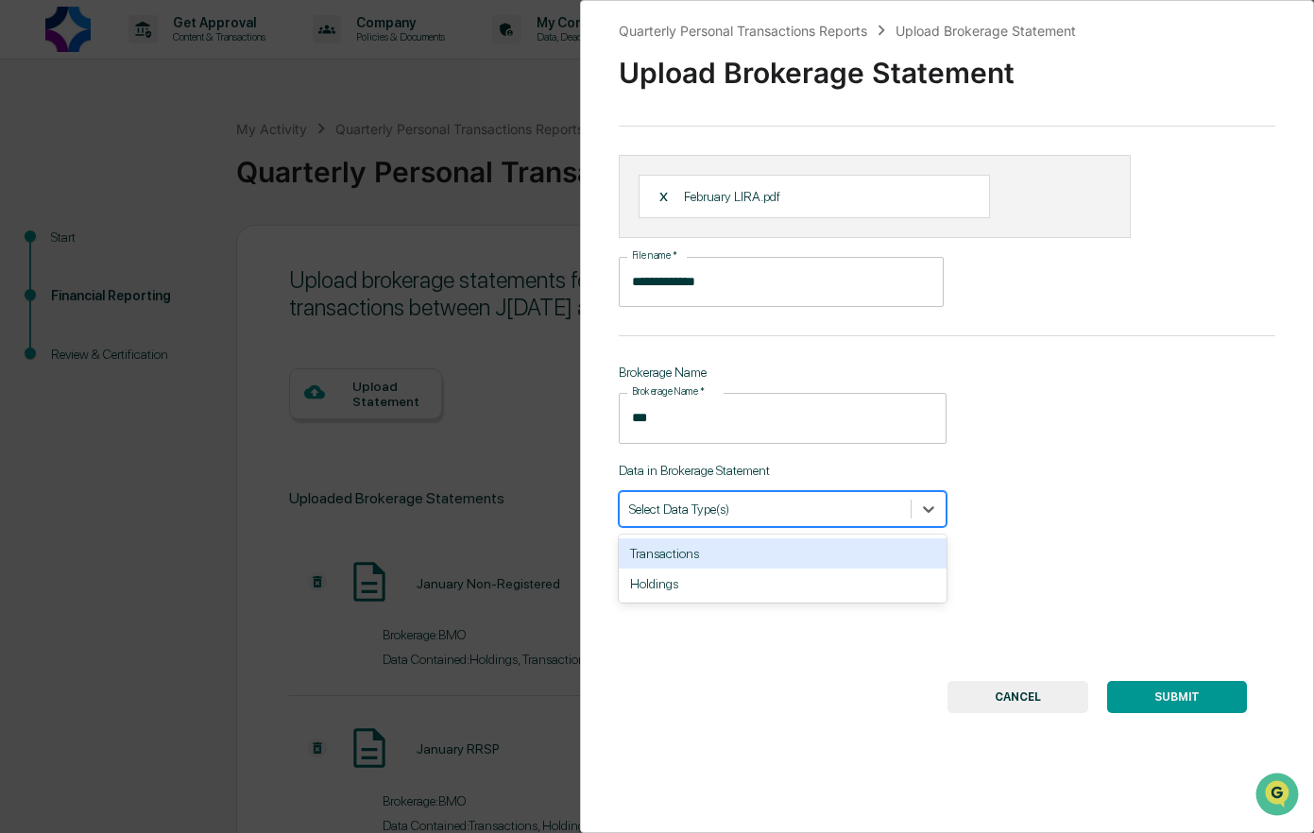
click at [687, 550] on div "Transactions" at bounding box center [783, 553] width 329 height 30
click at [766, 503] on div at bounding box center [793, 509] width 149 height 18
click at [764, 504] on div at bounding box center [793, 509] width 149 height 18
click at [691, 550] on div "Holdings" at bounding box center [783, 553] width 329 height 30
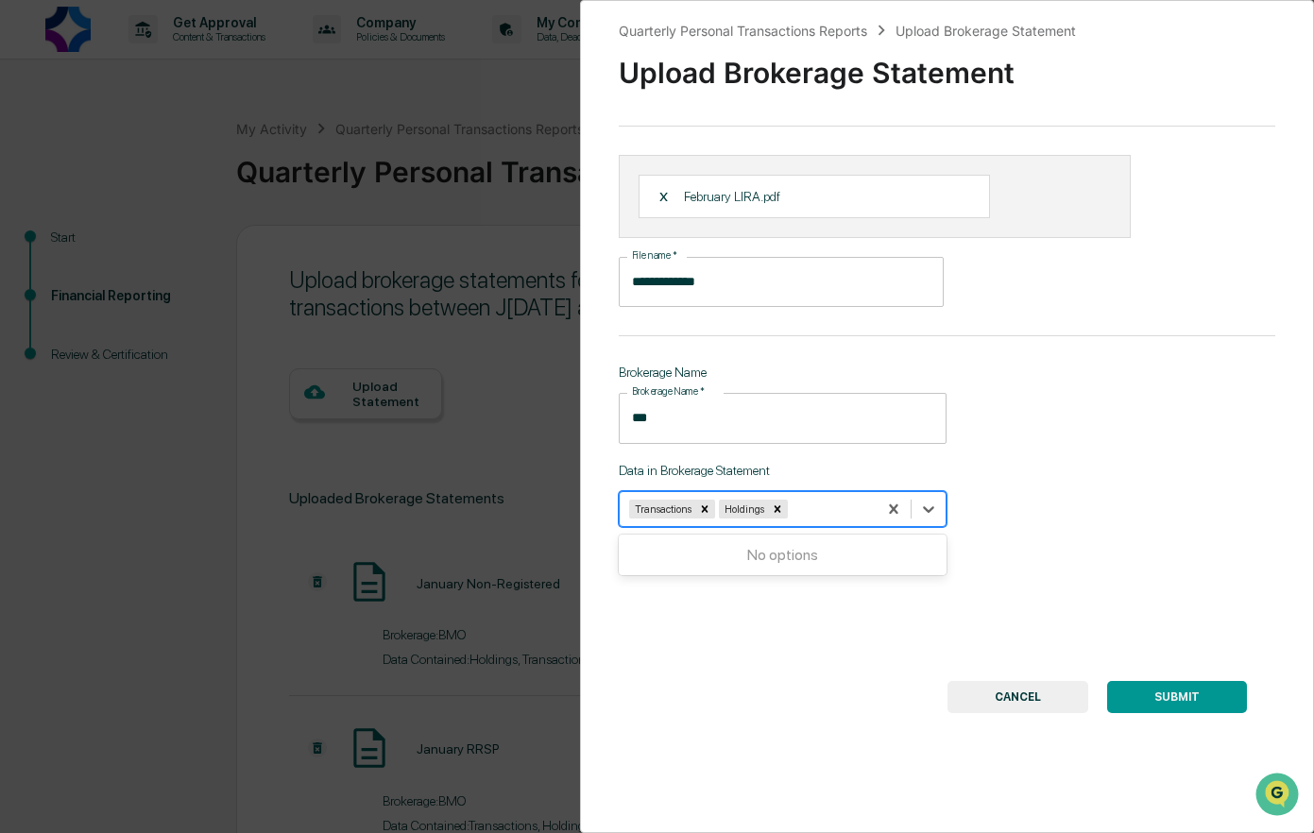
click at [1152, 697] on button "SUBMIT" at bounding box center [1177, 697] width 140 height 32
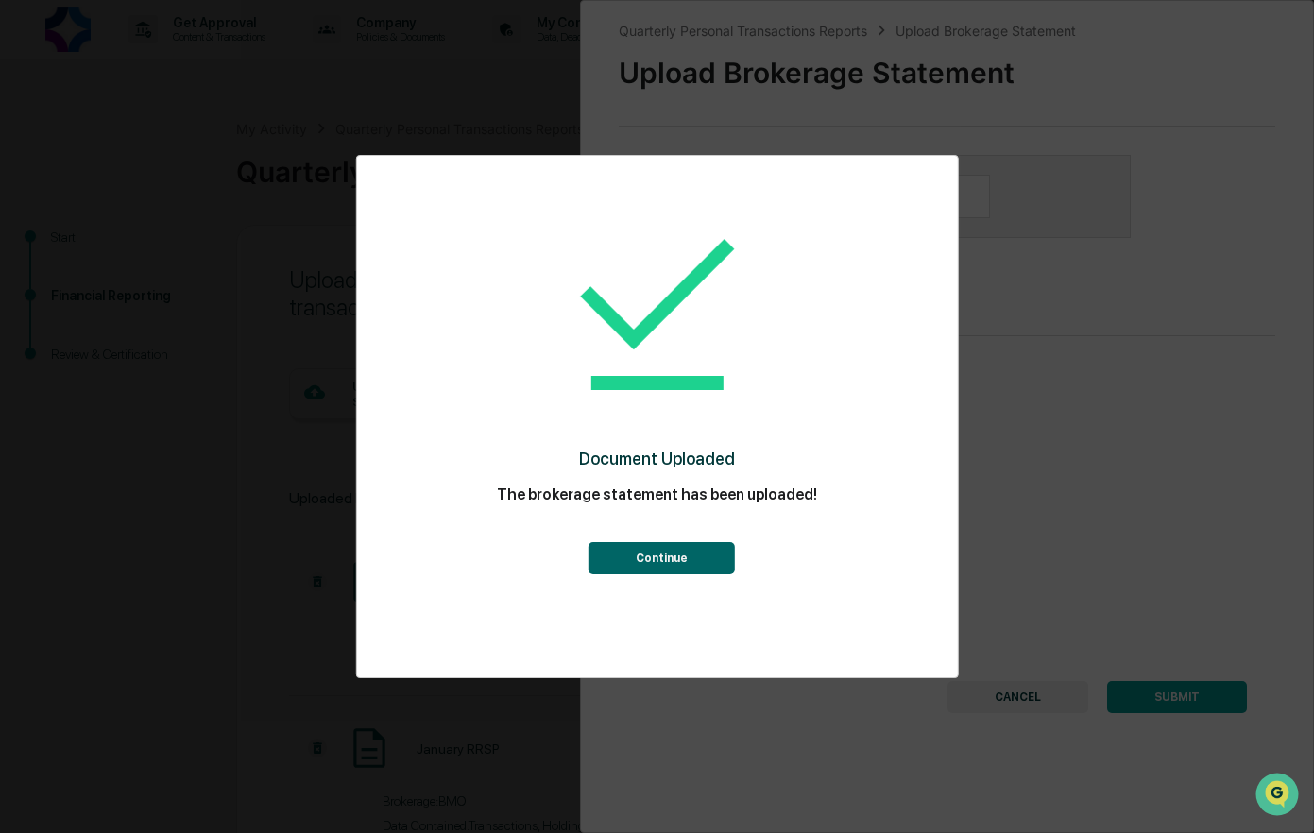
click at [667, 553] on button "Continue" at bounding box center [662, 558] width 146 height 32
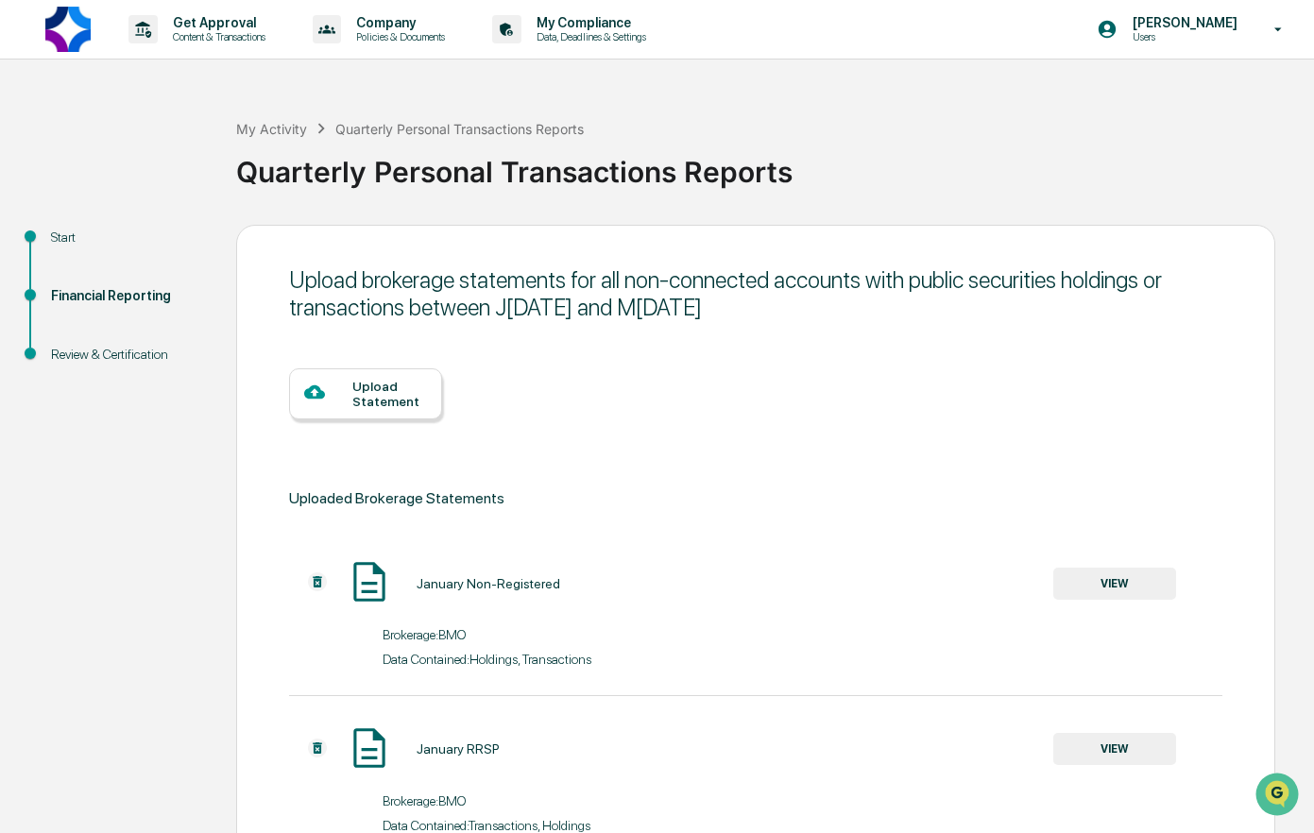
click at [368, 385] on div "Upload Statement" at bounding box center [389, 394] width 75 height 30
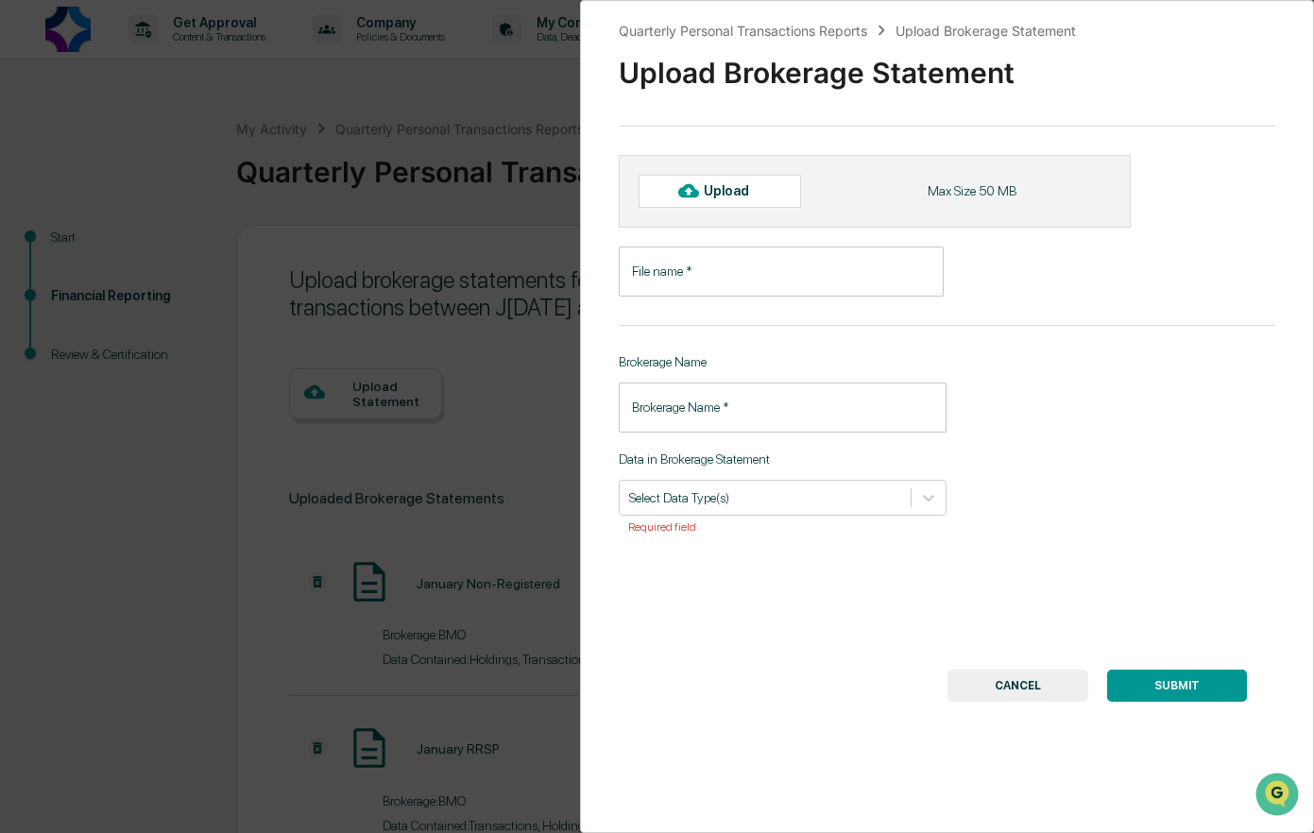
click at [739, 190] on div "Upload" at bounding box center [734, 190] width 61 height 15
type input "**********"
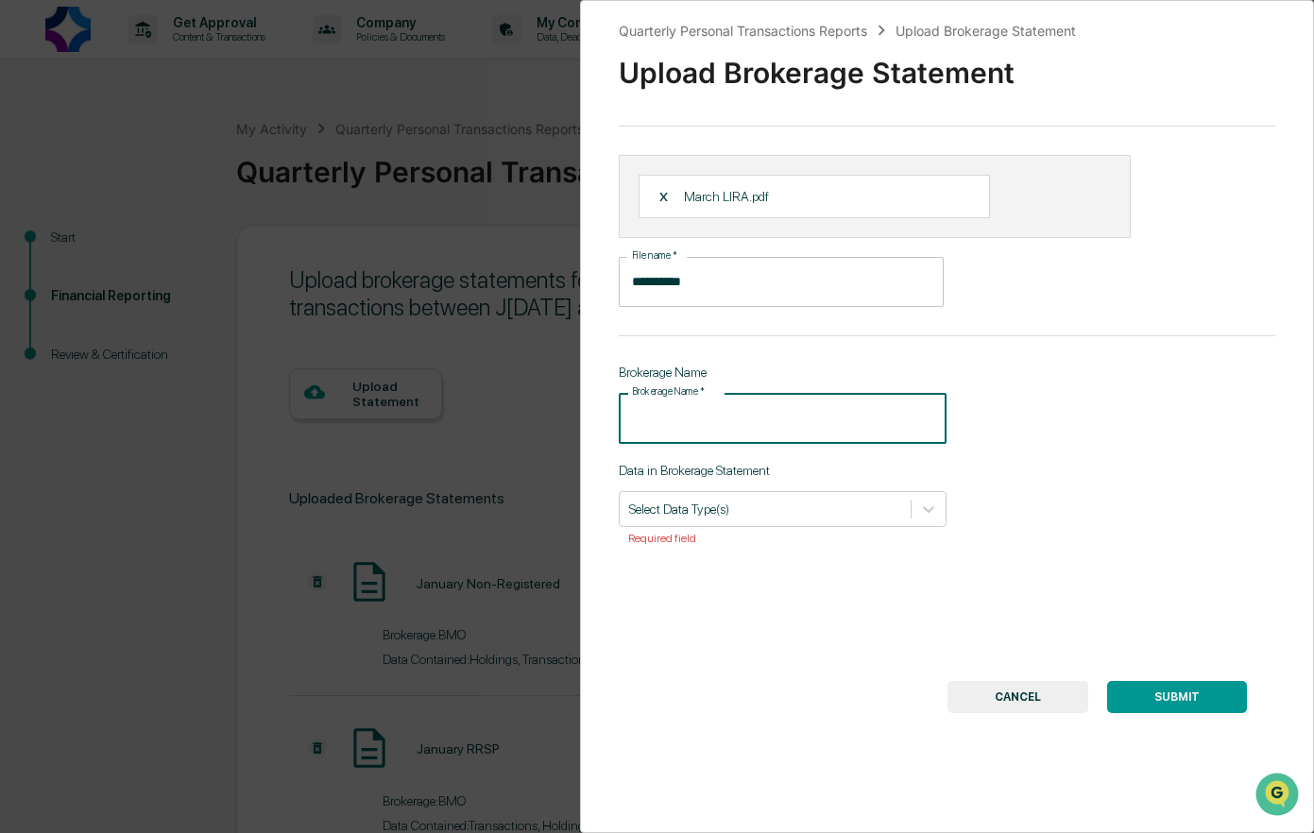
click at [671, 420] on input "Brokerage Name   *" at bounding box center [783, 418] width 329 height 50
type input "***"
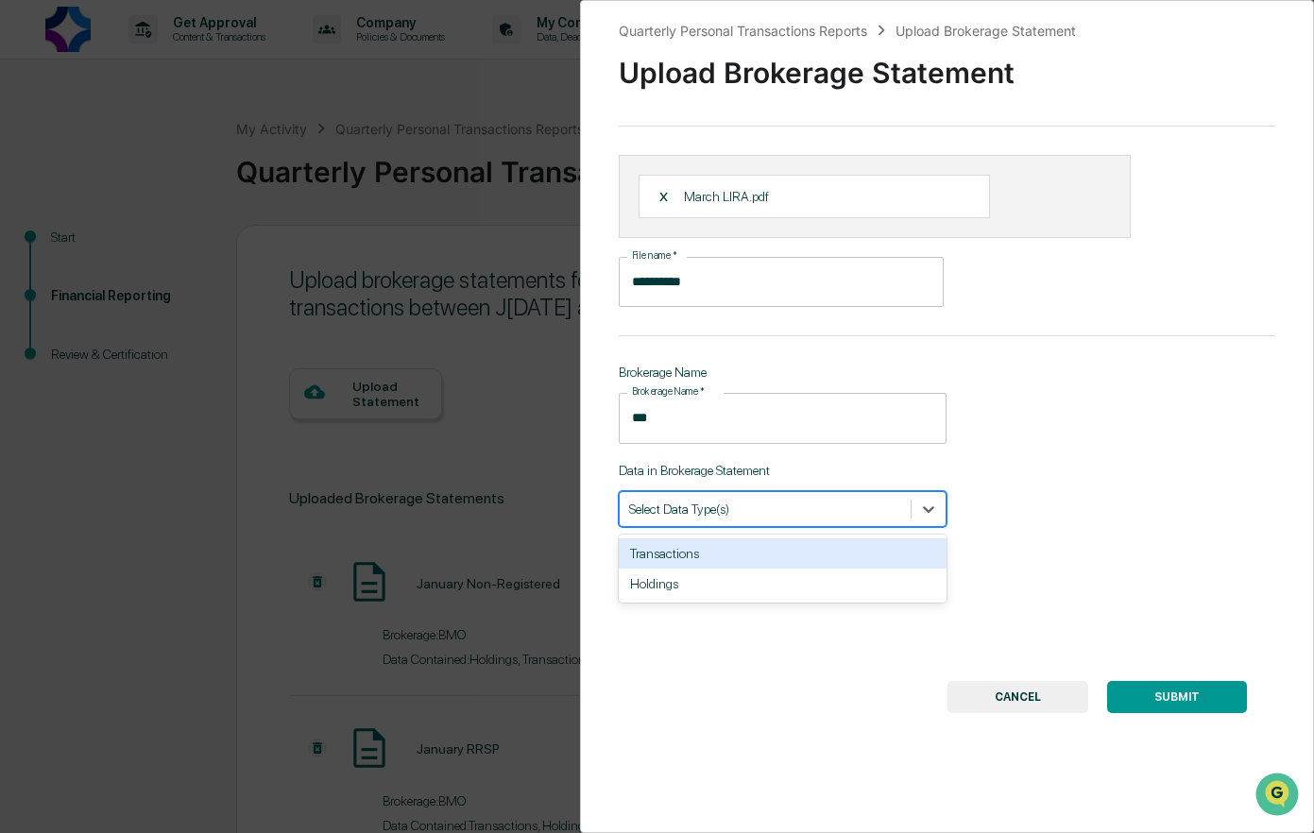
click at [709, 519] on div "Select Data Type(s)" at bounding box center [766, 509] width 292 height 26
click at [694, 555] on div "Transactions" at bounding box center [783, 553] width 329 height 30
click at [686, 555] on div "Holdings" at bounding box center [783, 553] width 329 height 30
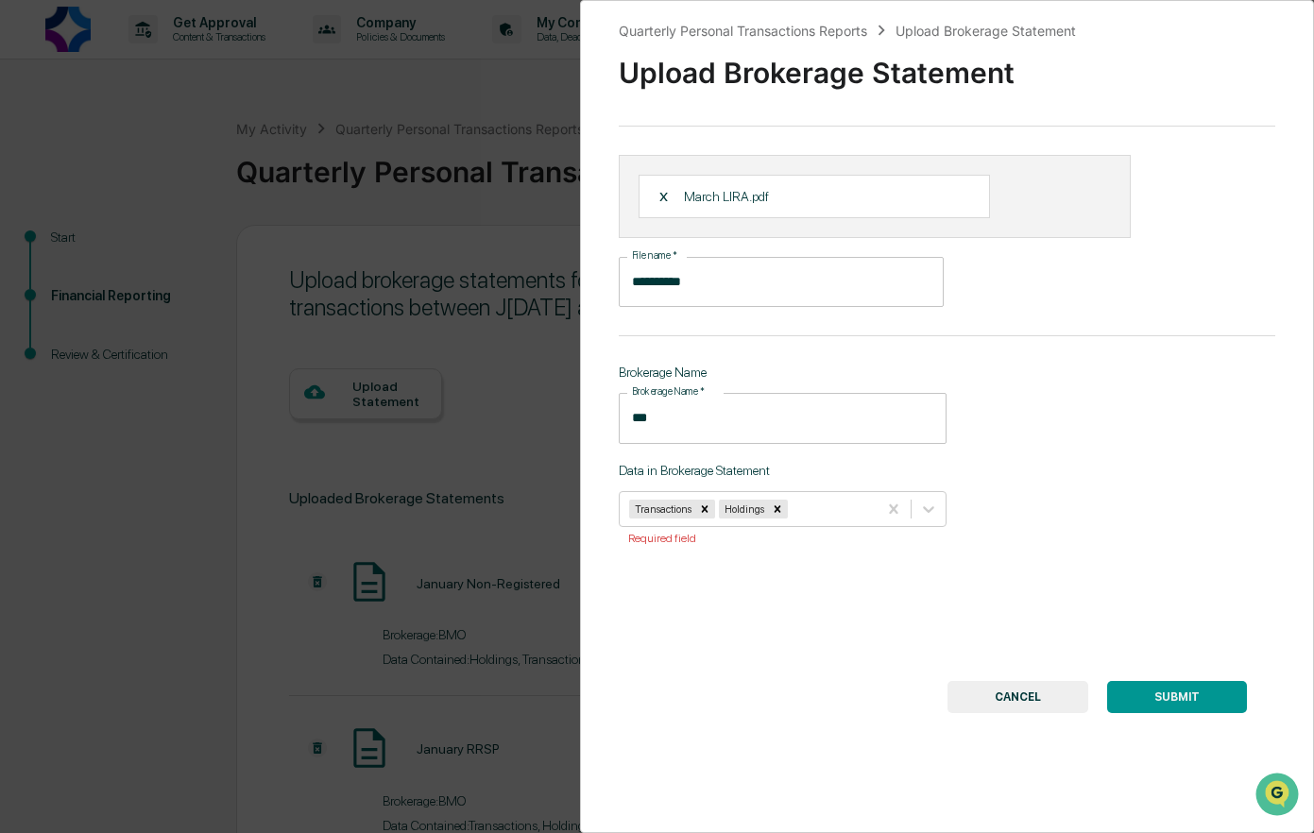
click at [1160, 690] on button "SUBMIT" at bounding box center [1177, 697] width 140 height 32
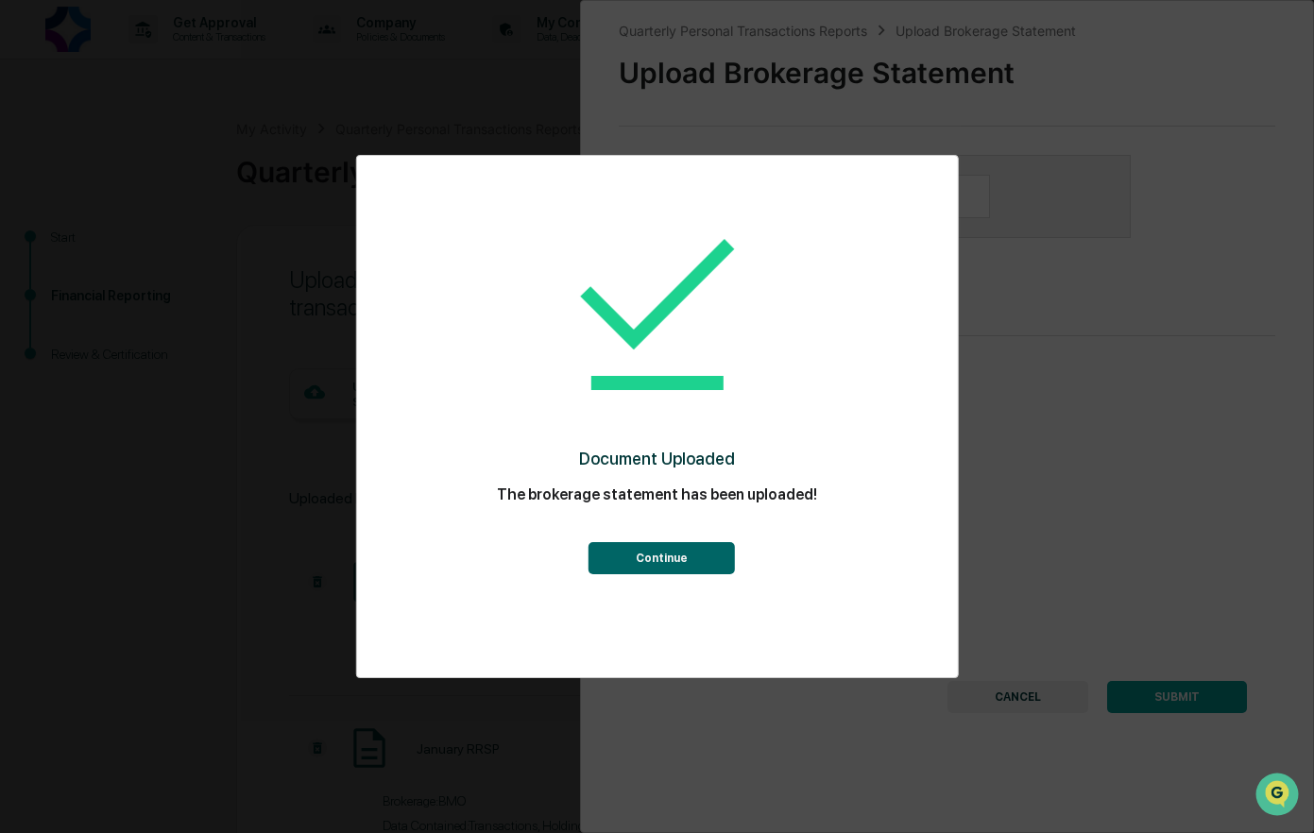
click at [659, 555] on button "Continue" at bounding box center [662, 558] width 146 height 32
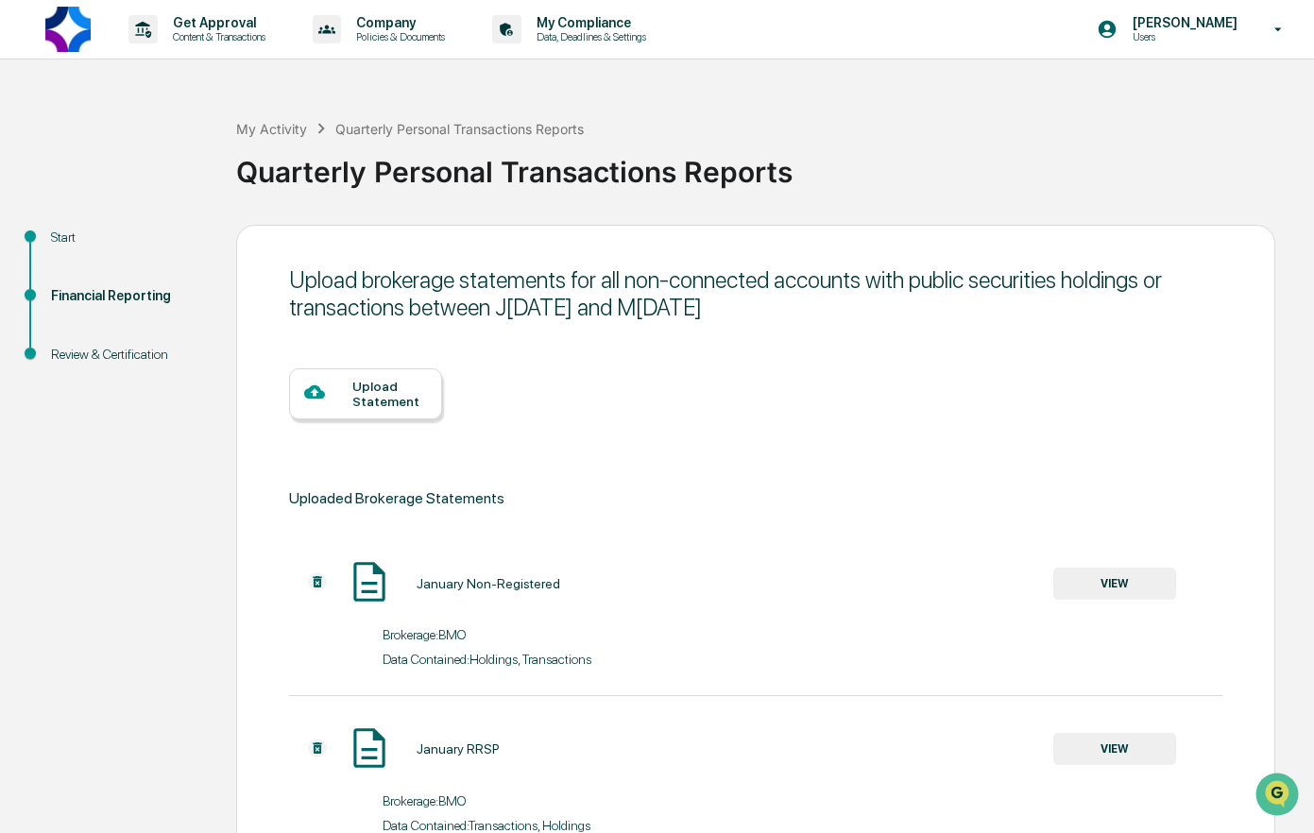
click at [380, 405] on div "Upload Statement" at bounding box center [389, 394] width 75 height 30
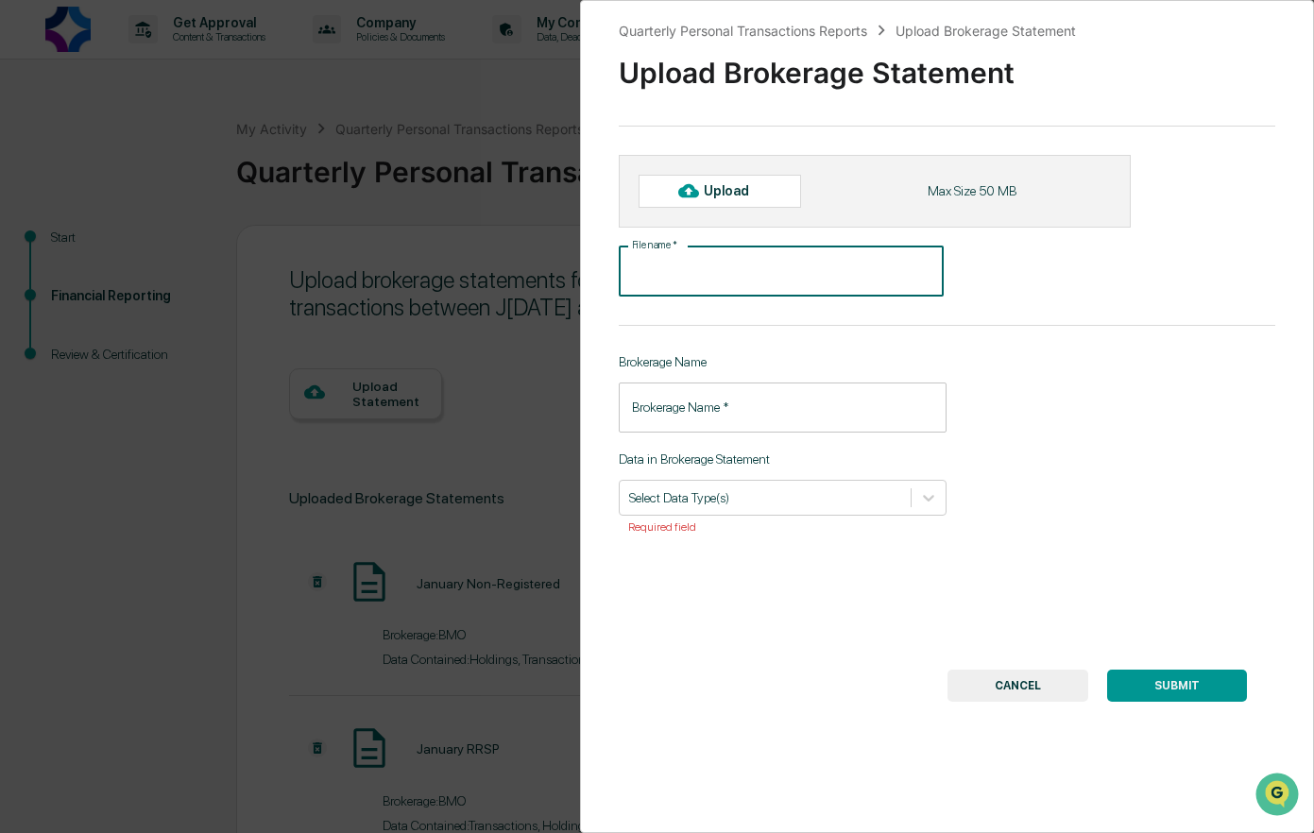
click at [727, 267] on input "File name   *" at bounding box center [782, 272] width 326 height 50
click at [720, 190] on div "Upload" at bounding box center [734, 190] width 61 height 15
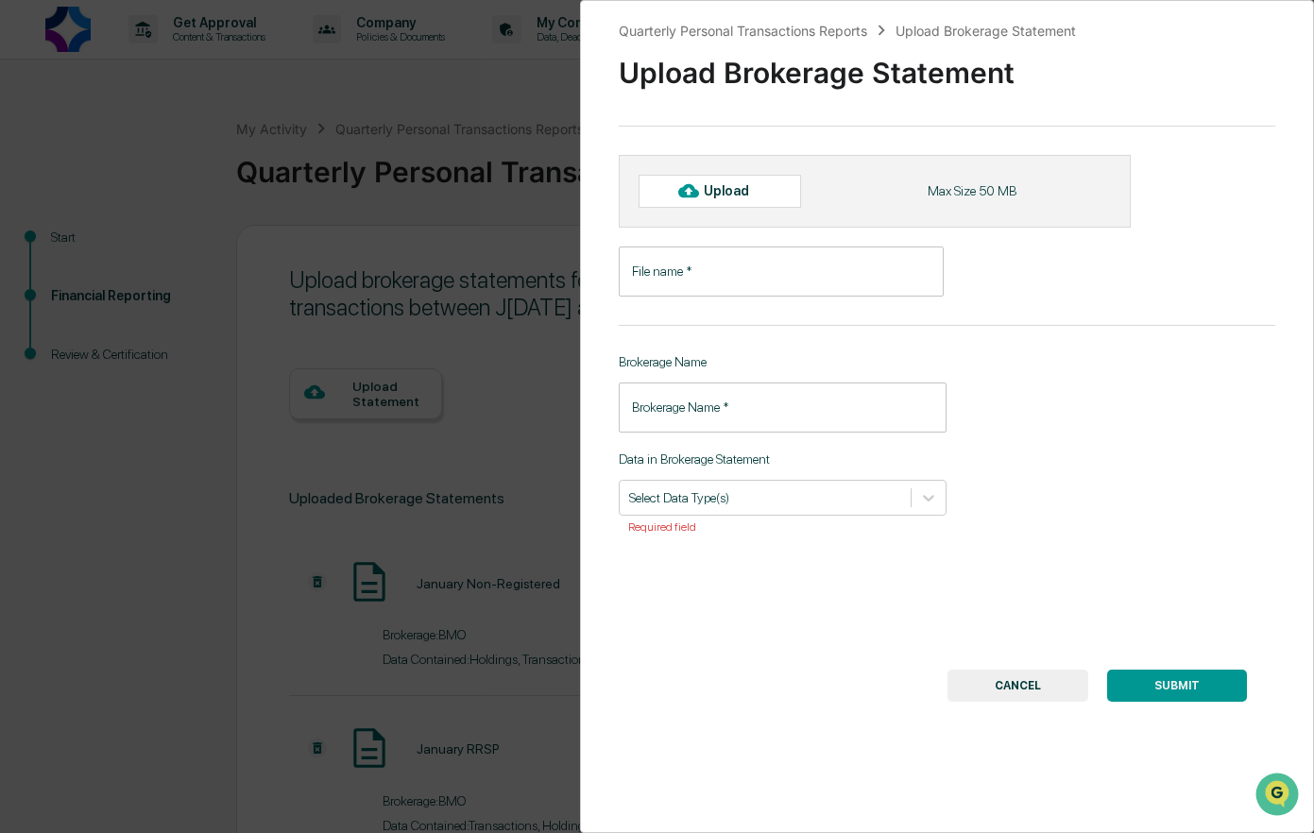
type input "**********"
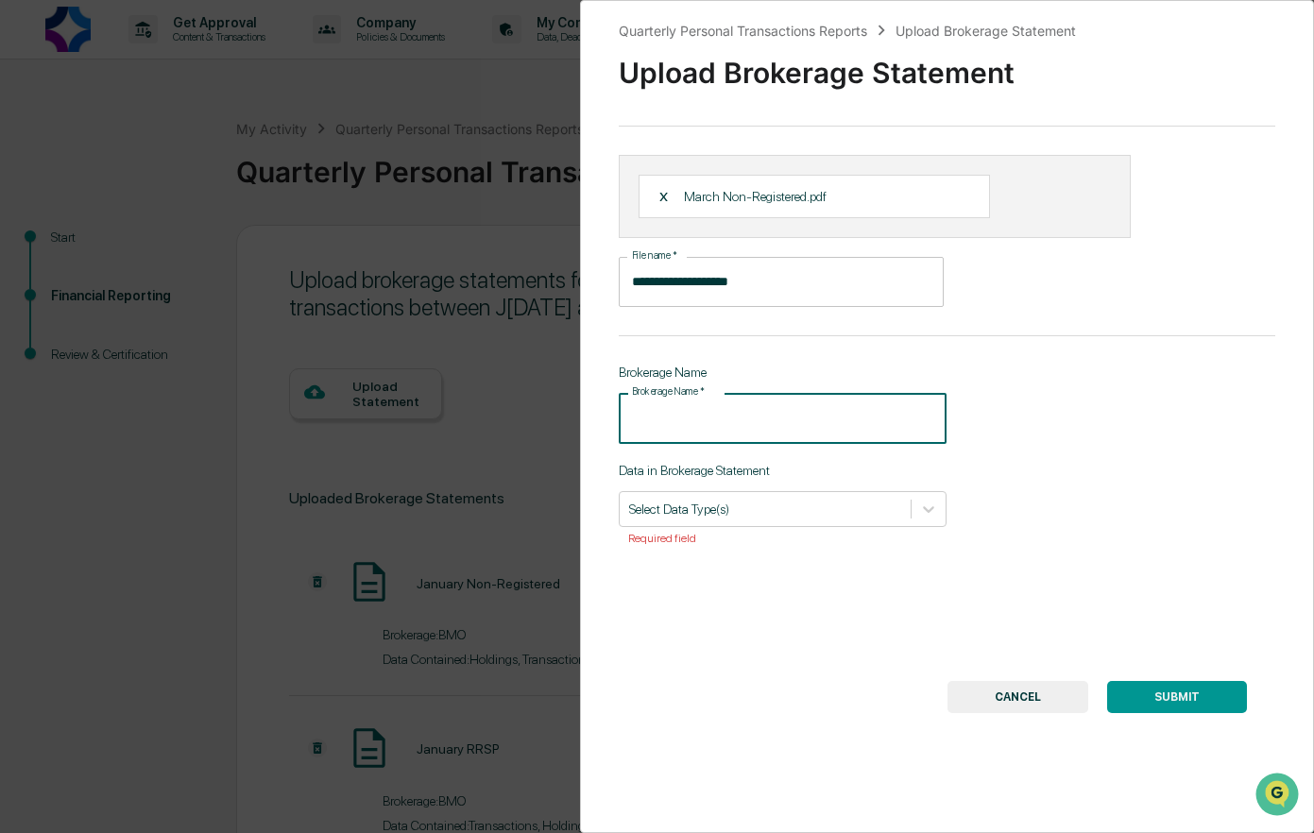
click at [751, 417] on input "Brokerage Name   *" at bounding box center [783, 418] width 329 height 50
type input "***"
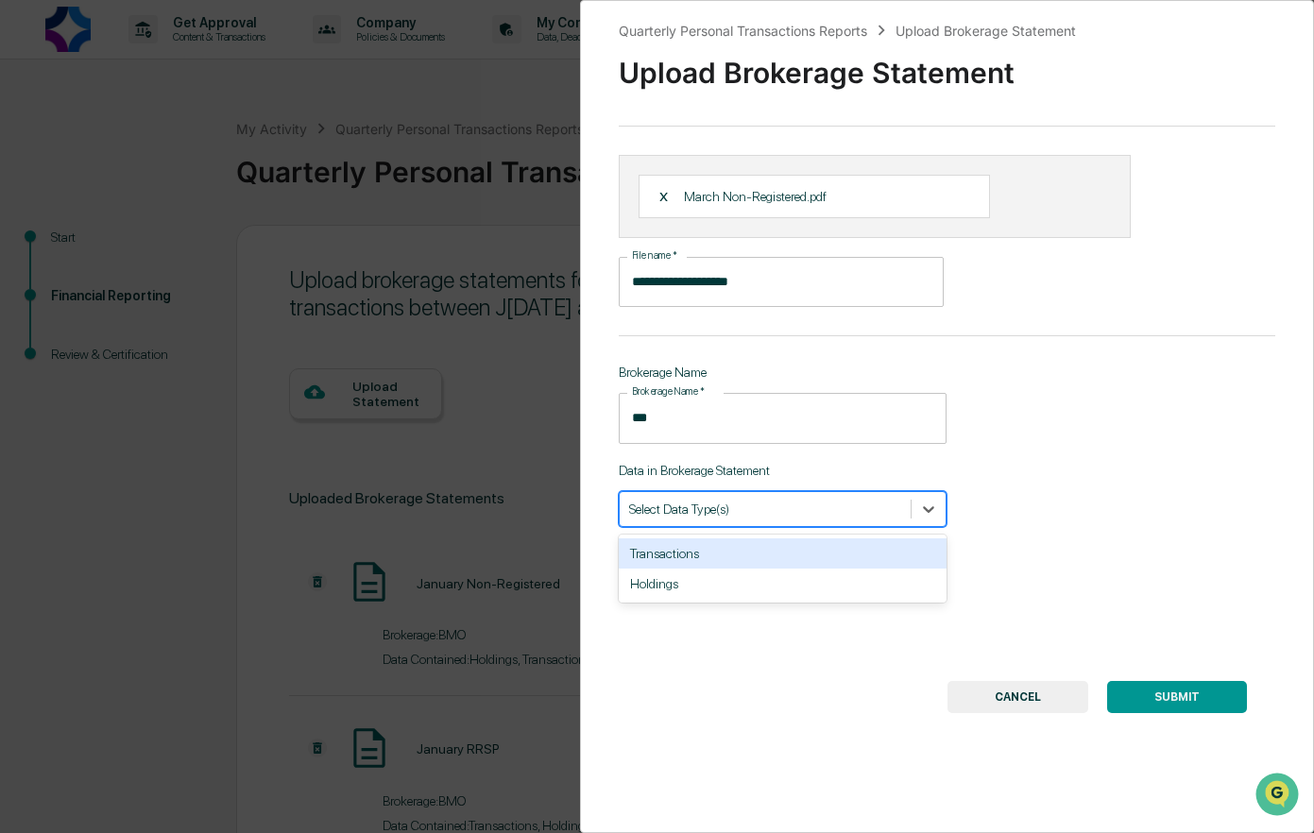
click at [724, 510] on div at bounding box center [765, 509] width 273 height 18
click at [690, 554] on div "Transactions" at bounding box center [783, 553] width 329 height 30
click at [686, 560] on div "Holdings" at bounding box center [783, 553] width 329 height 30
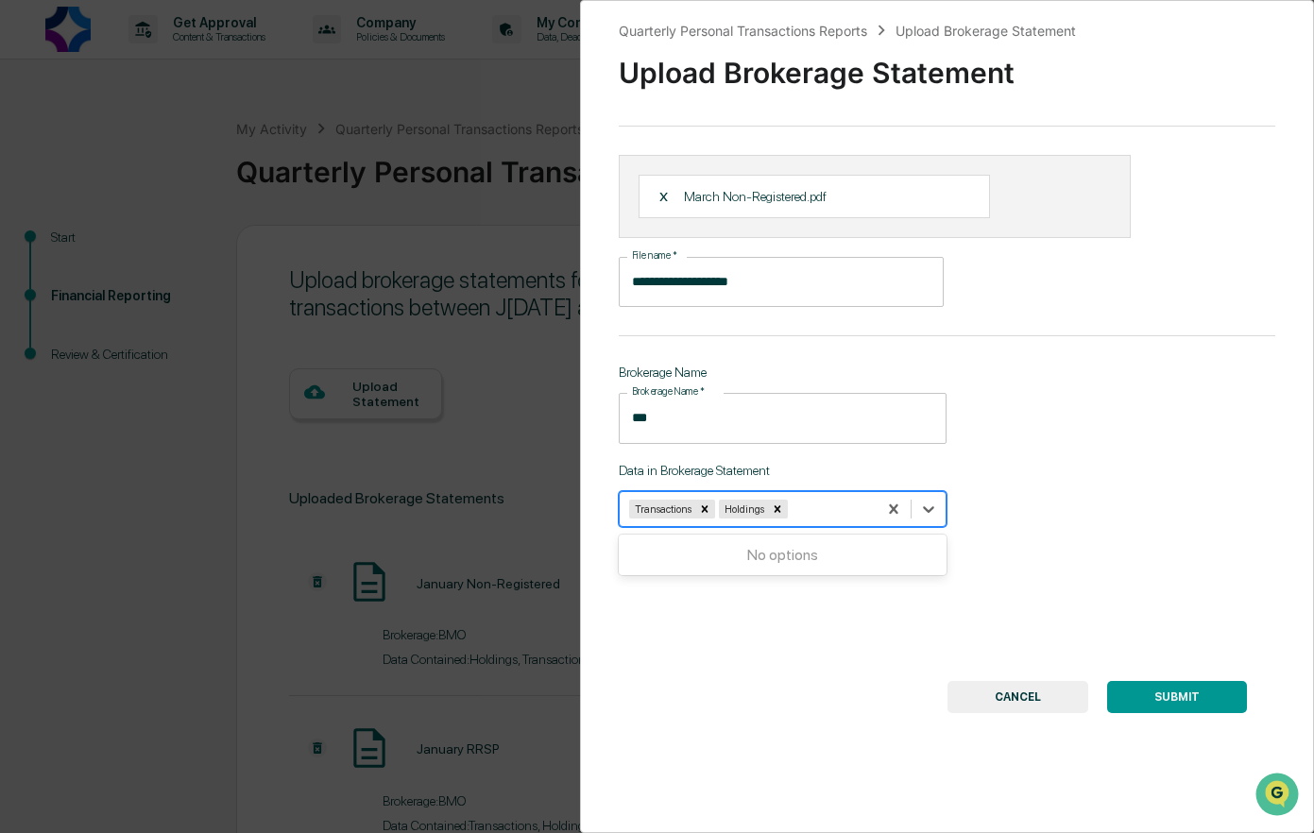
click at [1158, 693] on button "SUBMIT" at bounding box center [1177, 697] width 140 height 32
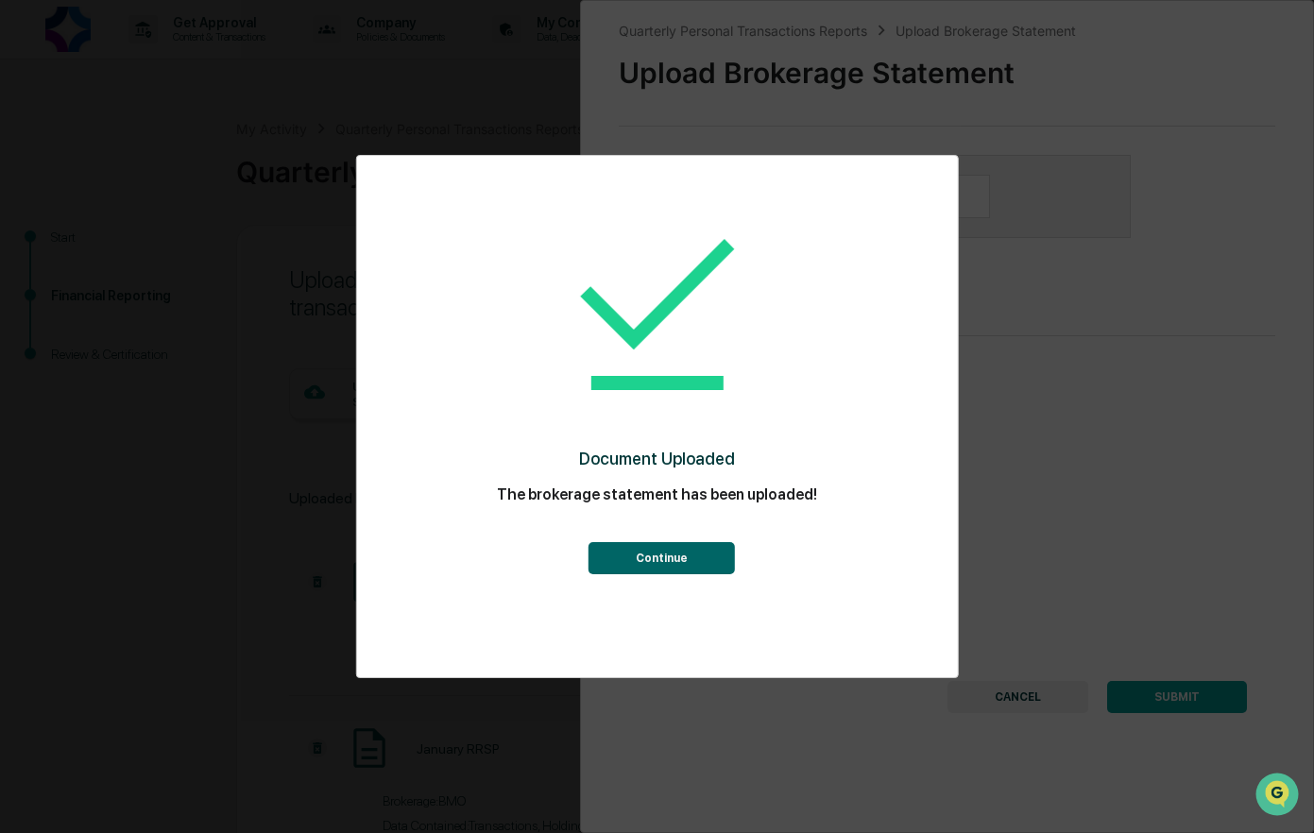
click at [662, 564] on button "Continue" at bounding box center [662, 558] width 146 height 32
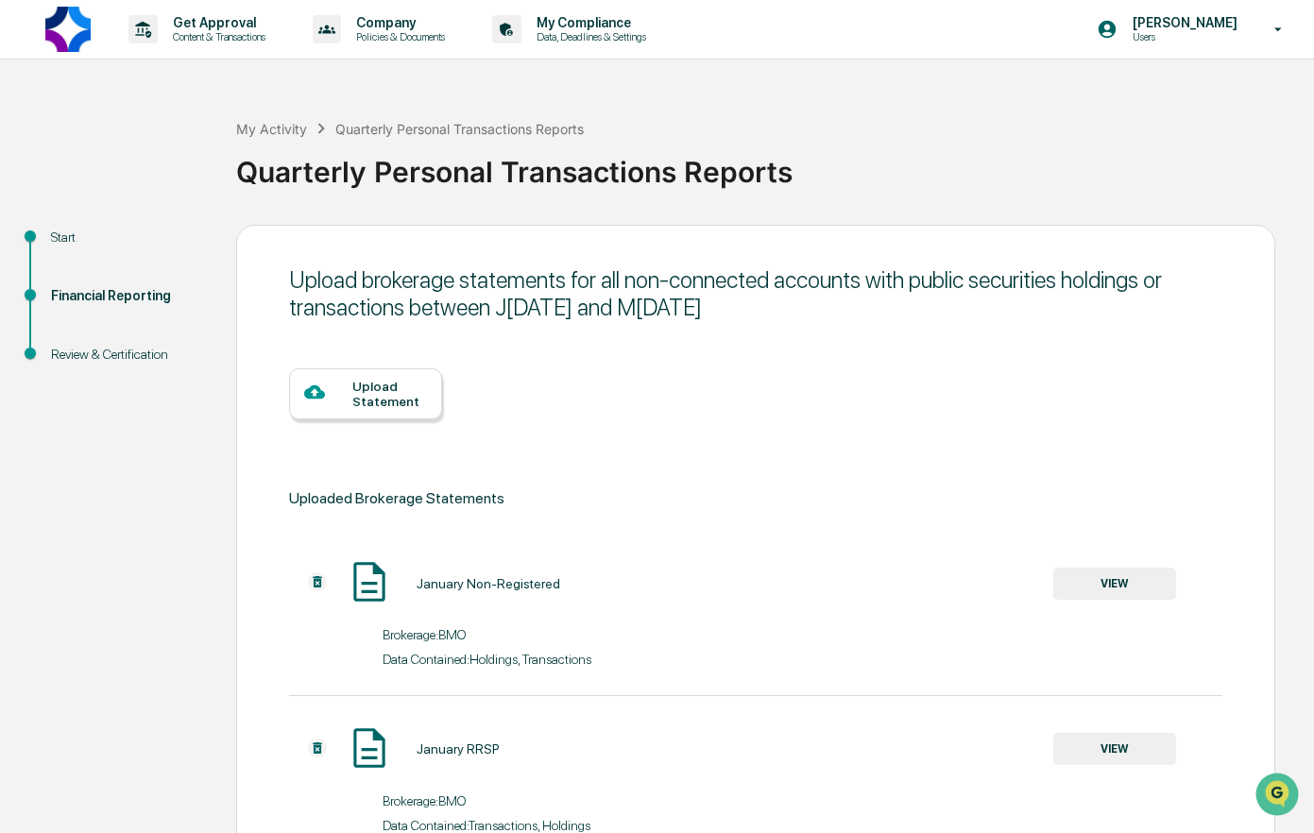
click at [397, 388] on div "Upload Statement" at bounding box center [389, 394] width 75 height 30
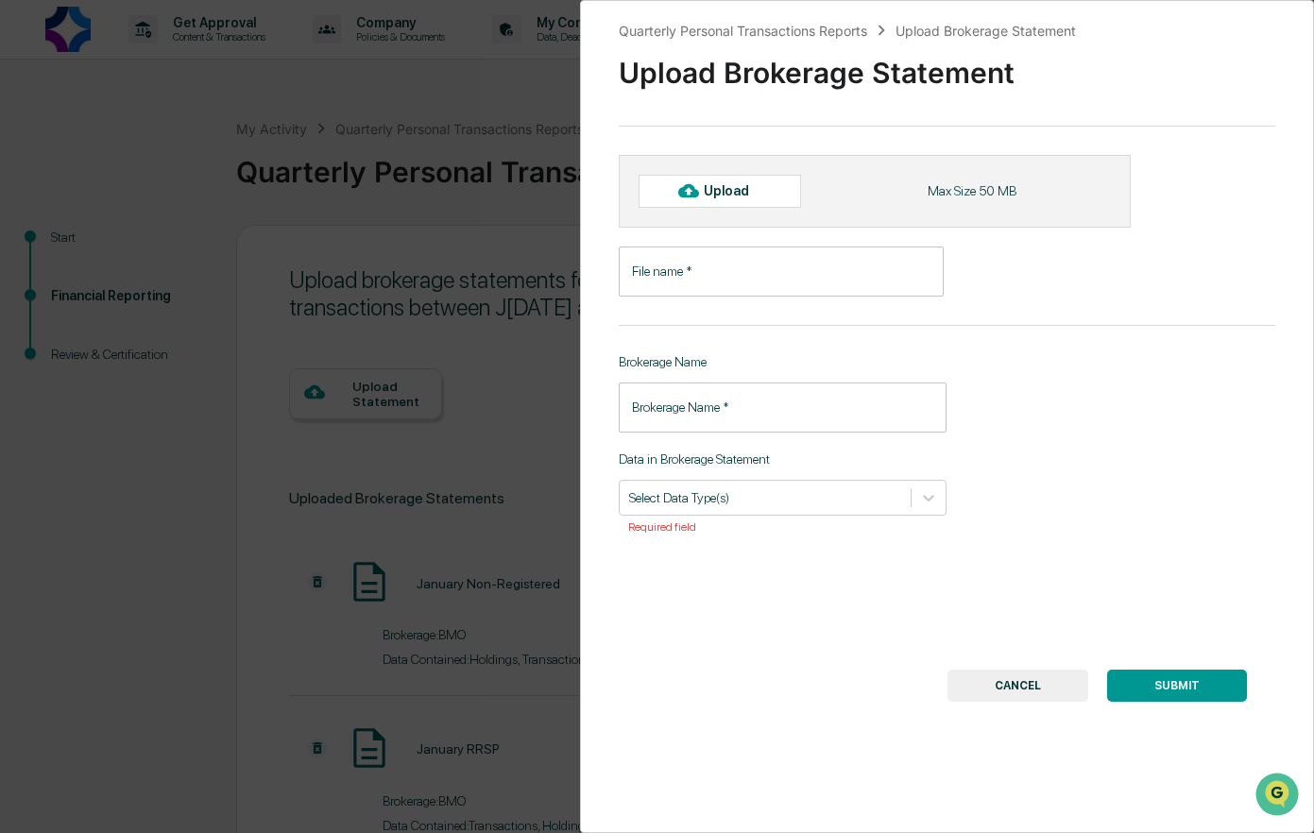
click at [743, 185] on div "Upload" at bounding box center [734, 190] width 61 height 15
type input "**********"
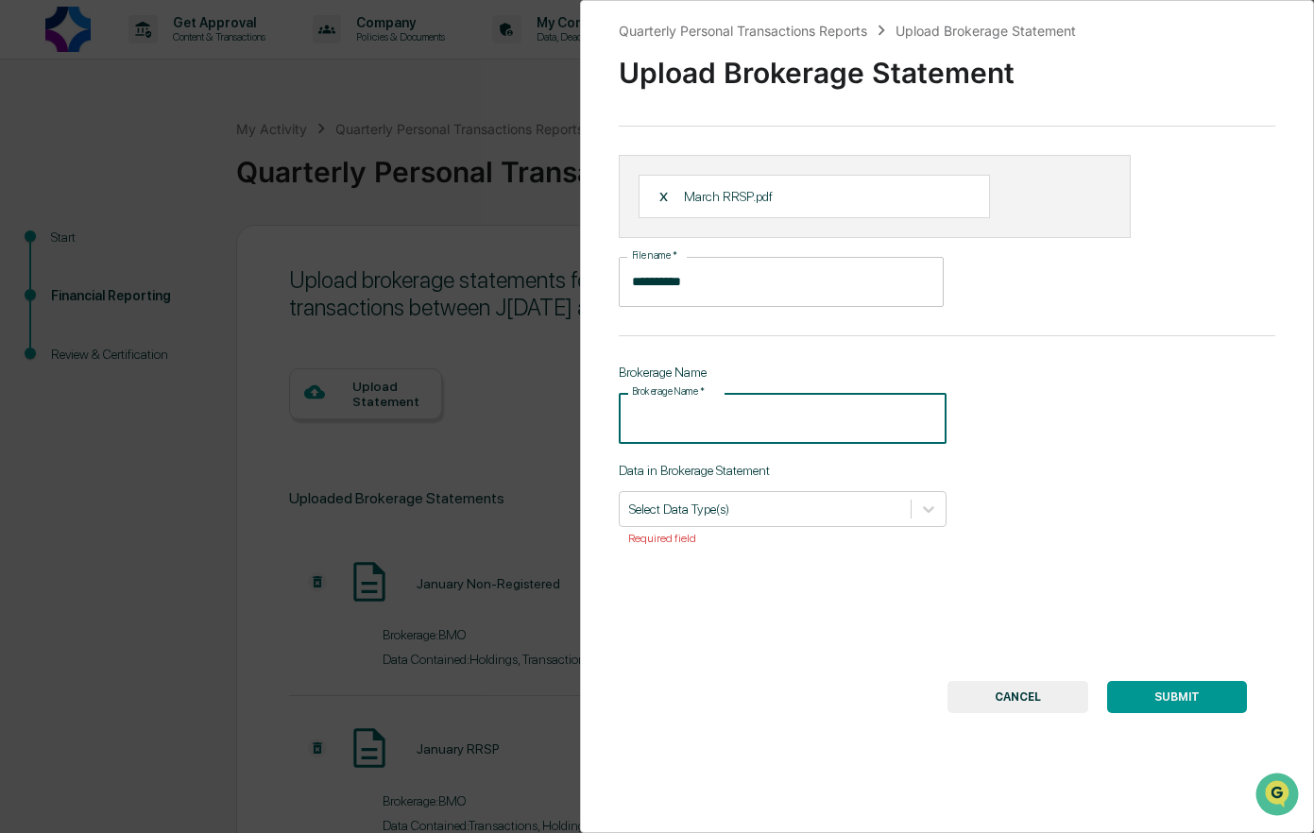
click at [666, 436] on input "Brokerage Name   *" at bounding box center [783, 418] width 329 height 50
type input "***"
click at [684, 512] on div at bounding box center [765, 509] width 273 height 18
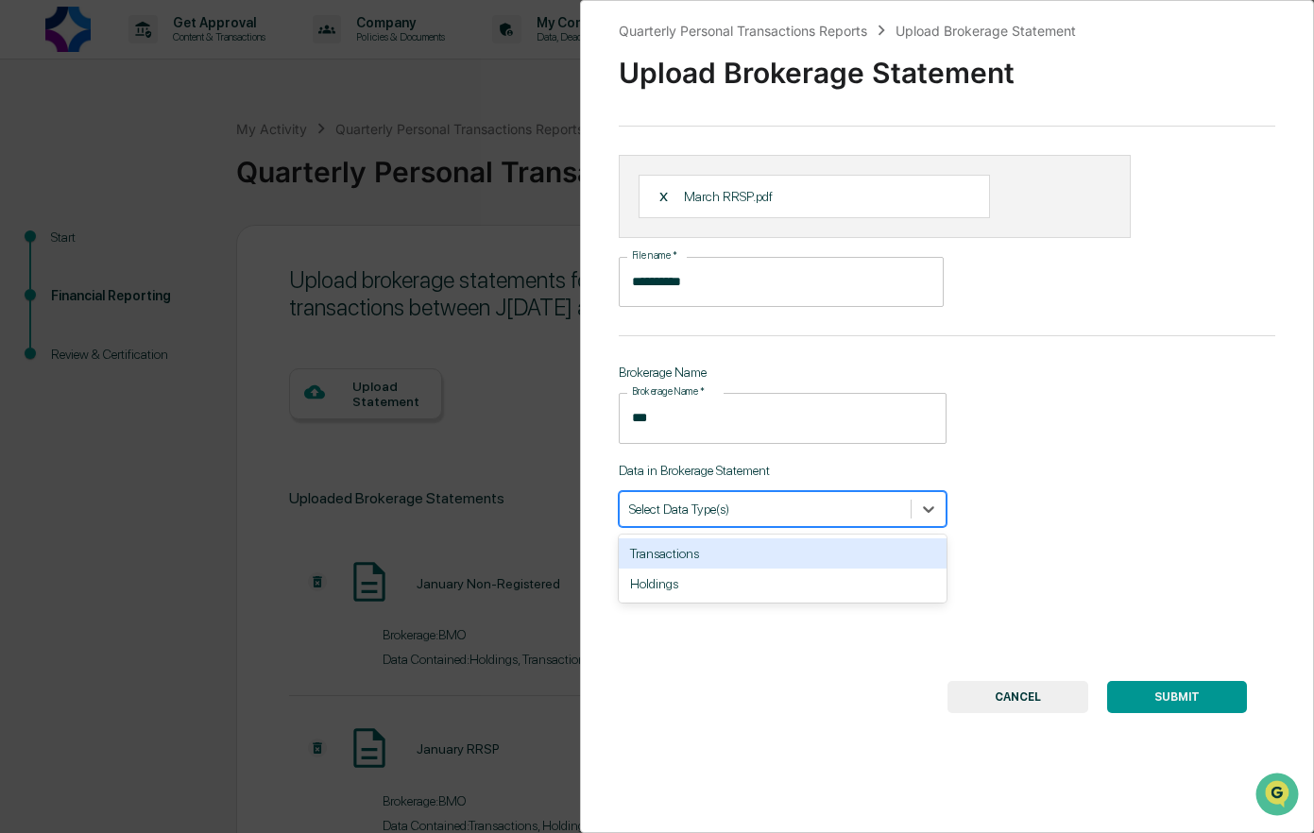
click at [675, 555] on div "Transactions" at bounding box center [783, 553] width 329 height 30
click at [665, 556] on div "Holdings" at bounding box center [783, 553] width 329 height 30
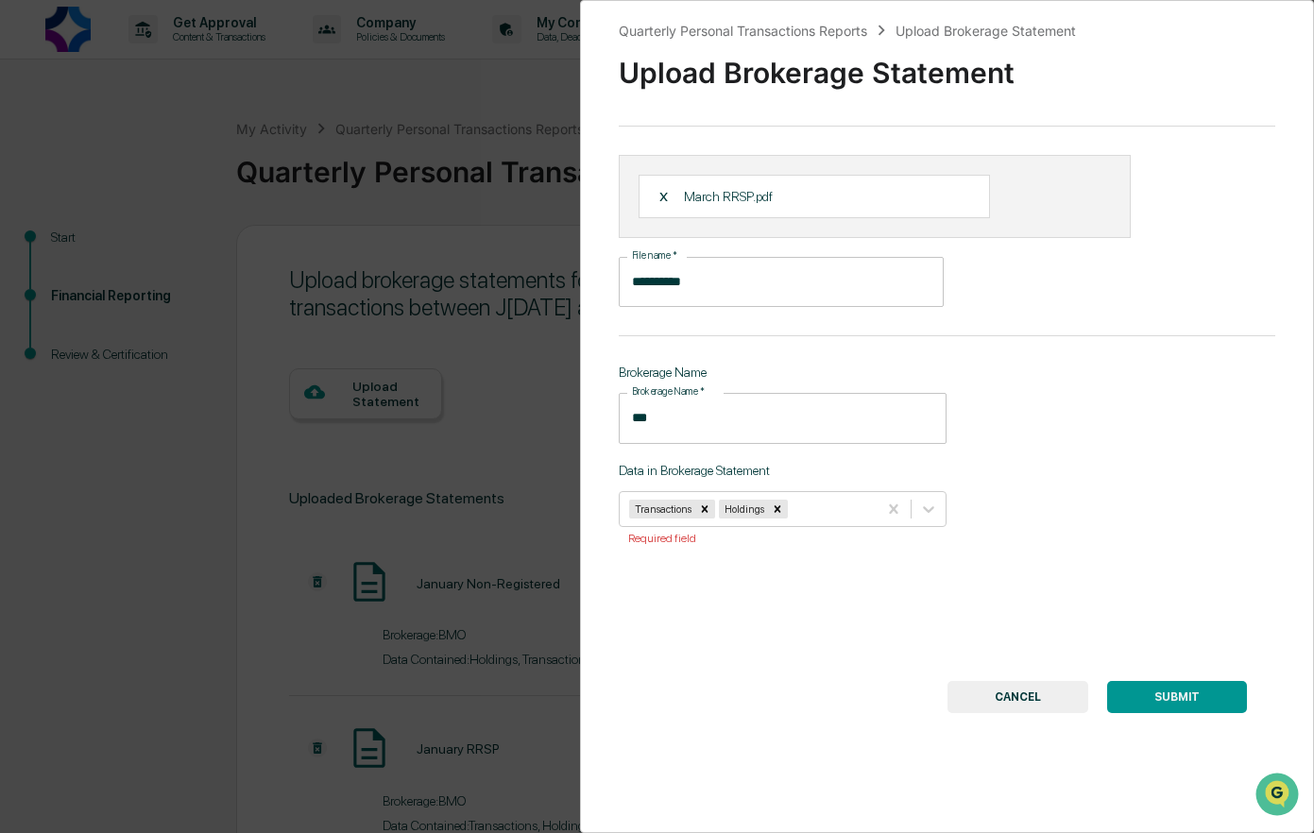
click at [1155, 688] on button "SUBMIT" at bounding box center [1177, 697] width 140 height 32
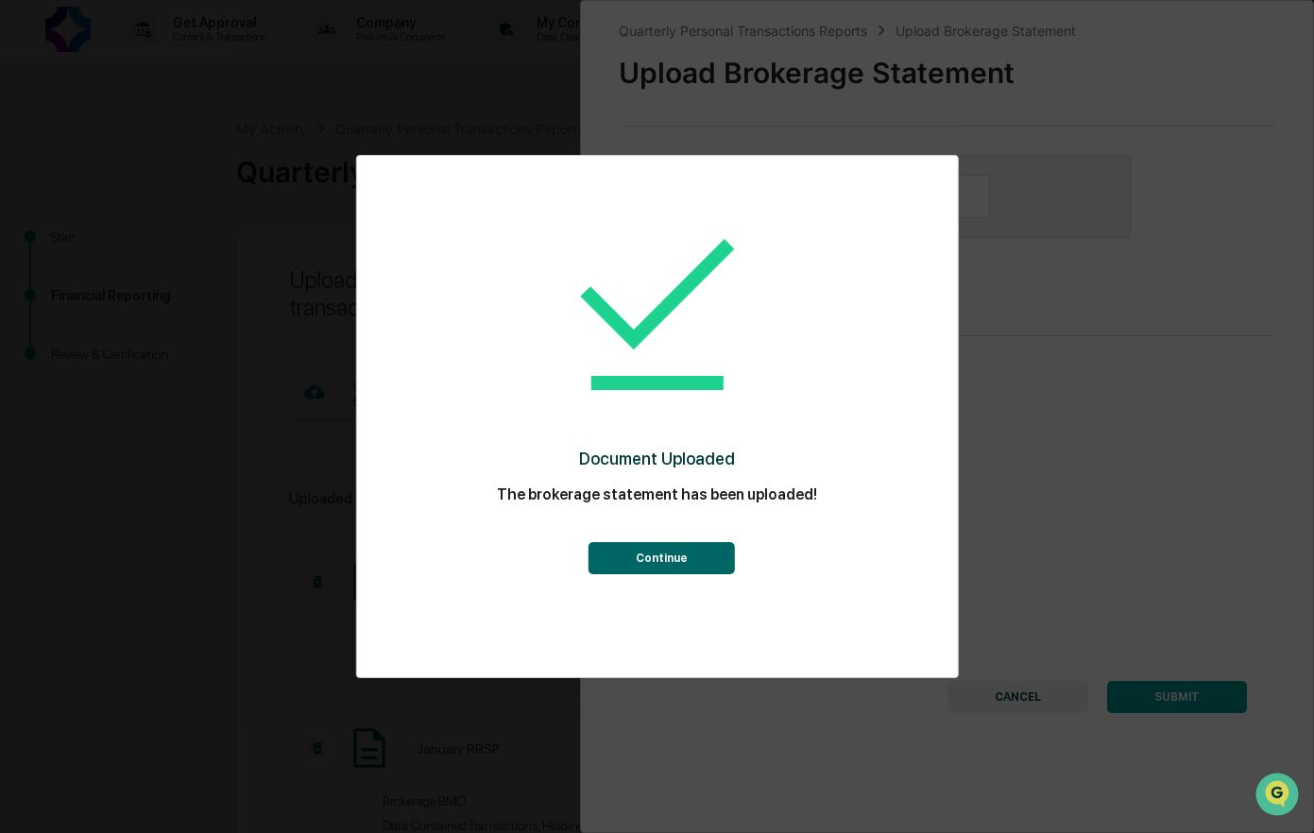
click at [681, 555] on button "Continue" at bounding box center [662, 558] width 146 height 32
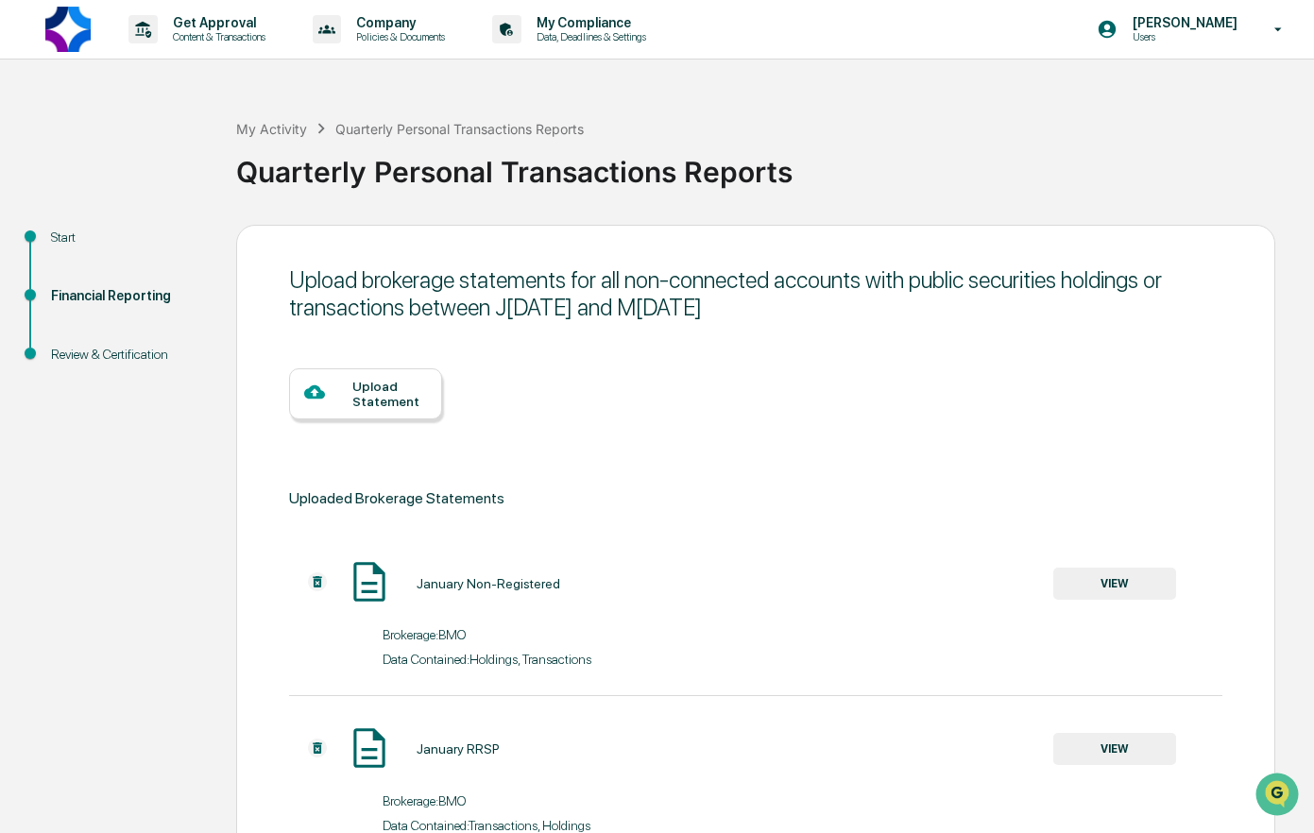
click at [384, 397] on div "Upload Statement" at bounding box center [389, 394] width 75 height 30
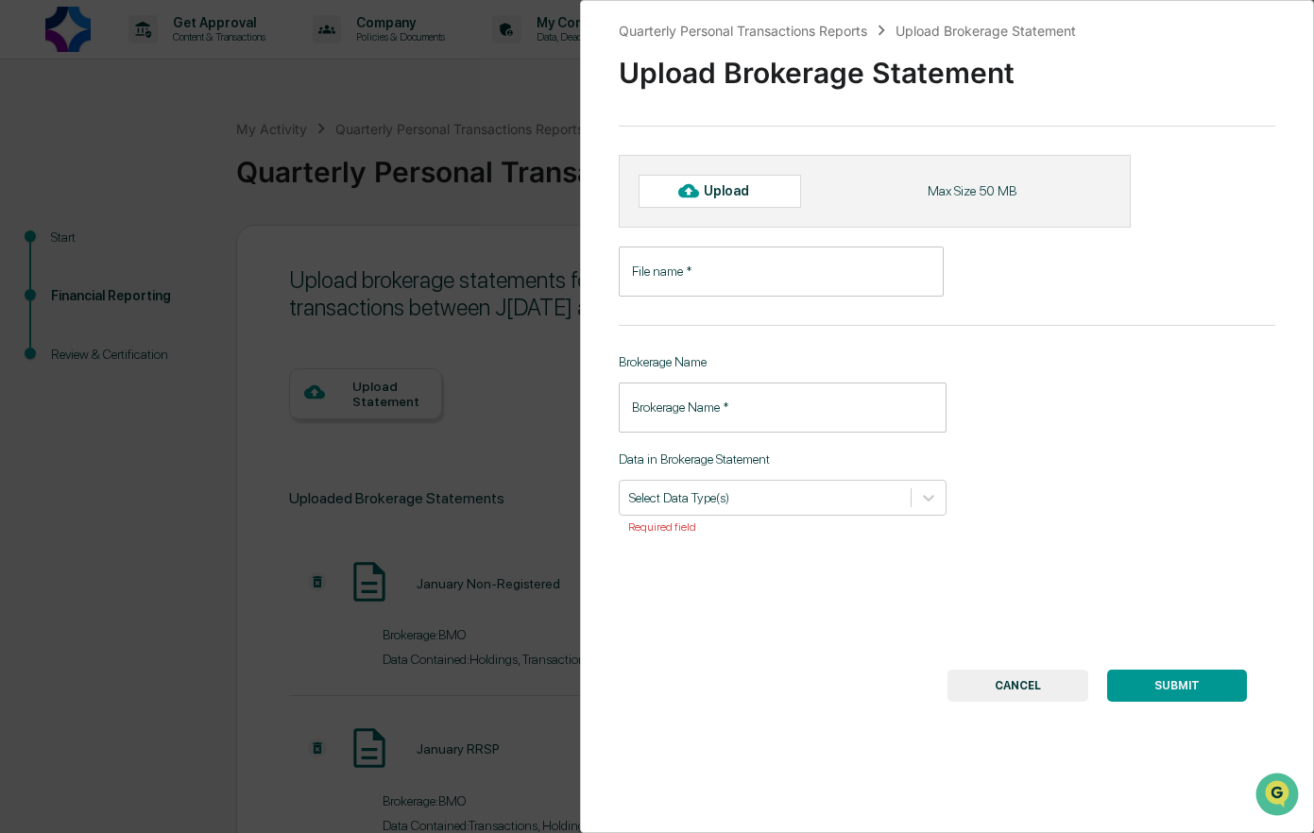
click at [752, 194] on div "Upload" at bounding box center [734, 190] width 61 height 15
type input "**********"
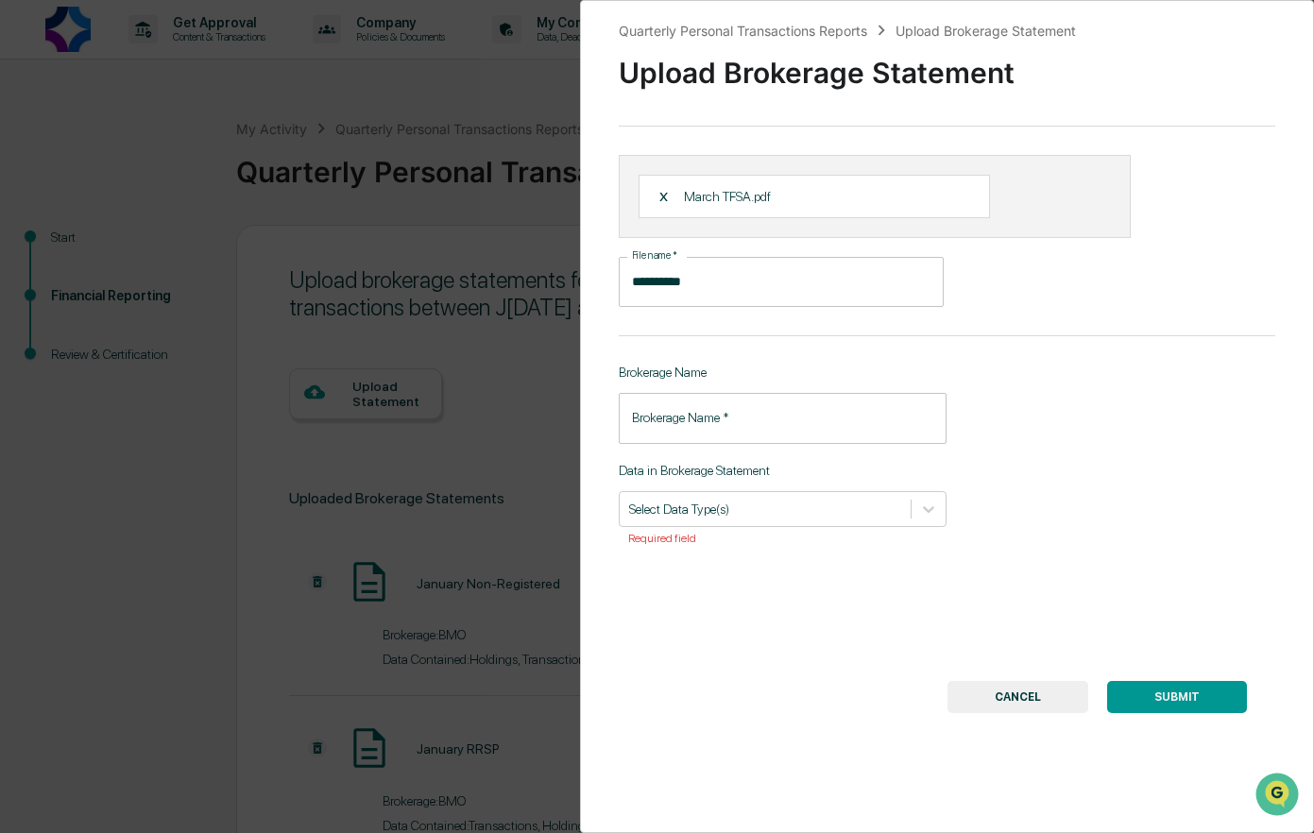
click at [717, 419] on input "Brokerage Name   *" at bounding box center [783, 418] width 329 height 50
type input "***"
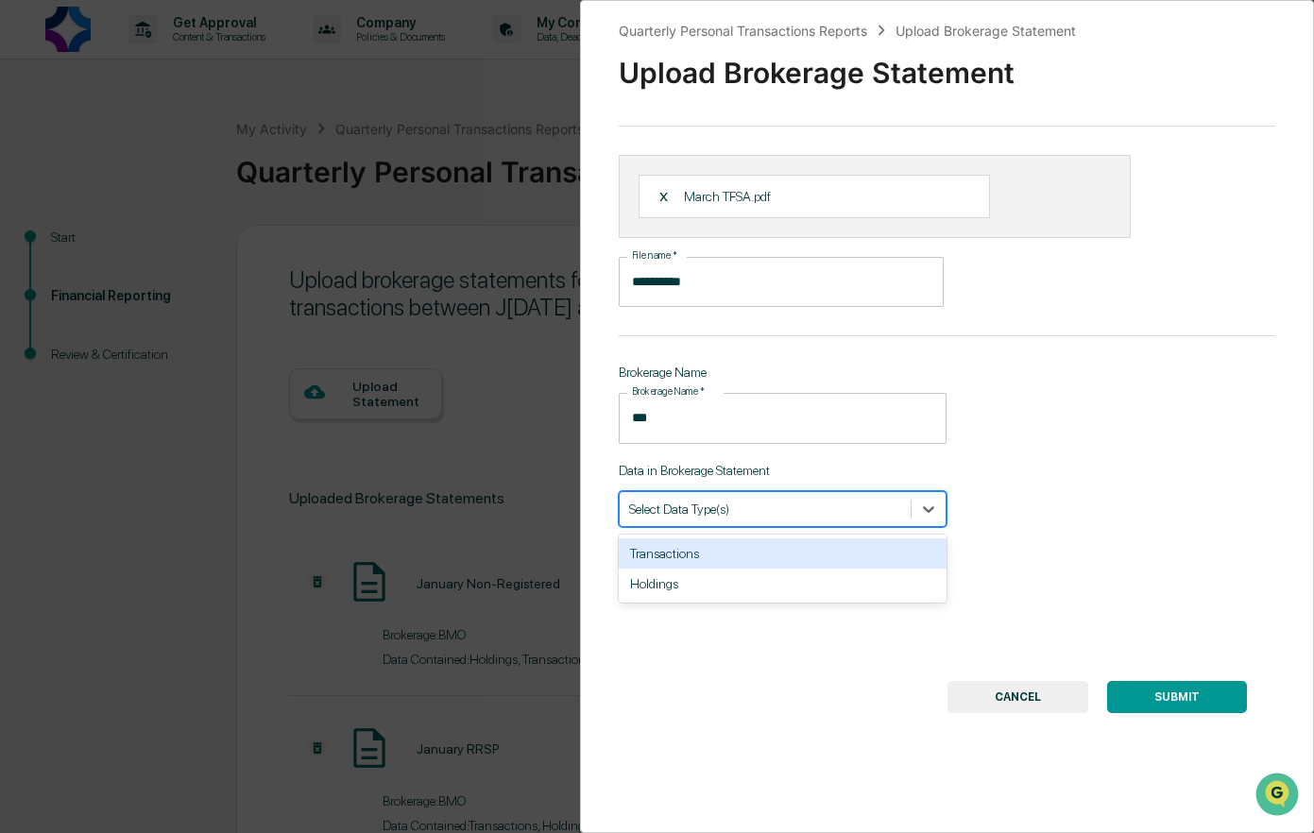
click at [741, 504] on div at bounding box center [765, 509] width 273 height 18
click at [698, 563] on div "Transactions" at bounding box center [783, 553] width 329 height 30
click at [690, 558] on div "Holdings" at bounding box center [783, 553] width 329 height 30
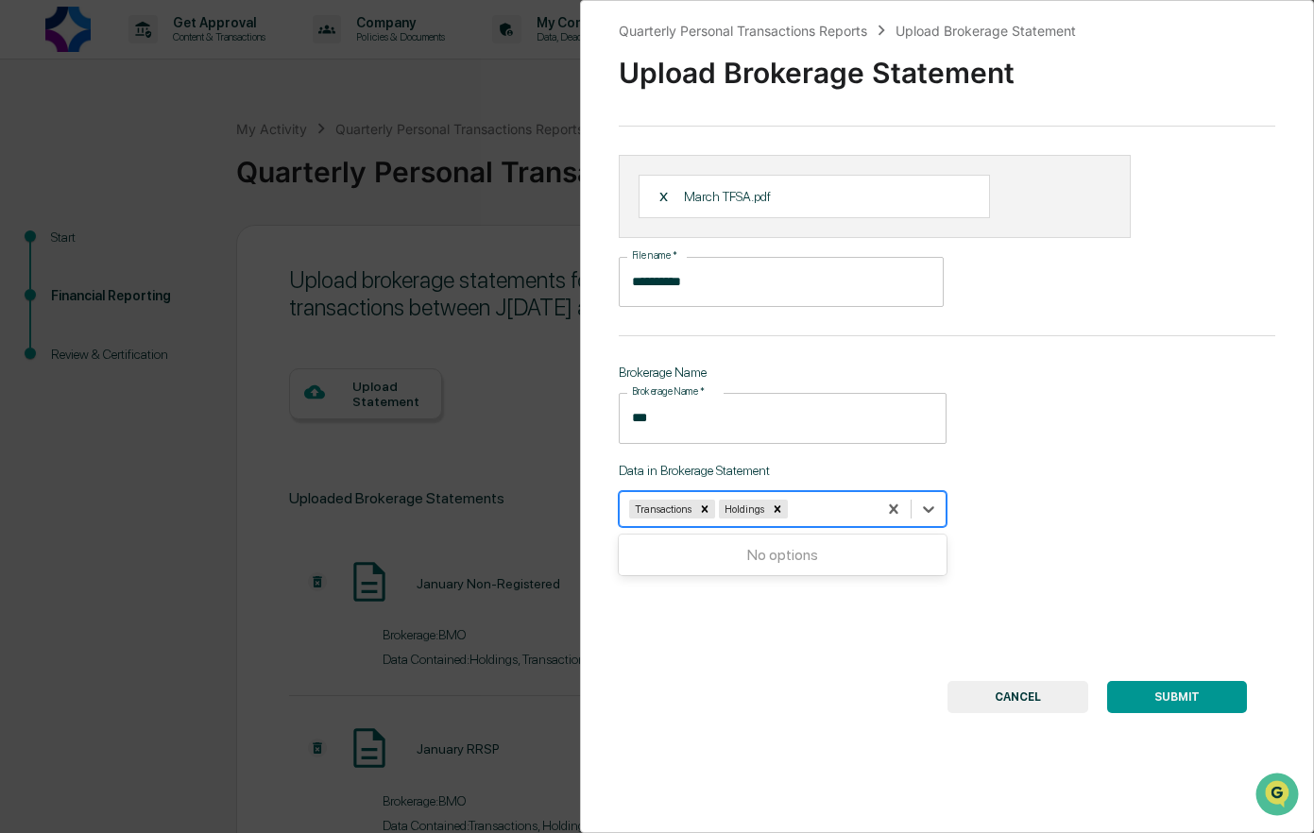
click at [1157, 696] on button "SUBMIT" at bounding box center [1177, 697] width 140 height 32
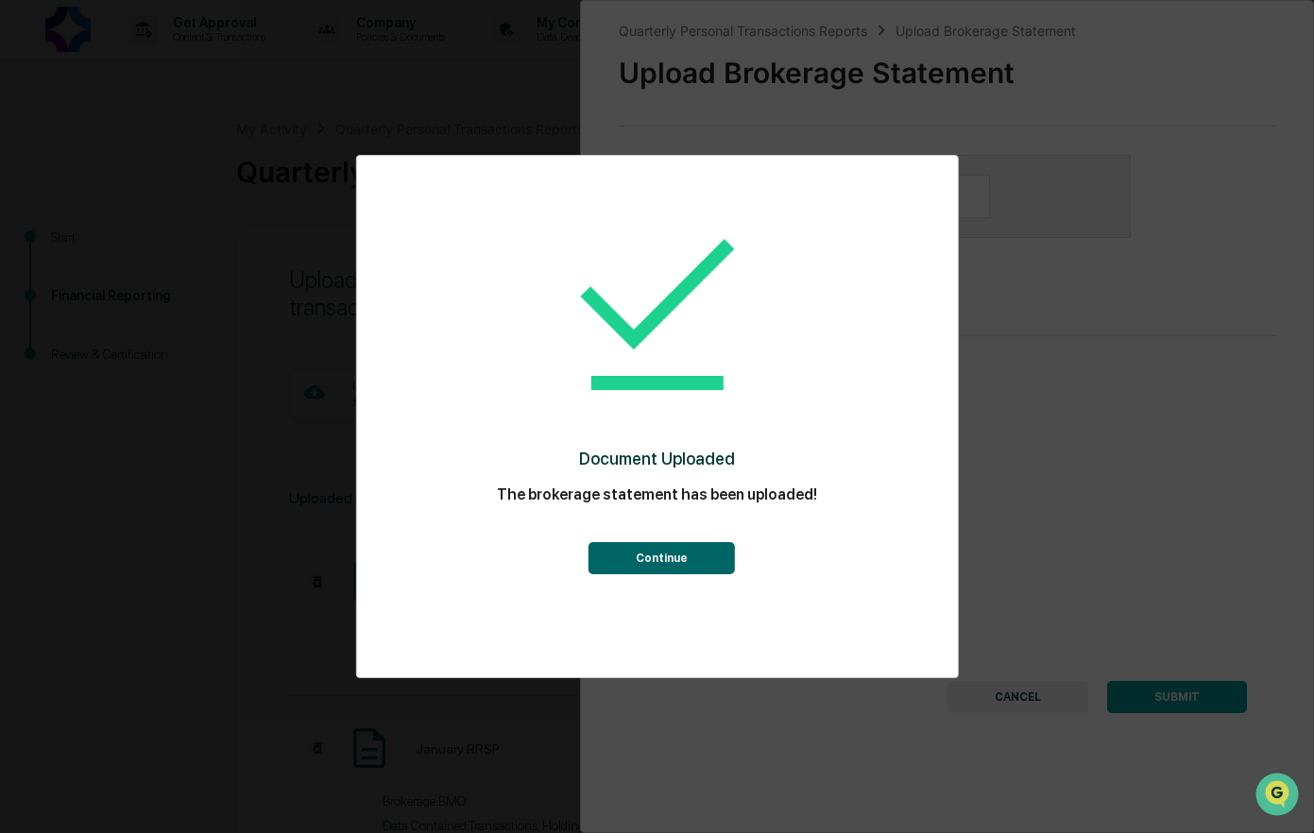
click at [658, 556] on button "Continue" at bounding box center [662, 558] width 146 height 32
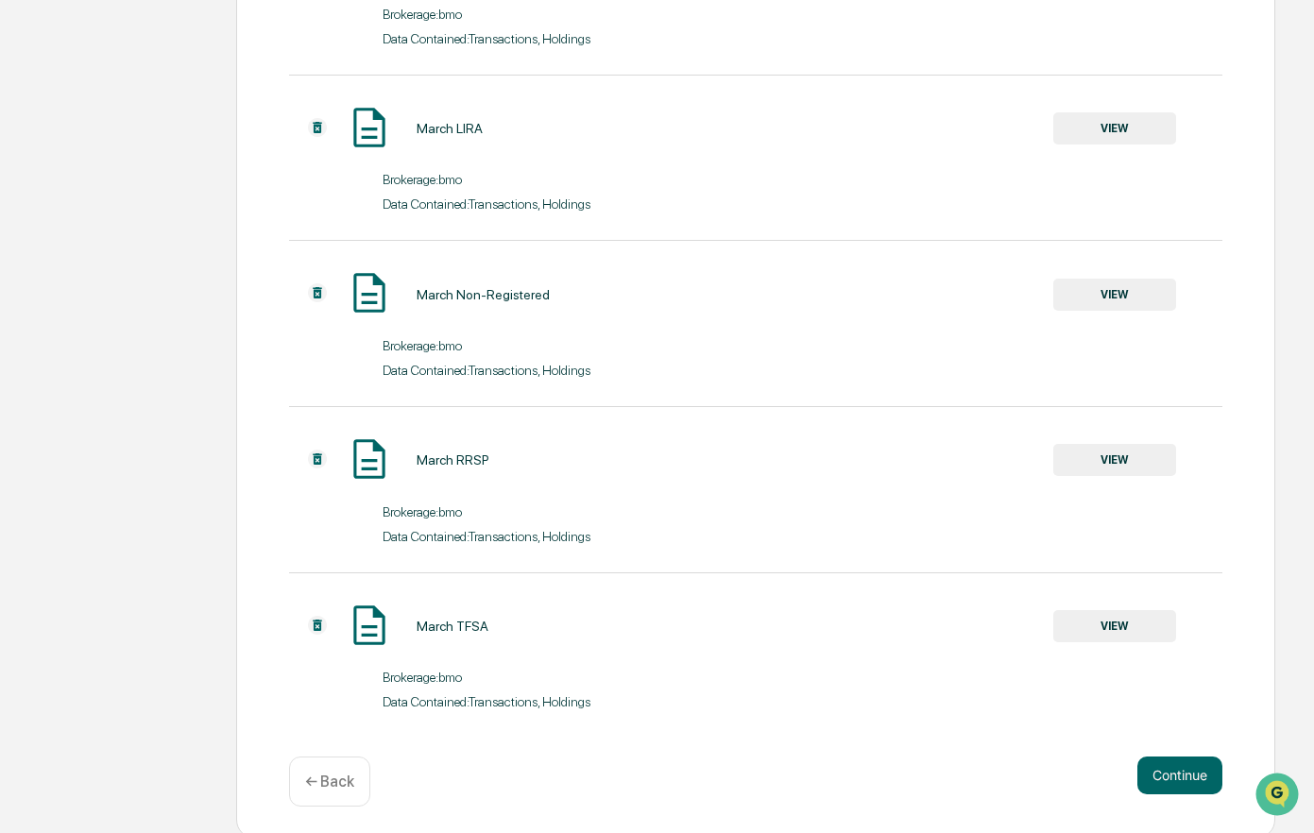
scroll to position [1622, 0]
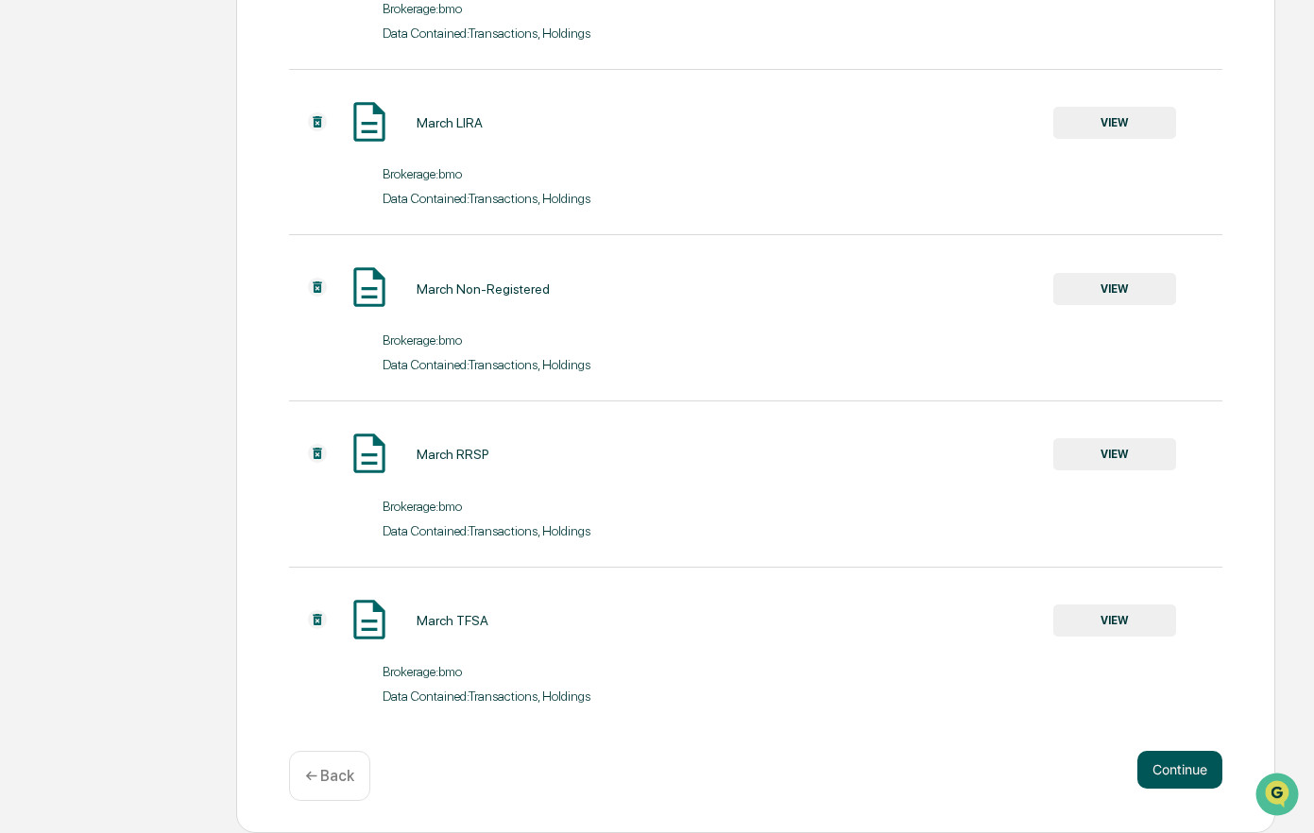
click at [1179, 773] on button "Continue" at bounding box center [1179, 770] width 85 height 38
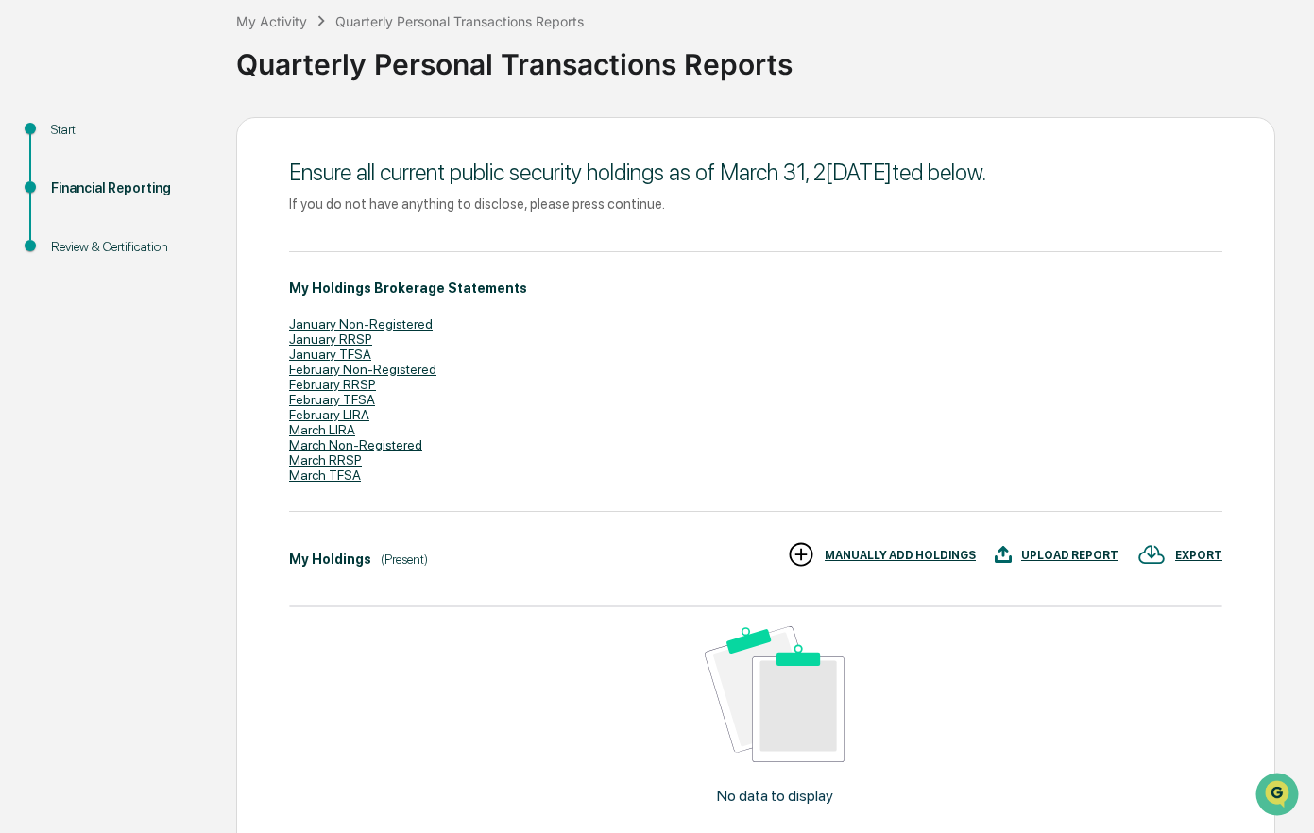
scroll to position [279, 0]
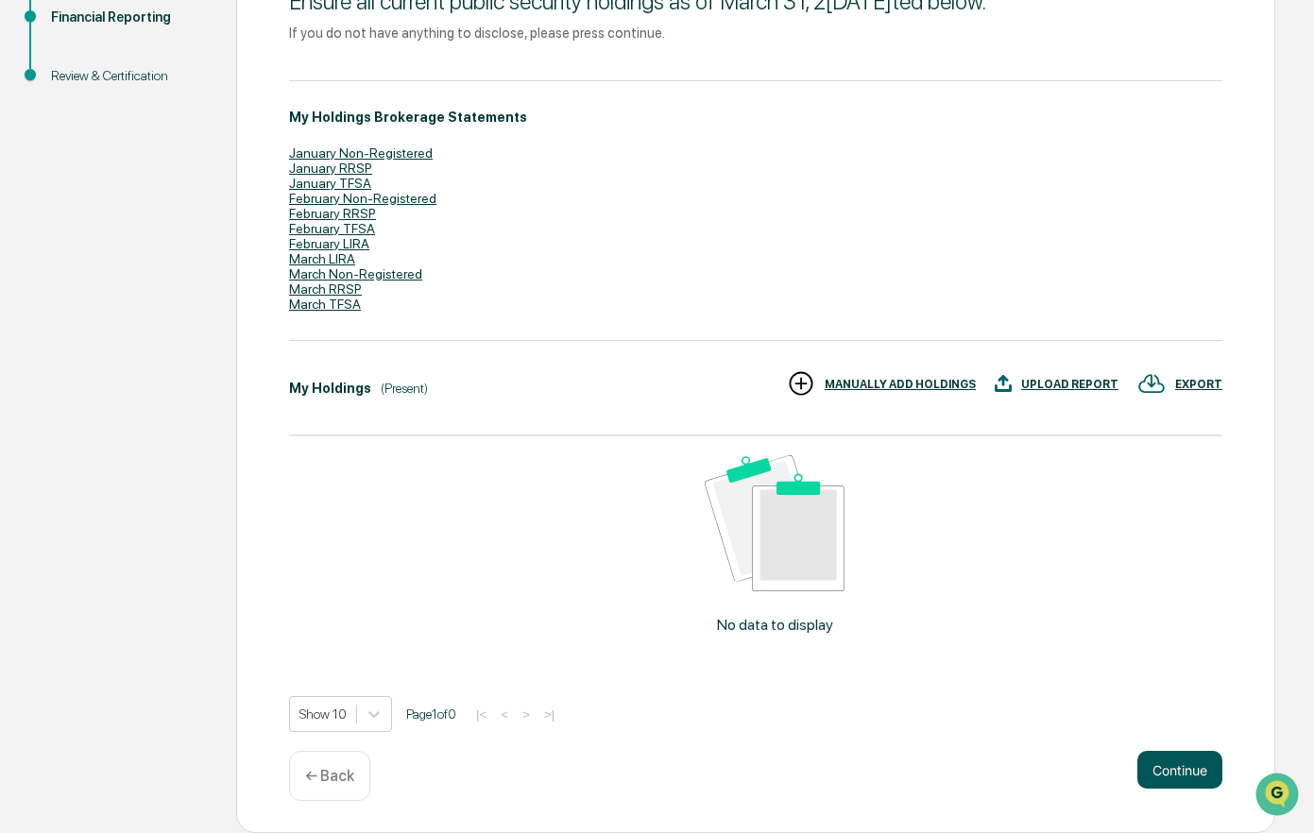
click at [1190, 763] on button "Continue" at bounding box center [1179, 770] width 85 height 38
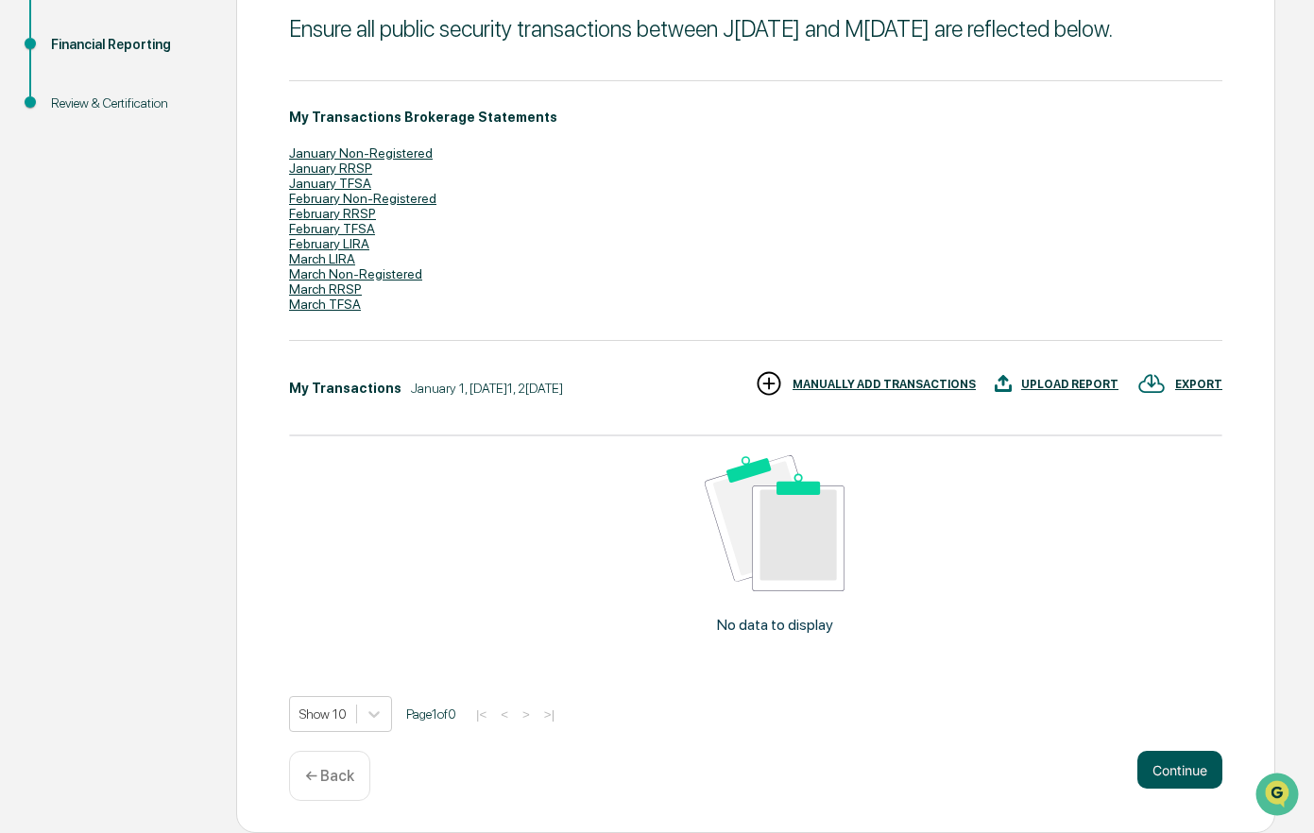
click at [1170, 762] on button "Continue" at bounding box center [1179, 770] width 85 height 38
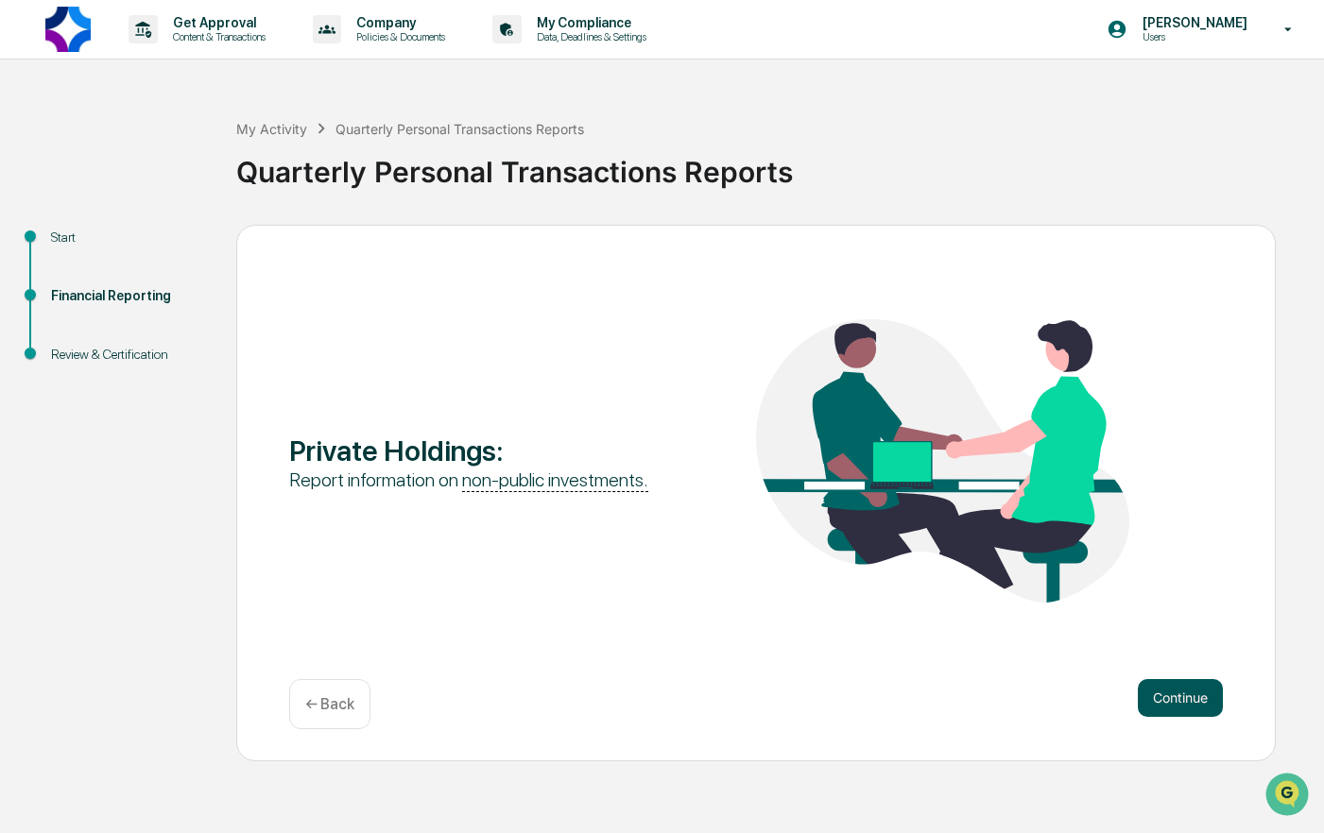
click at [1182, 694] on button "Continue" at bounding box center [1179, 698] width 85 height 38
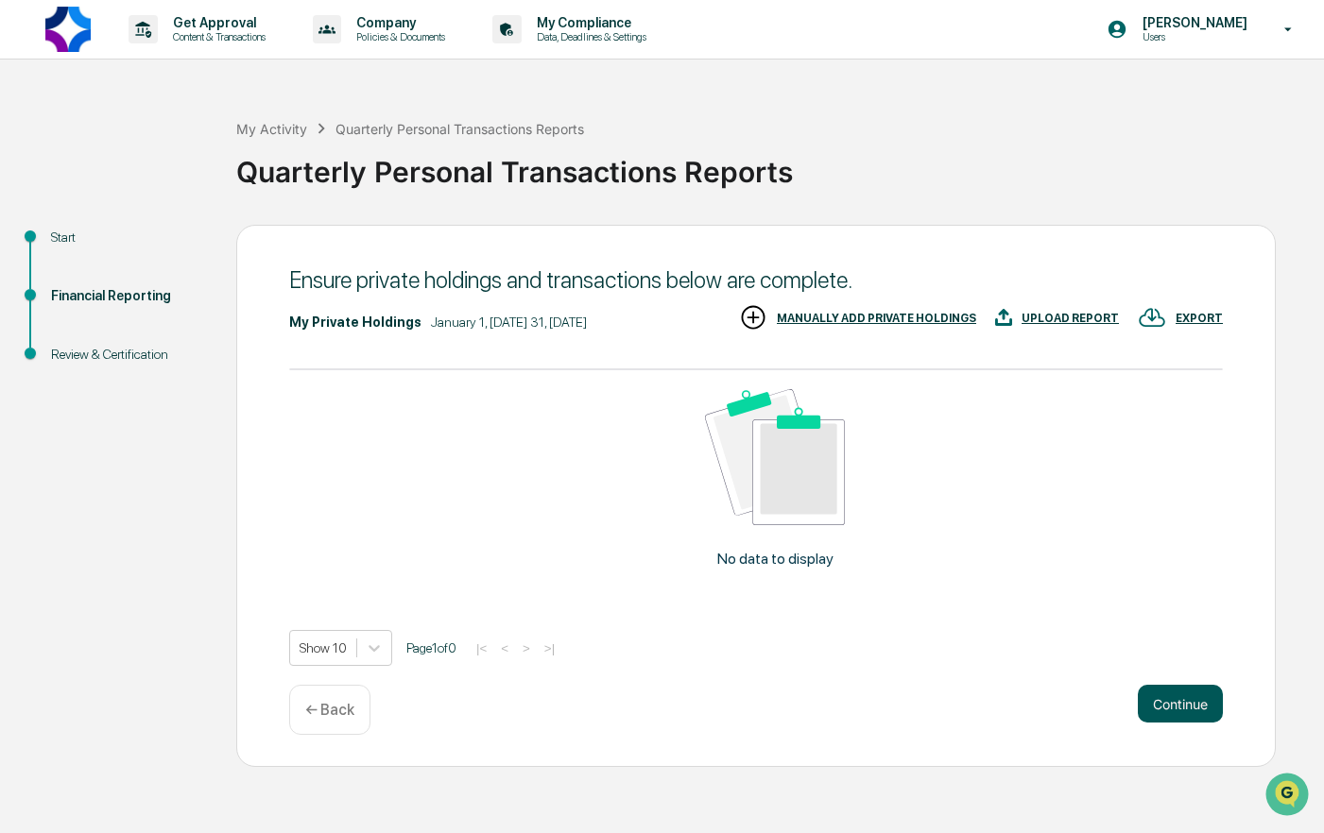
click at [1182, 694] on button "Continue" at bounding box center [1179, 704] width 85 height 38
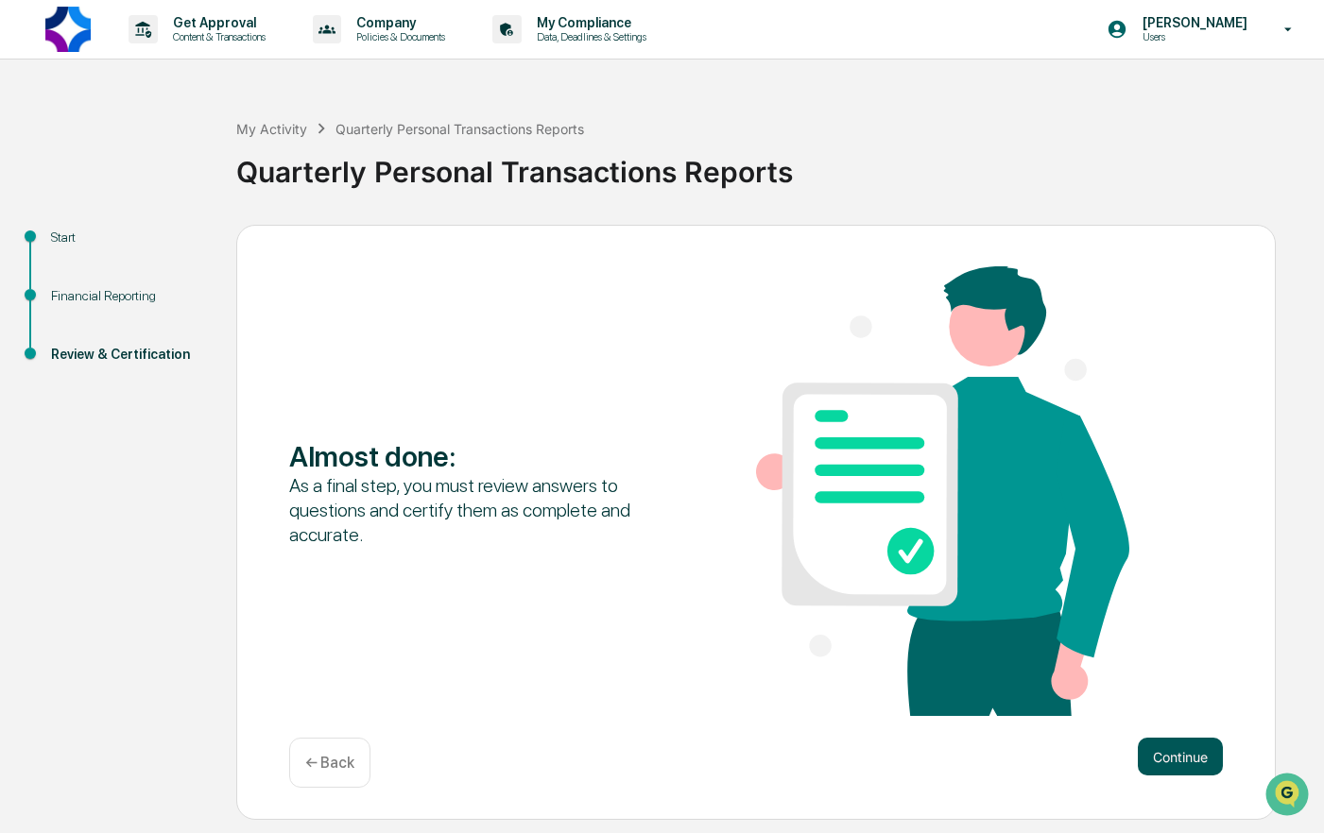
click at [1176, 752] on button "Continue" at bounding box center [1179, 757] width 85 height 38
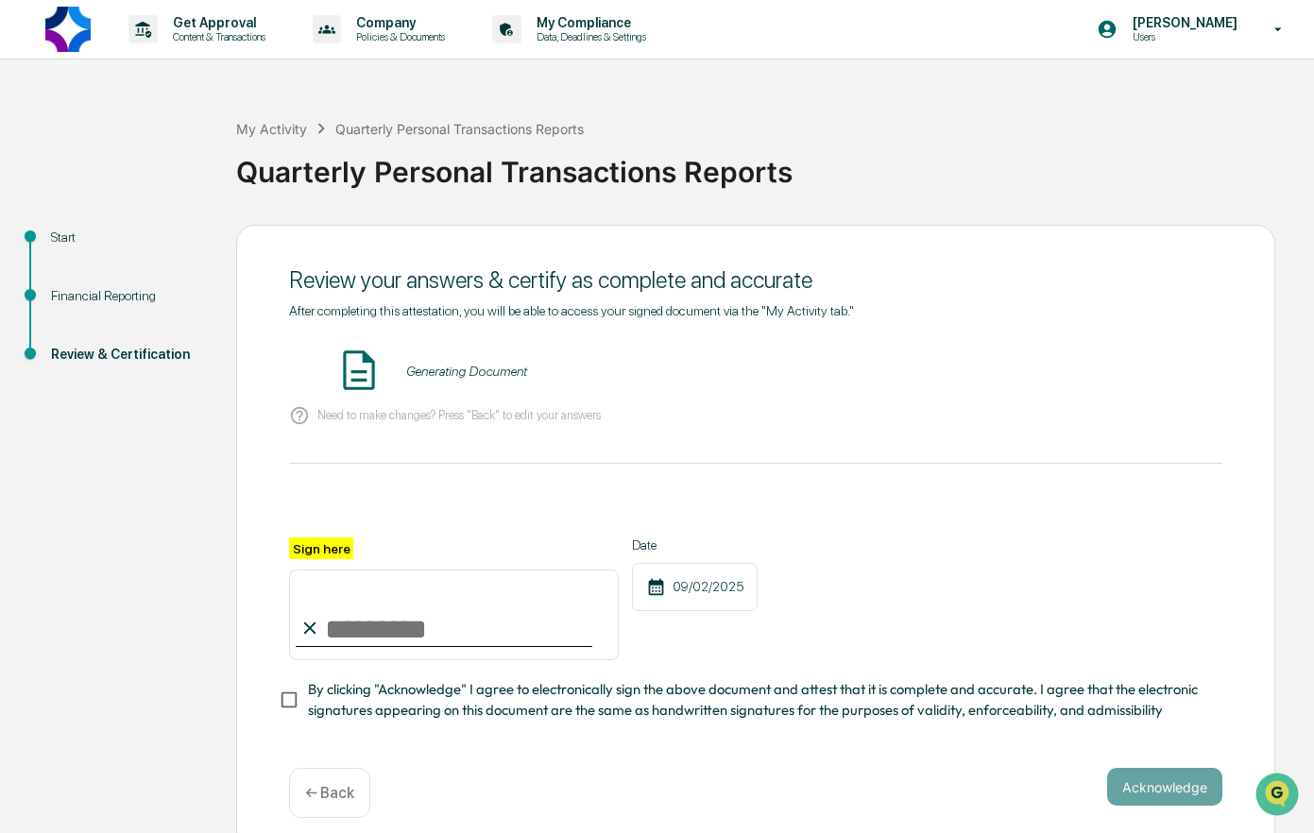
click at [366, 641] on input "Sign here" at bounding box center [454, 615] width 330 height 91
type input "**********"
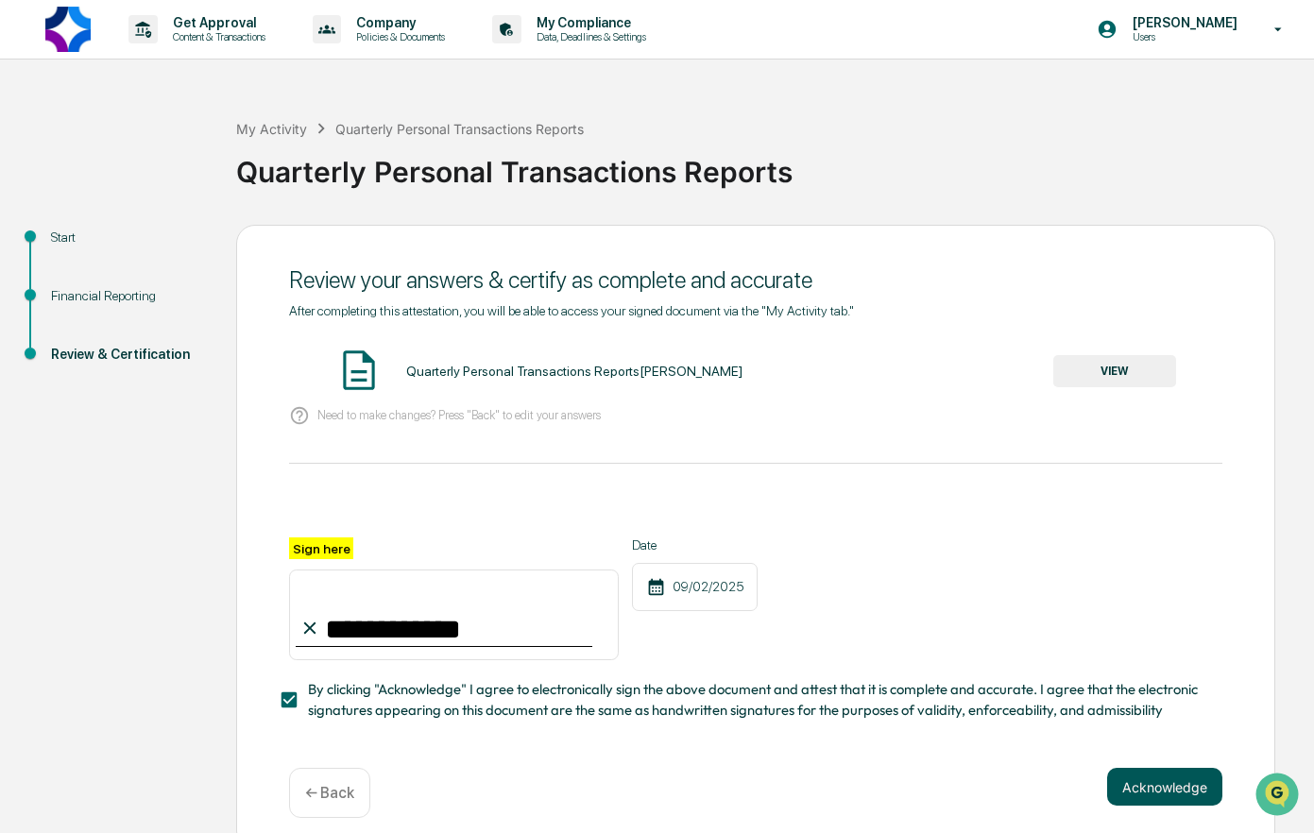
click at [1165, 793] on button "Acknowledge" at bounding box center [1164, 787] width 115 height 38
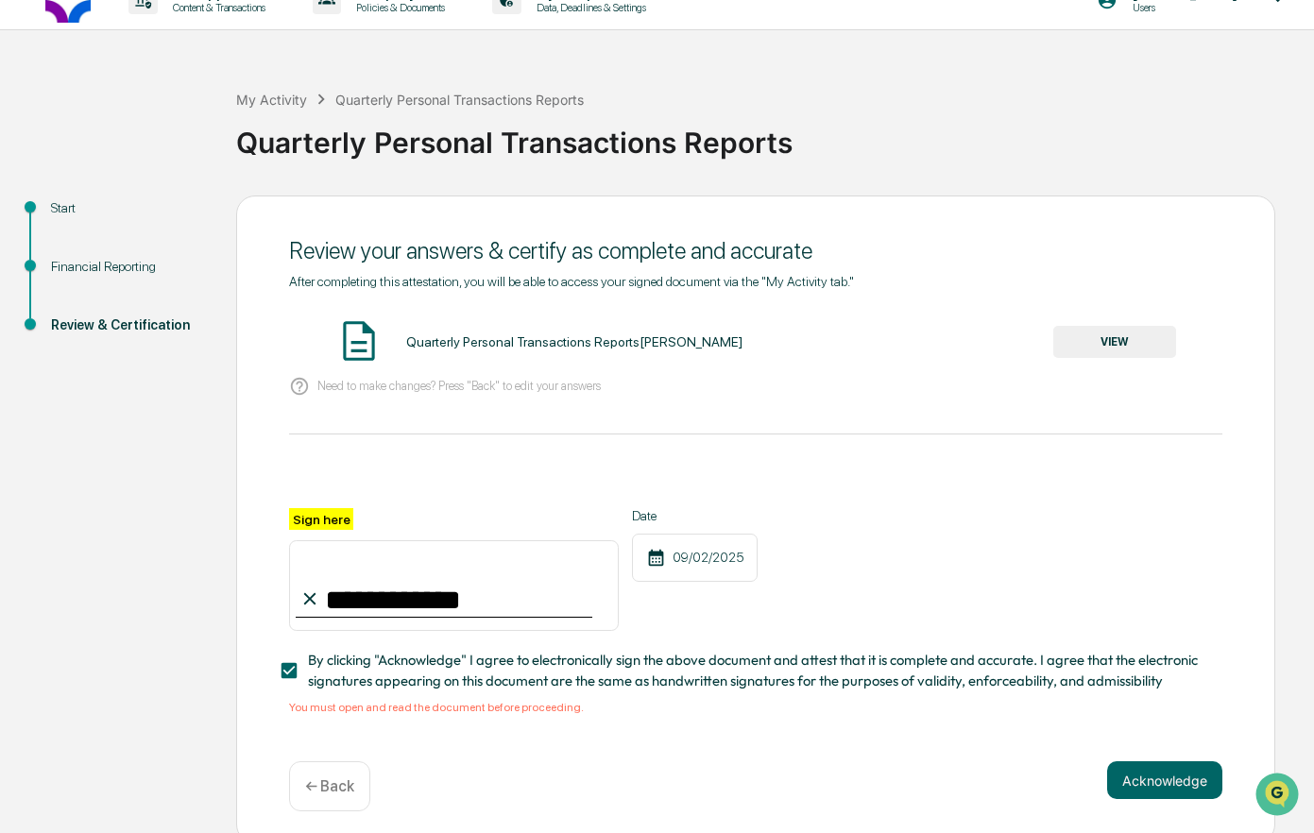
scroll to position [45, 0]
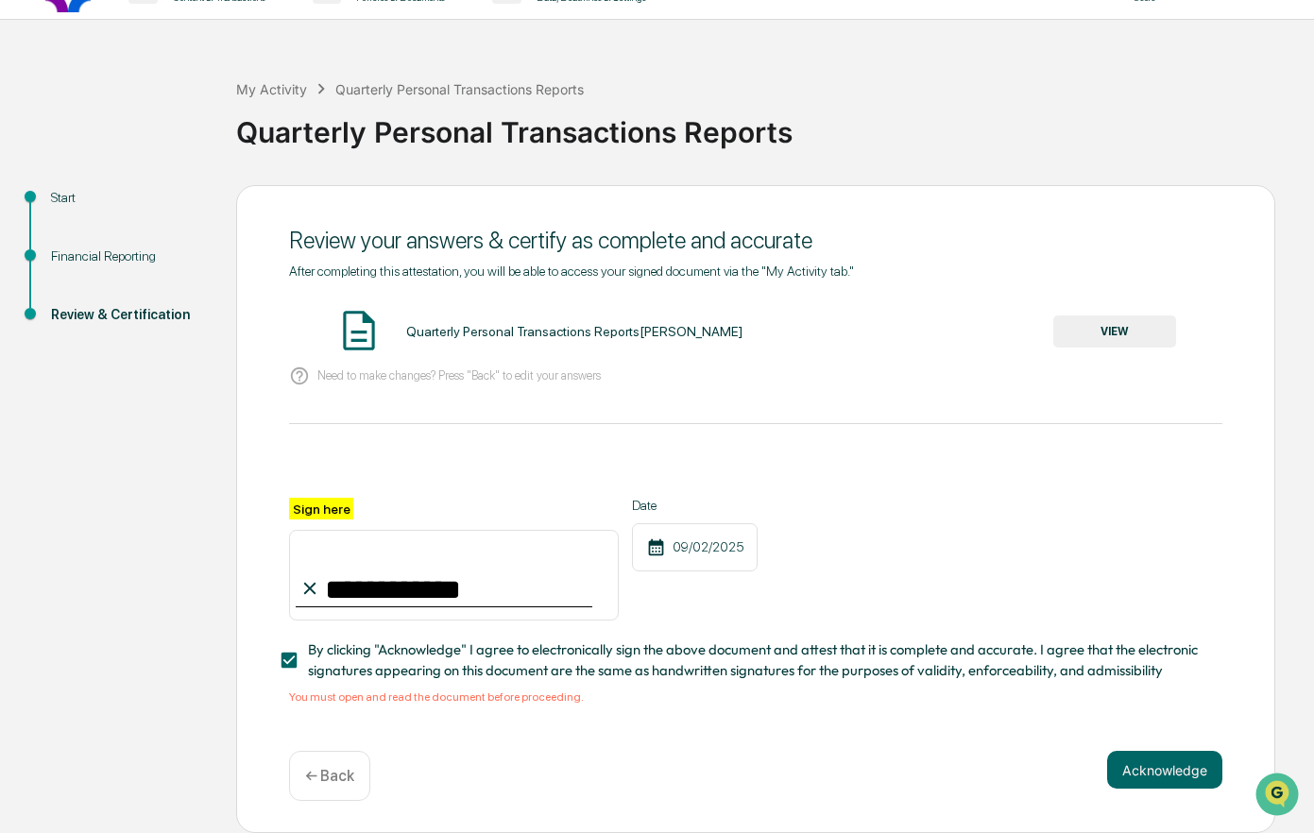
click at [1119, 322] on button "VIEW" at bounding box center [1114, 332] width 123 height 32
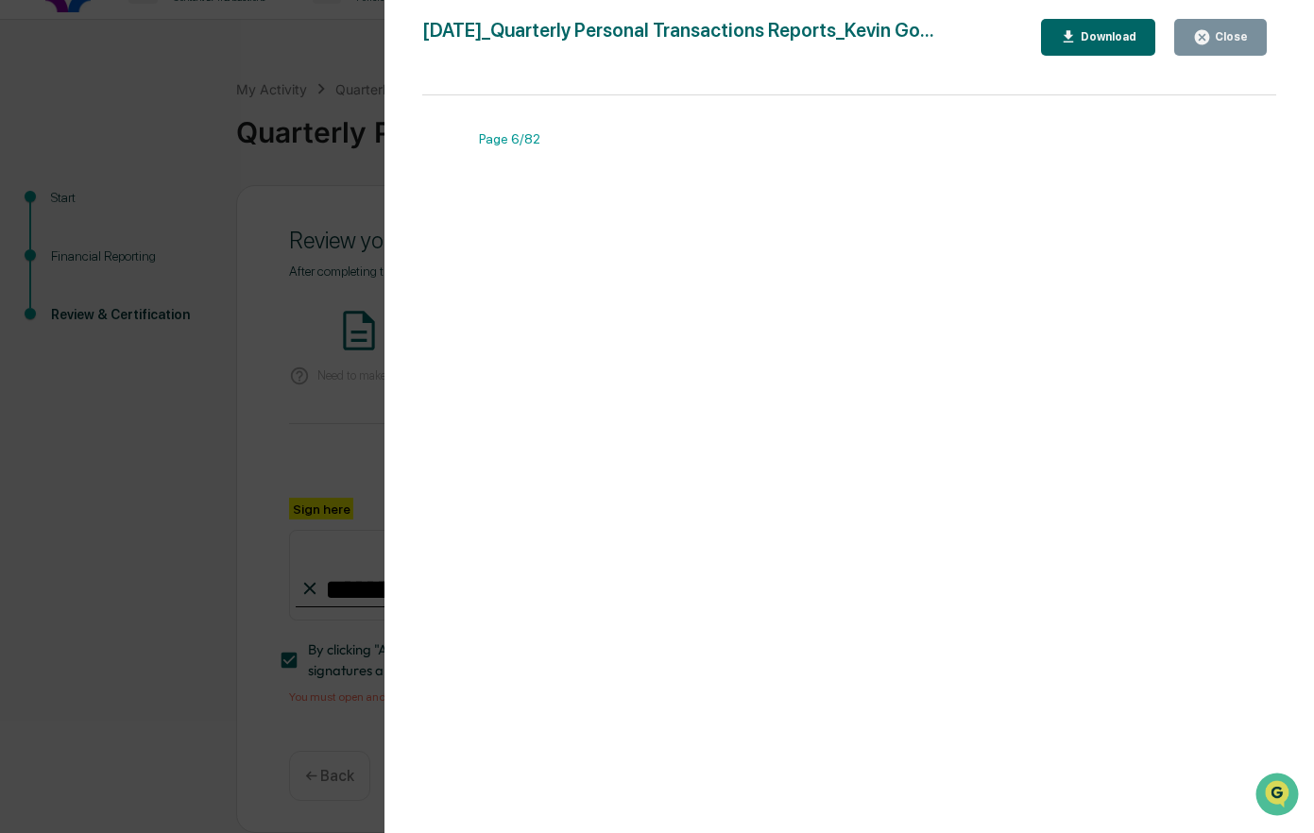
scroll to position [6329, 0]
